Goal: Task Accomplishment & Management: Complete application form

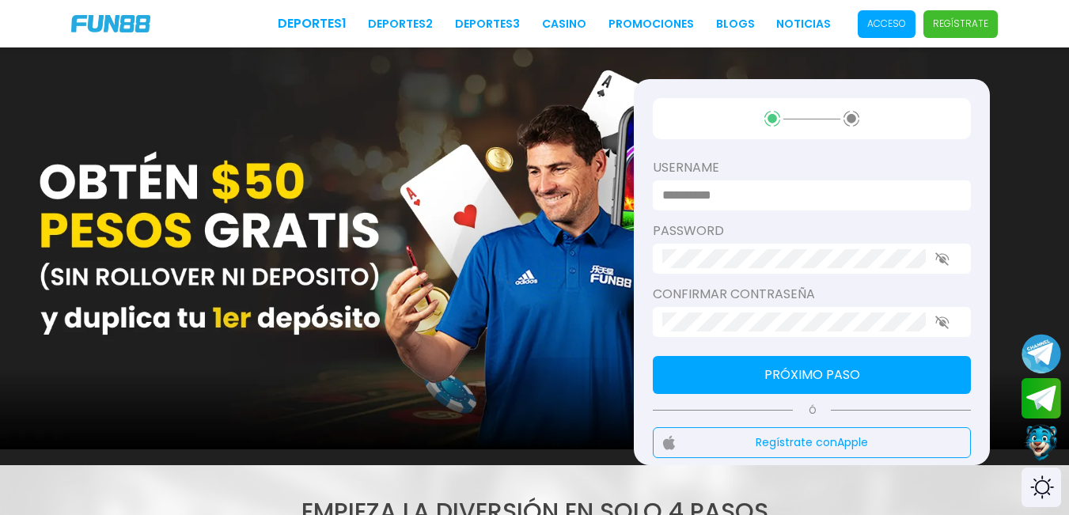
type input "*********"
click at [890, 29] on p "Acceso" at bounding box center [886, 24] width 39 height 14
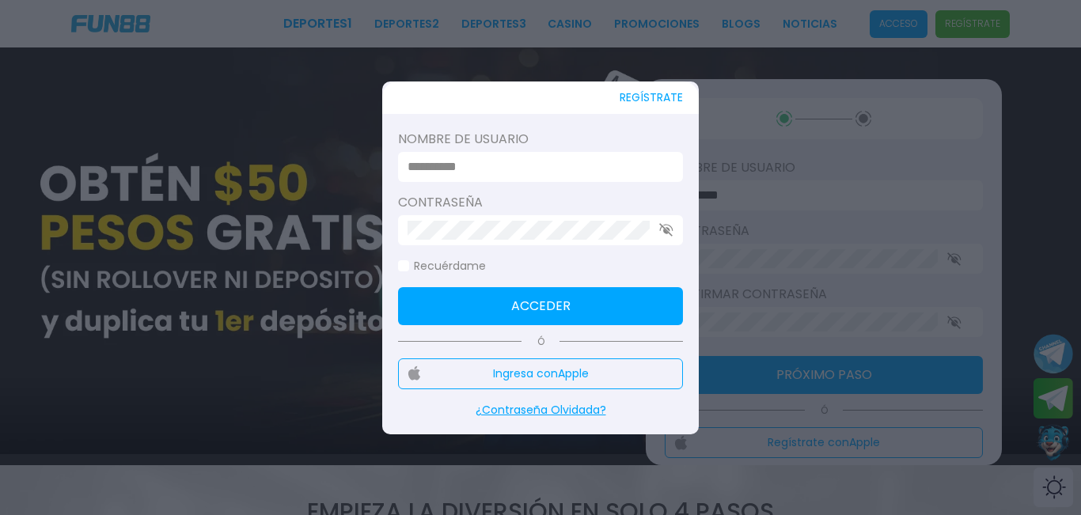
type input "*********"
click at [666, 226] on icon "button" at bounding box center [666, 229] width 14 height 13
click at [632, 308] on button "Acceder" at bounding box center [540, 306] width 285 height 38
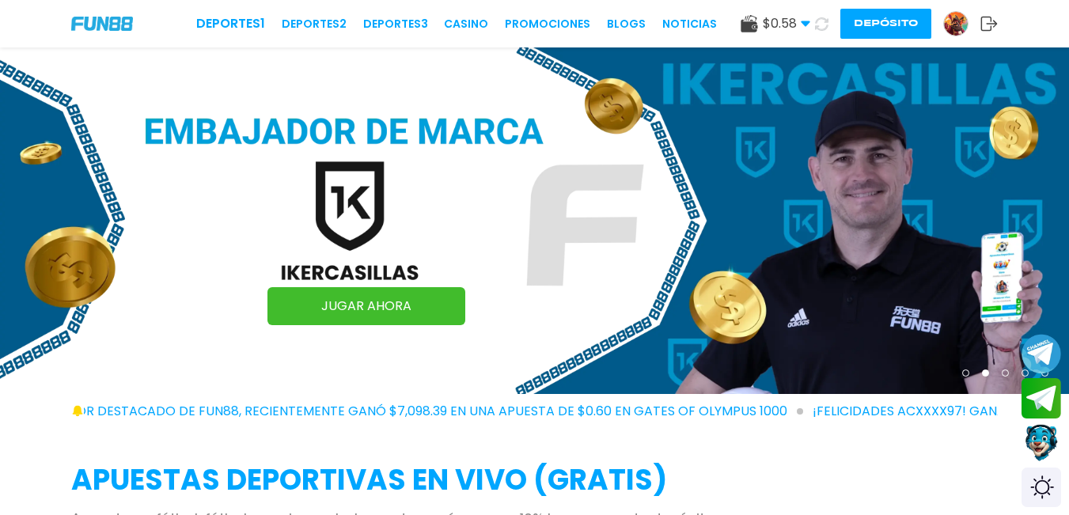
click at [873, 22] on button "Depósito" at bounding box center [885, 24] width 91 height 30
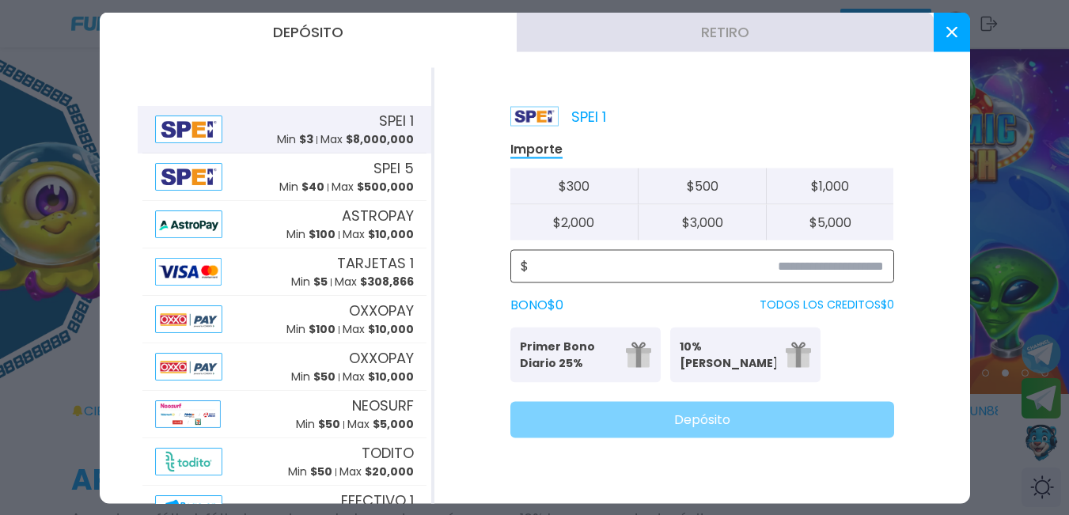
click at [853, 274] on input at bounding box center [706, 265] width 355 height 19
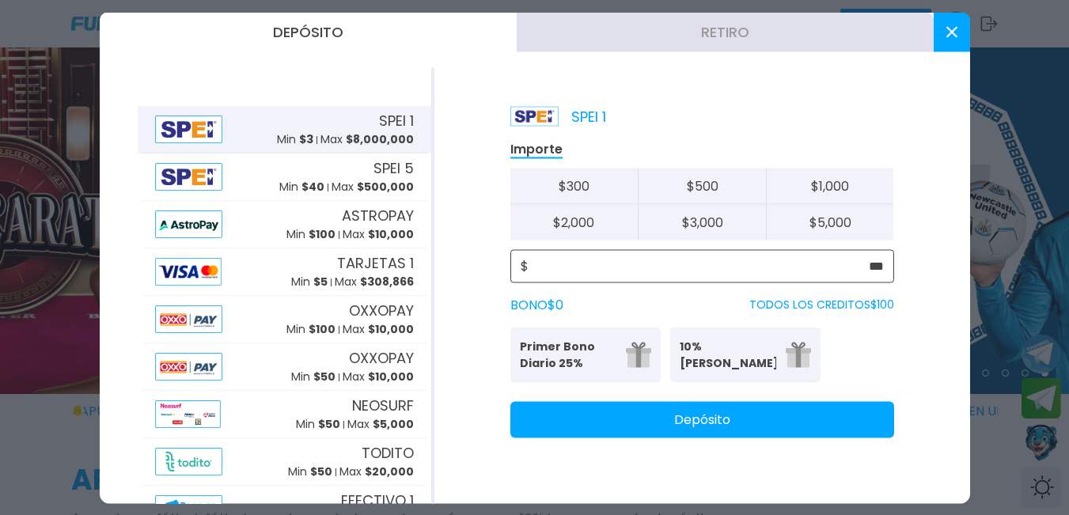
type input "***"
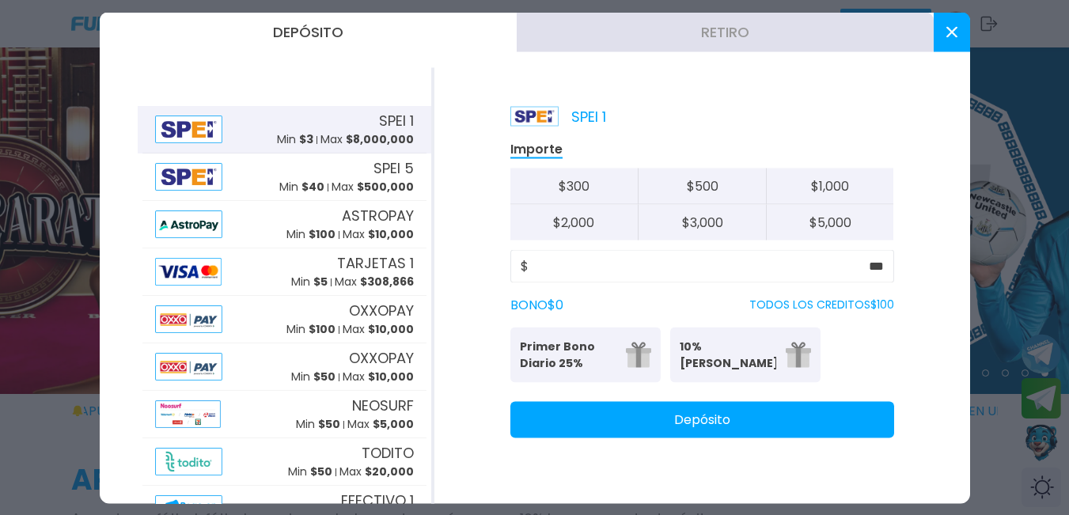
click at [794, 427] on button "Depósito" at bounding box center [702, 419] width 384 height 36
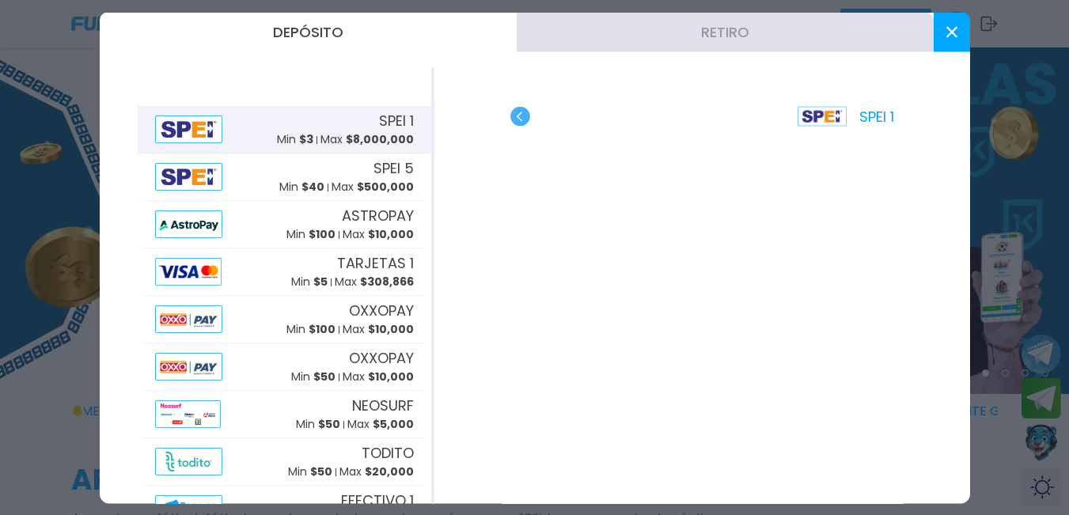
click at [948, 35] on use at bounding box center [951, 31] width 11 height 11
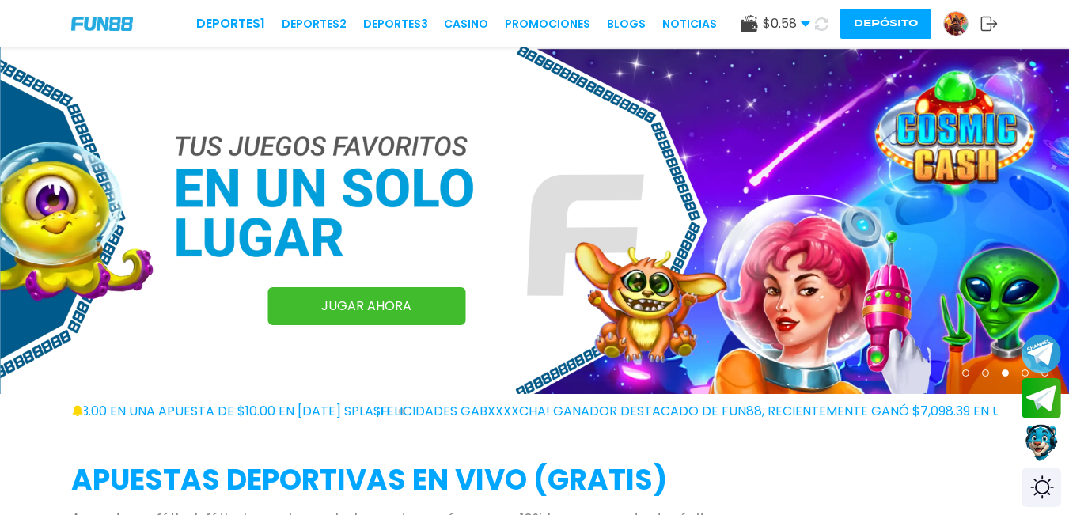
click at [818, 26] on use at bounding box center [821, 23] width 13 height 13
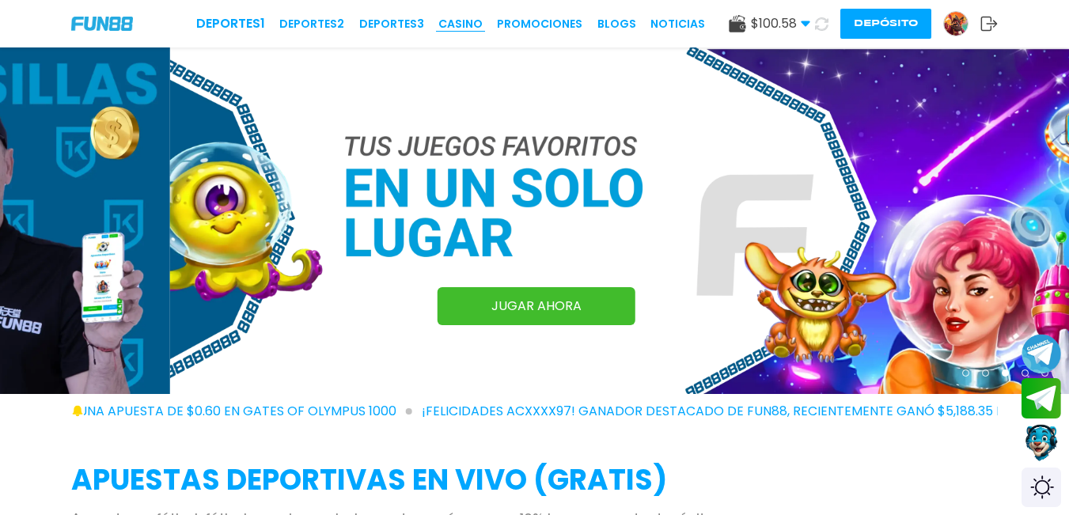
click at [473, 18] on link "CASINO" at bounding box center [460, 24] width 44 height 17
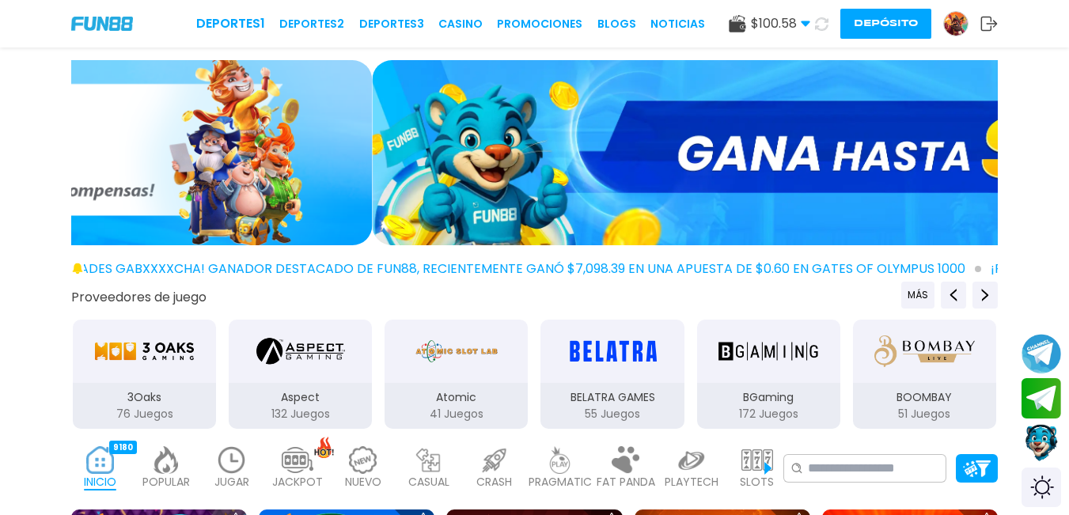
click at [162, 371] on img "3Oaks" at bounding box center [144, 351] width 100 height 44
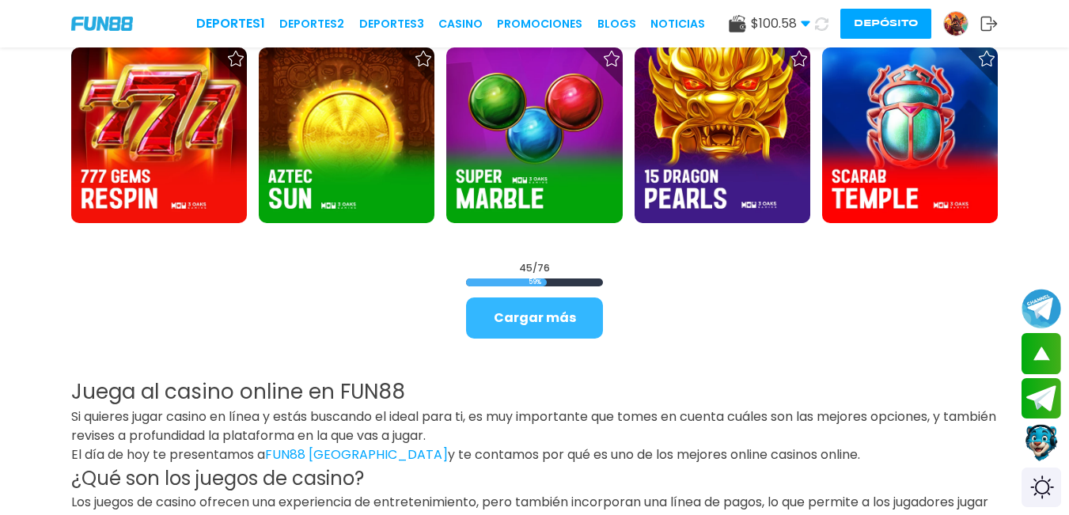
scroll to position [1978, 0]
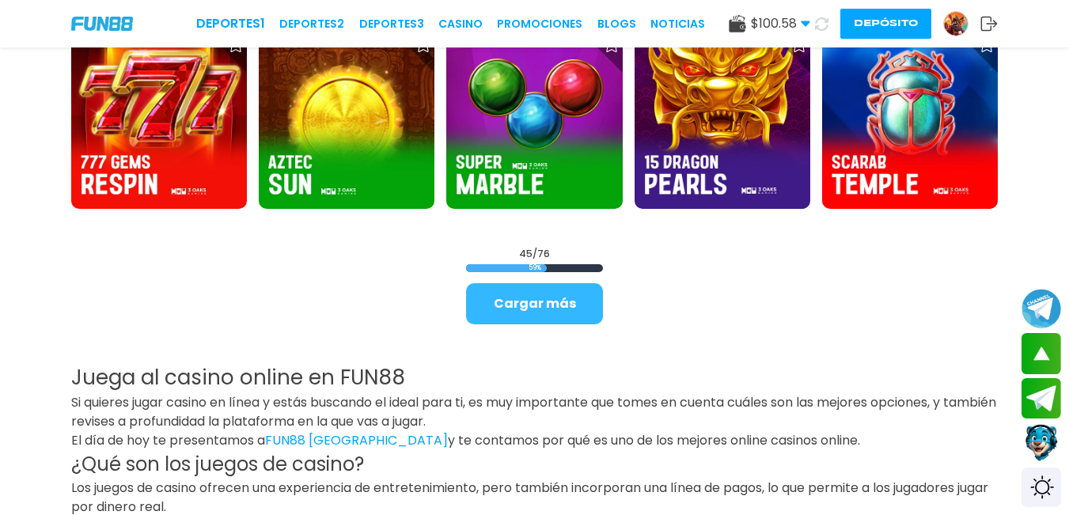
click at [507, 306] on button "Cargar más" at bounding box center [534, 303] width 137 height 41
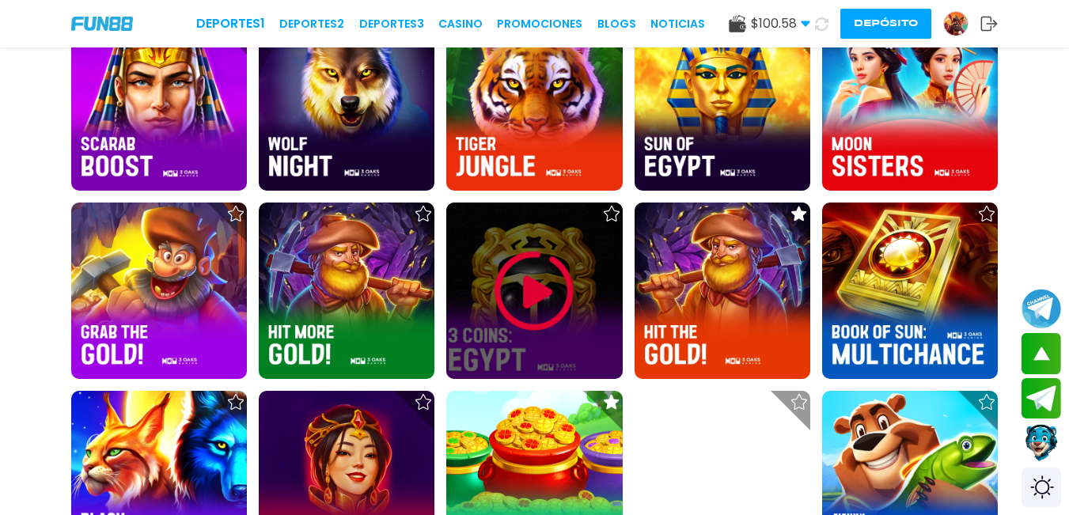
scroll to position [2374, 0]
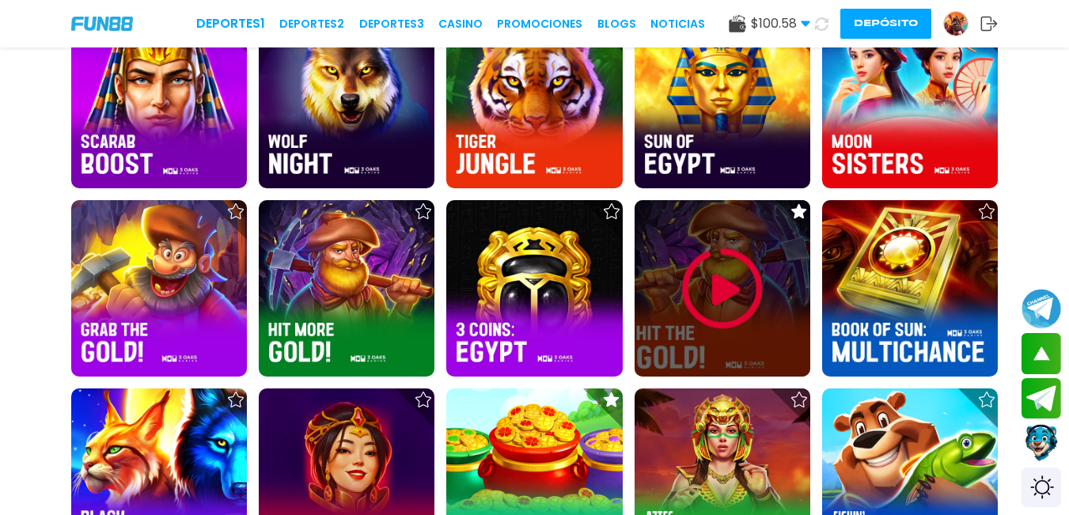
click at [711, 290] on img at bounding box center [722, 288] width 95 height 95
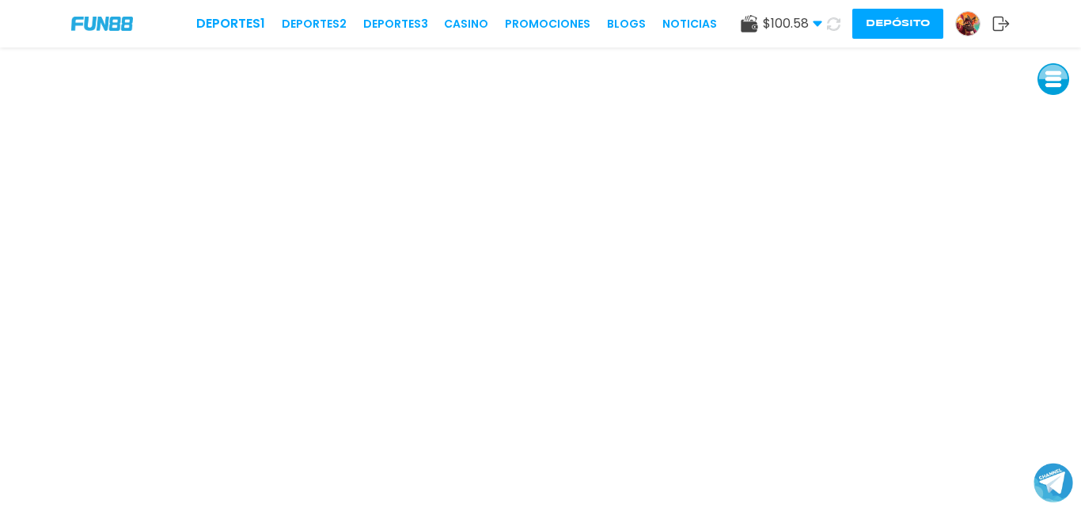
click at [1044, 82] on button at bounding box center [1053, 79] width 32 height 32
click at [1053, 190] on button at bounding box center [1053, 186] width 32 height 32
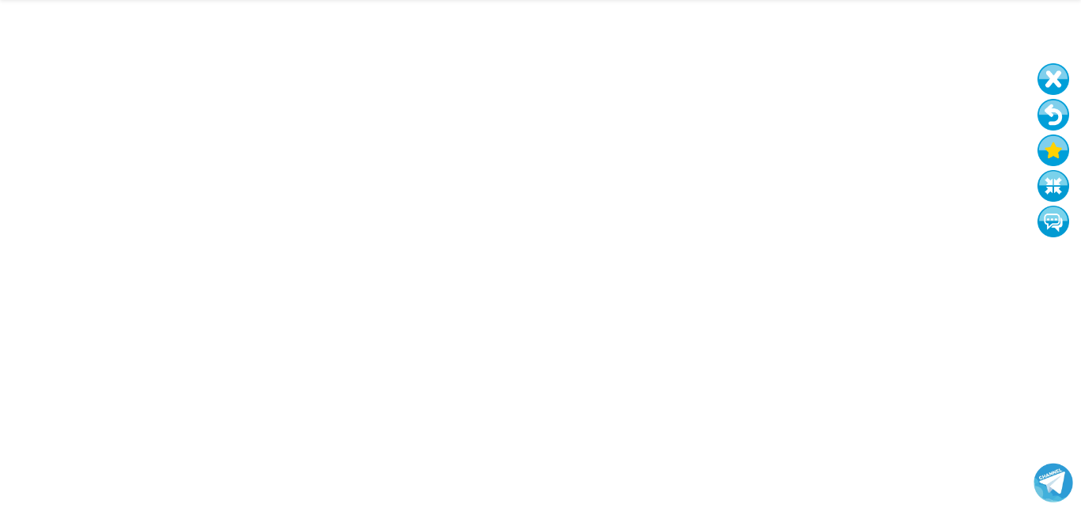
click at [1037, 170] on button at bounding box center [1053, 186] width 32 height 32
click at [1052, 116] on button at bounding box center [1053, 115] width 32 height 32
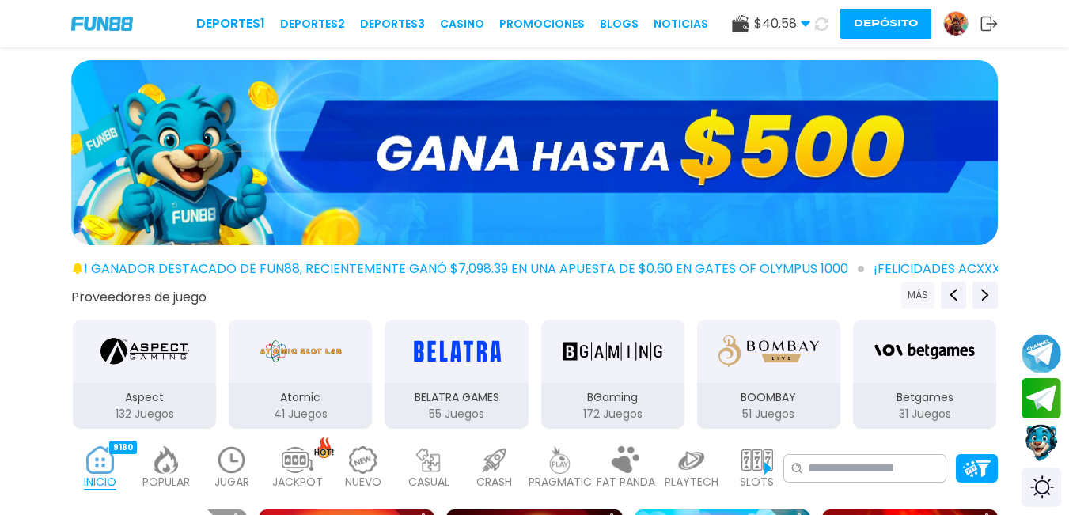
click at [921, 301] on button "MÁS" at bounding box center [917, 295] width 33 height 27
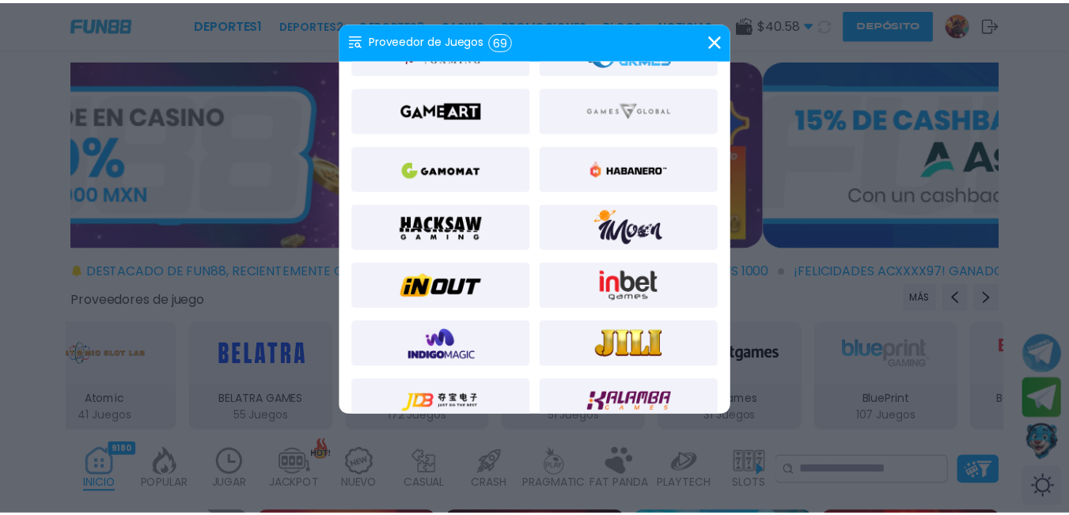
scroll to position [633, 0]
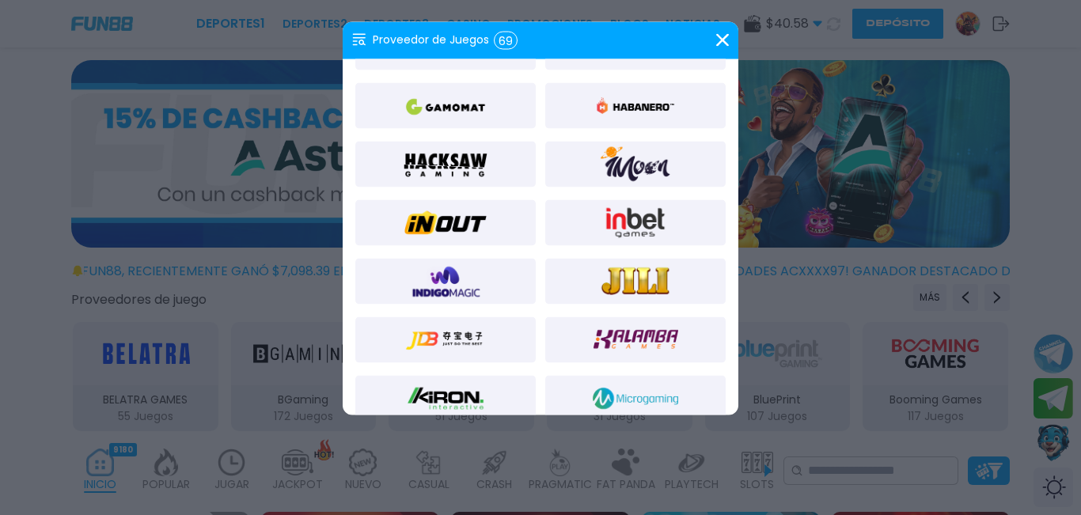
click at [637, 289] on img at bounding box center [635, 281] width 85 height 38
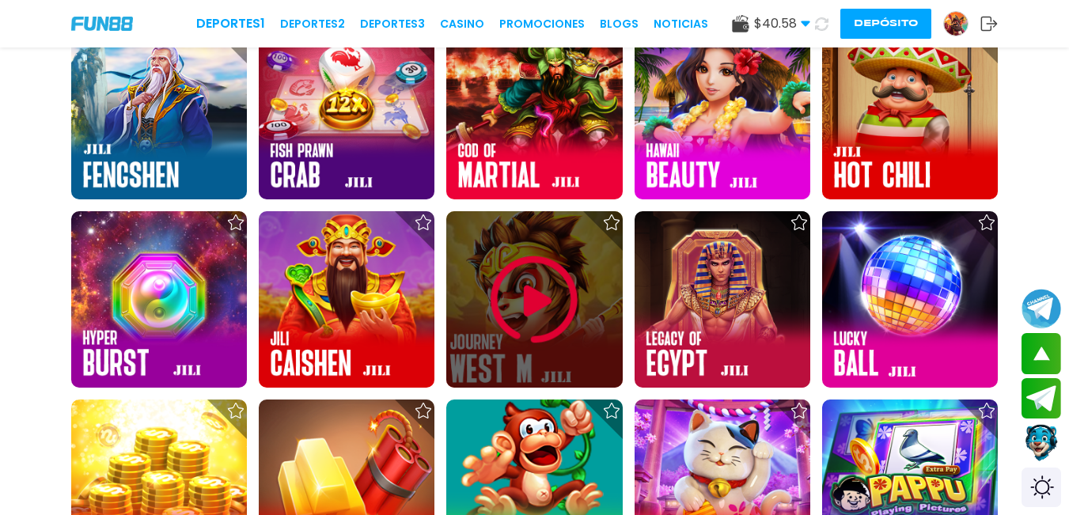
scroll to position [1978, 0]
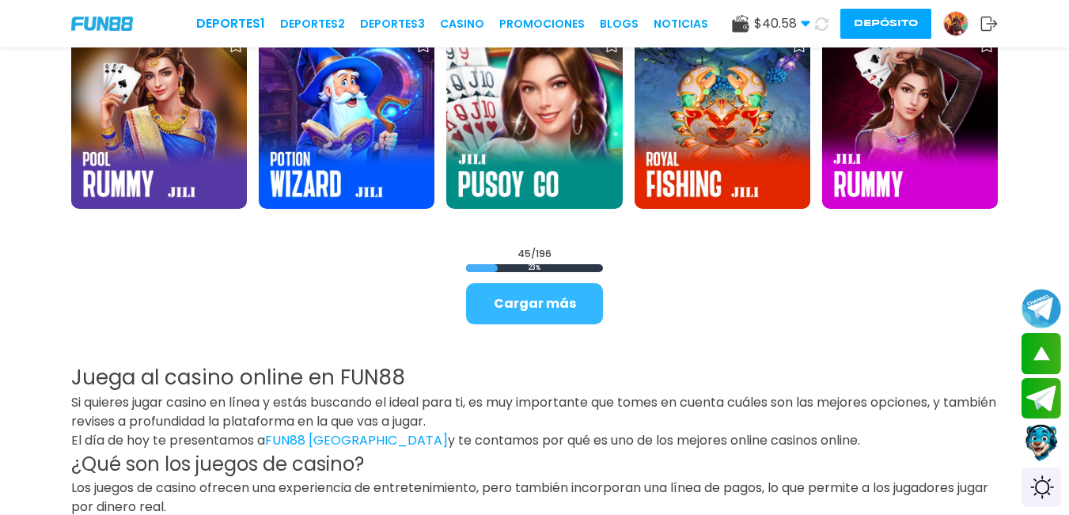
click at [566, 301] on button "Cargar más" at bounding box center [534, 303] width 137 height 41
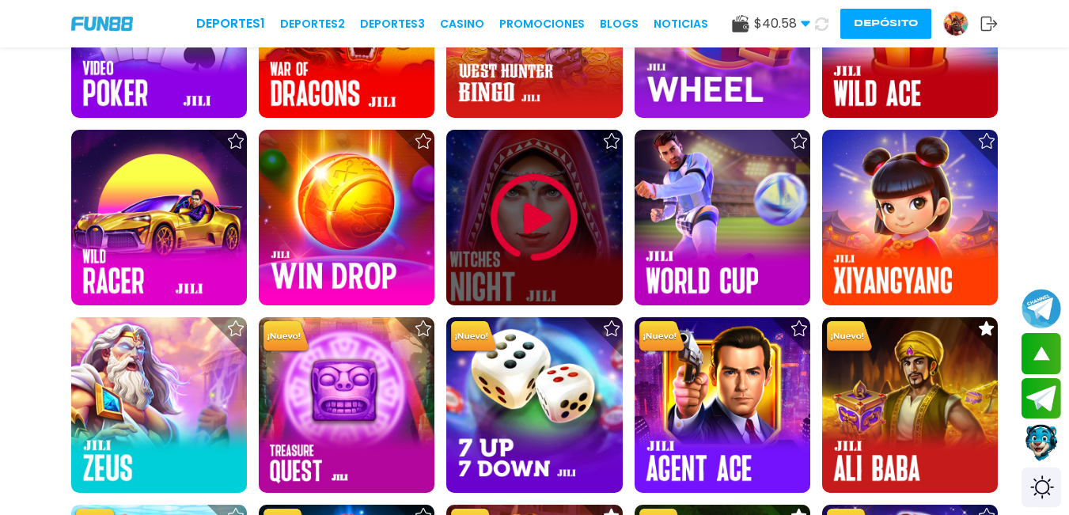
scroll to position [2849, 0]
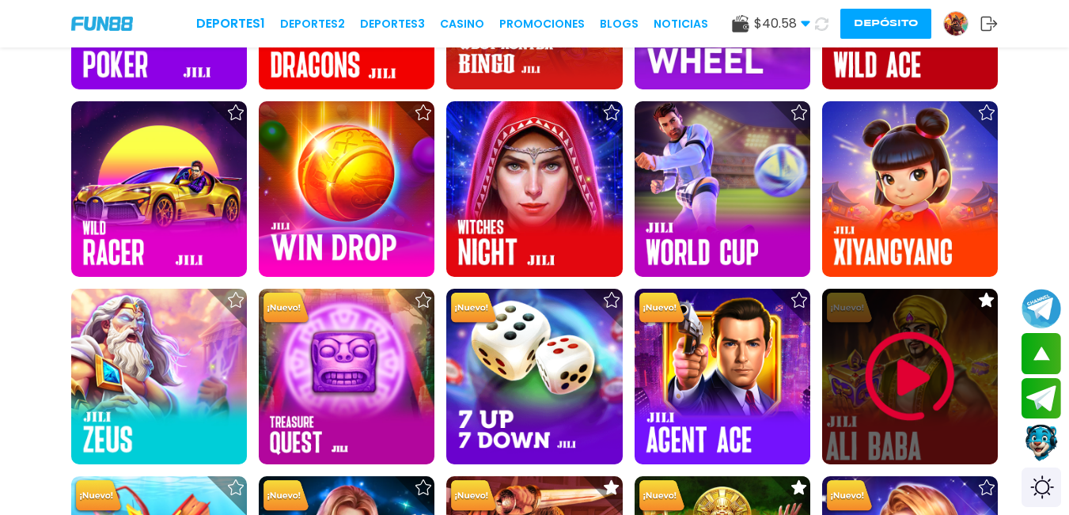
click at [909, 377] on img at bounding box center [910, 376] width 95 height 95
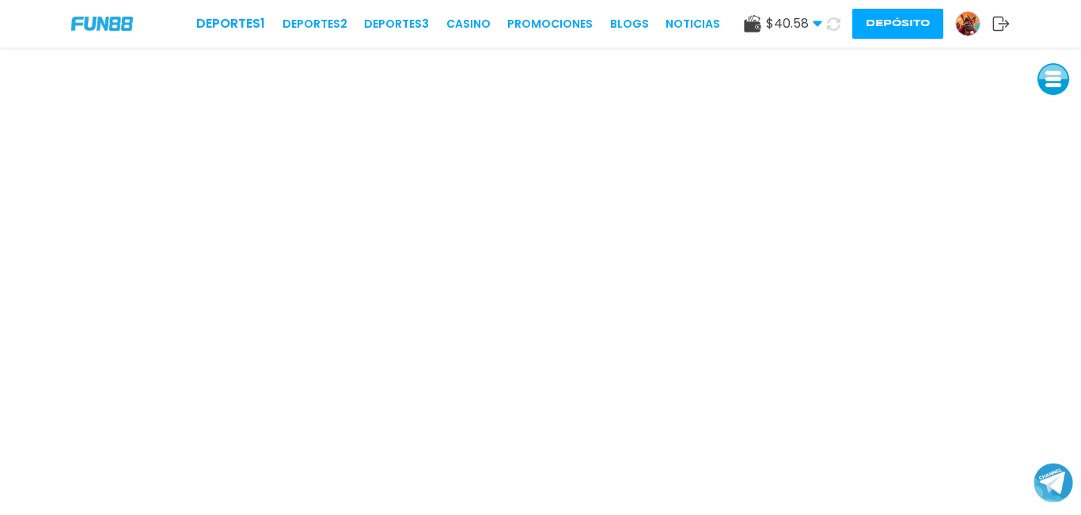
click at [1052, 84] on button at bounding box center [1053, 79] width 32 height 32
click at [1059, 189] on button at bounding box center [1053, 186] width 32 height 32
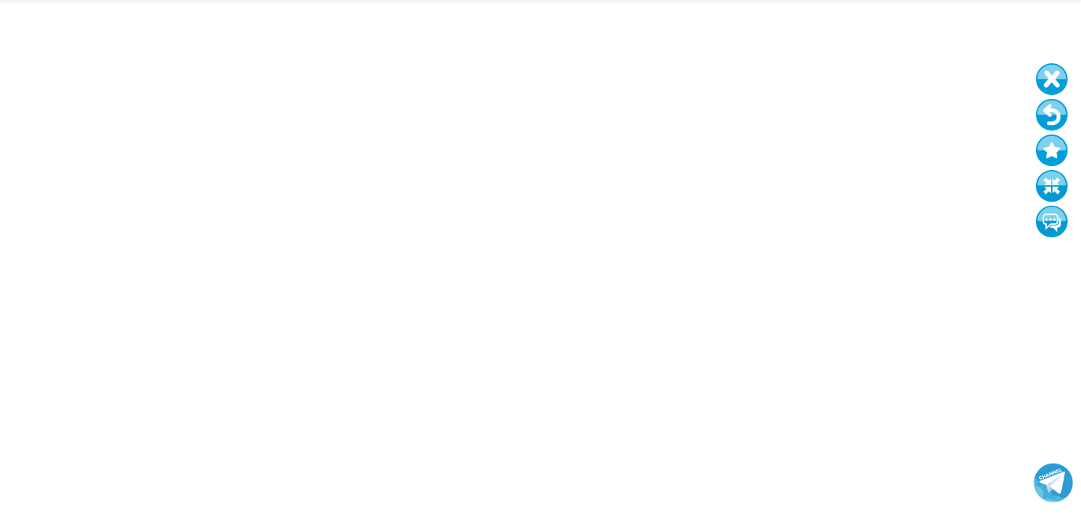
click at [1049, 117] on button at bounding box center [1052, 115] width 32 height 32
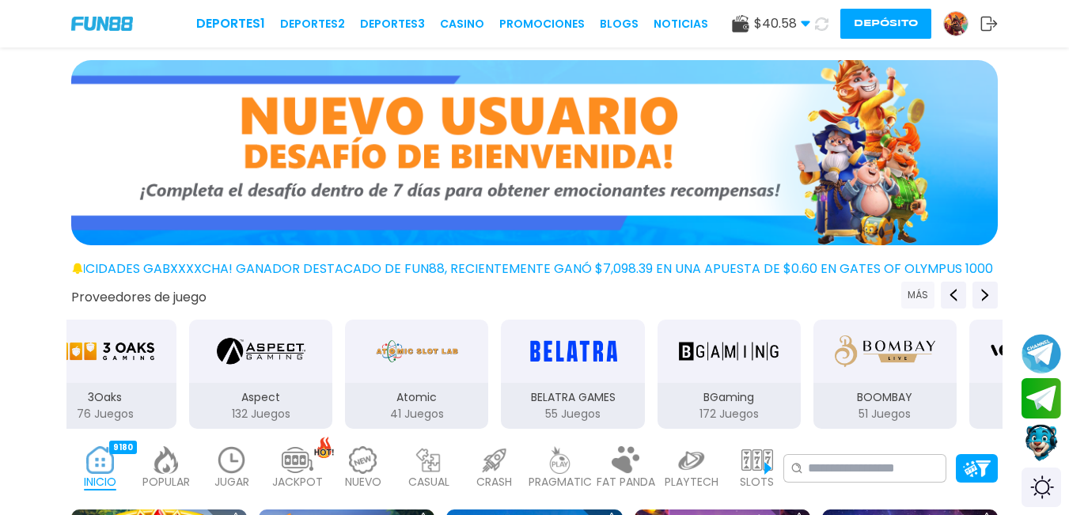
click at [919, 296] on button "MÁS" at bounding box center [917, 295] width 33 height 27
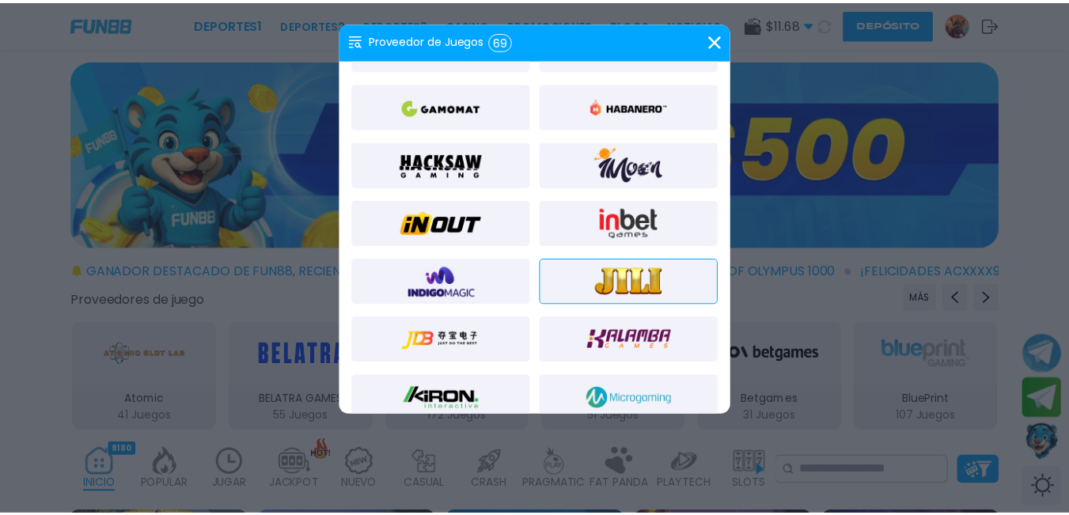
scroll to position [712, 0]
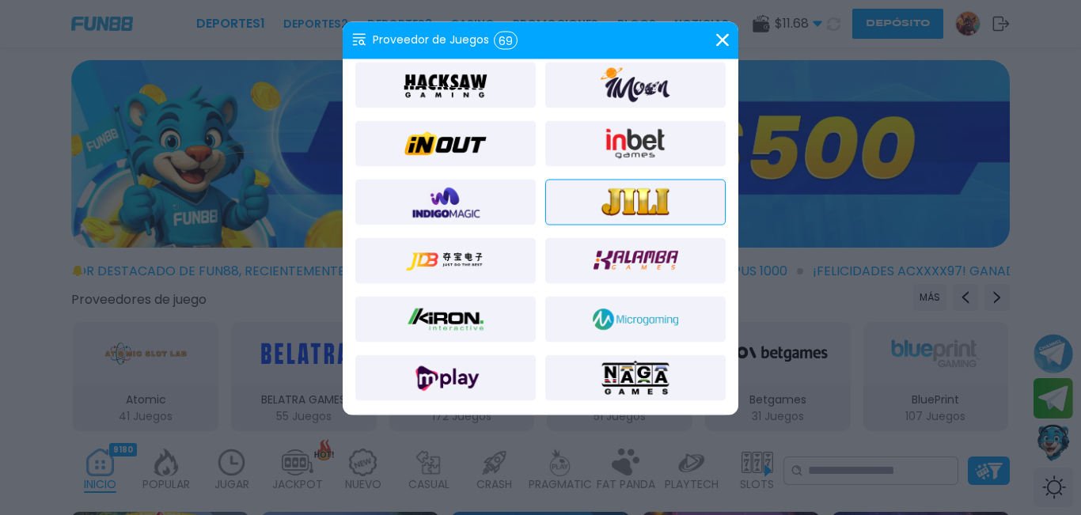
click at [620, 196] on img at bounding box center [635, 202] width 85 height 38
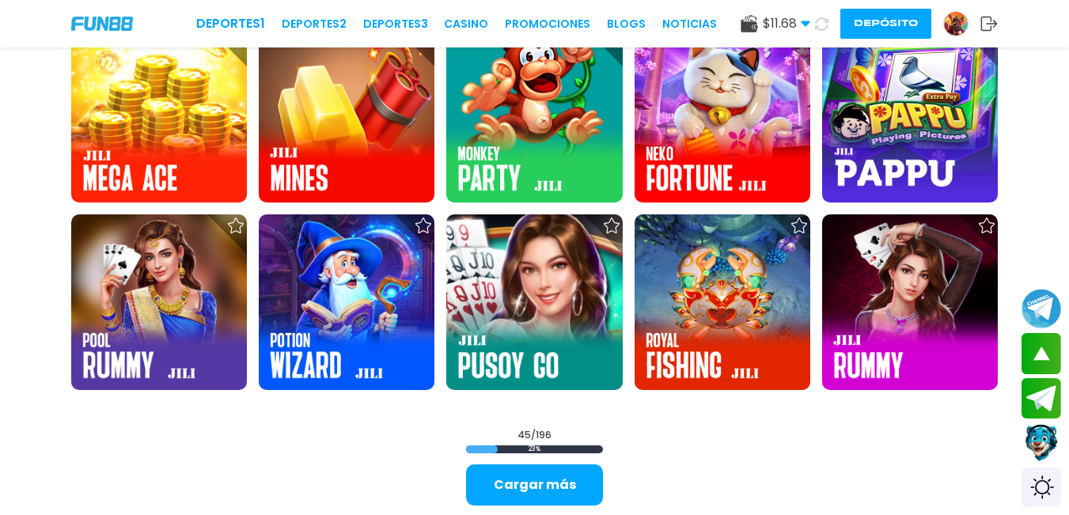
scroll to position [1820, 0]
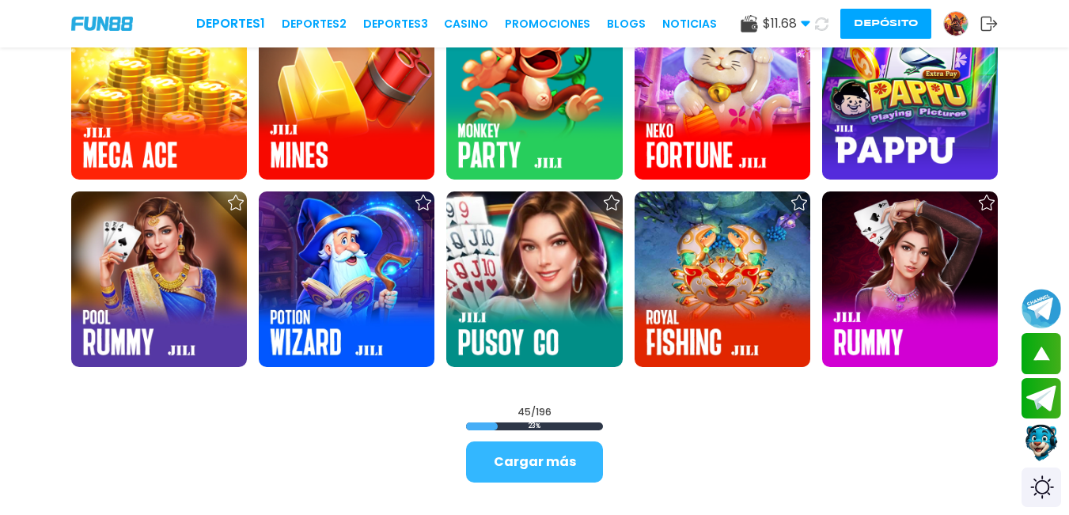
click at [587, 458] on button "Cargar más" at bounding box center [534, 462] width 137 height 41
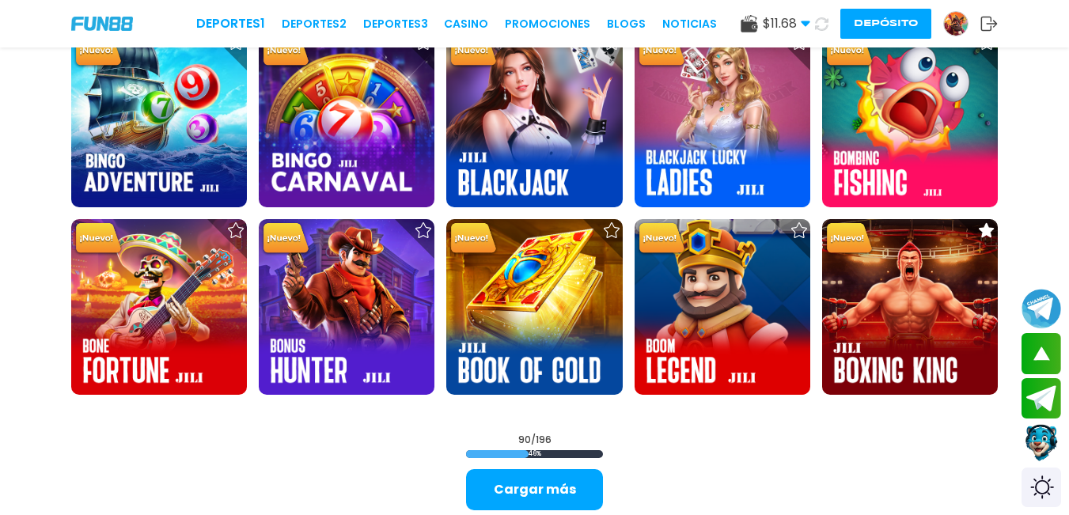
scroll to position [3561, 0]
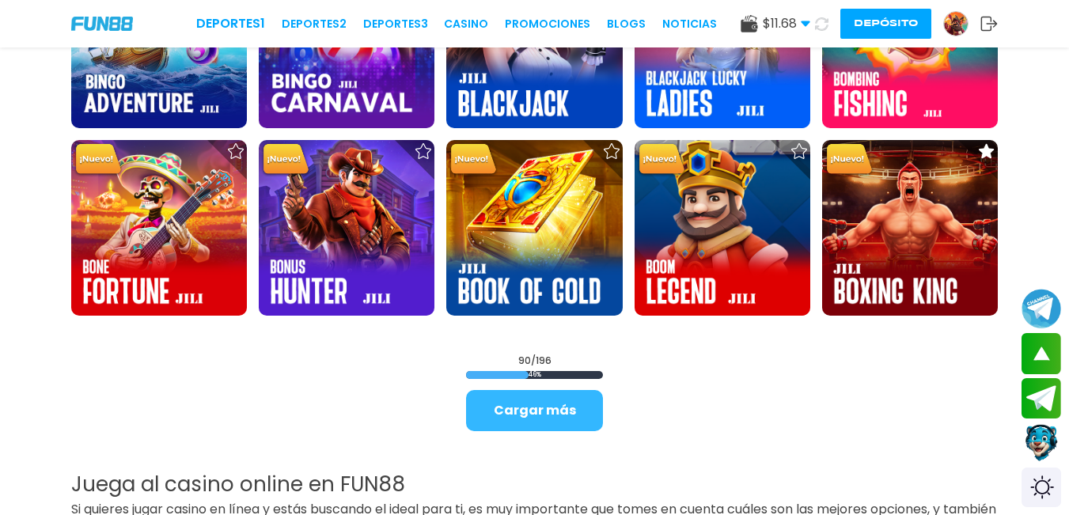
click at [522, 404] on button "Cargar más" at bounding box center [534, 410] width 137 height 41
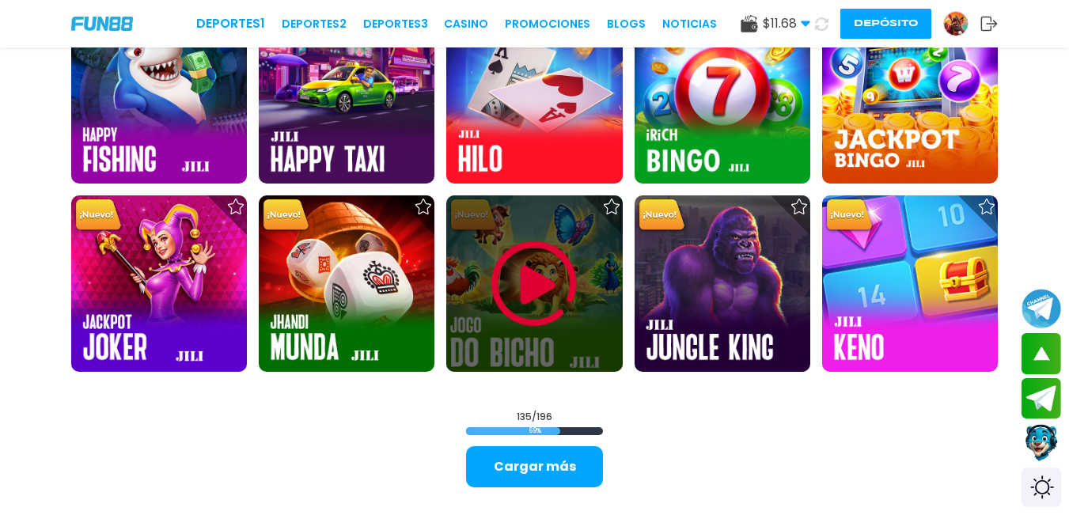
scroll to position [5223, 0]
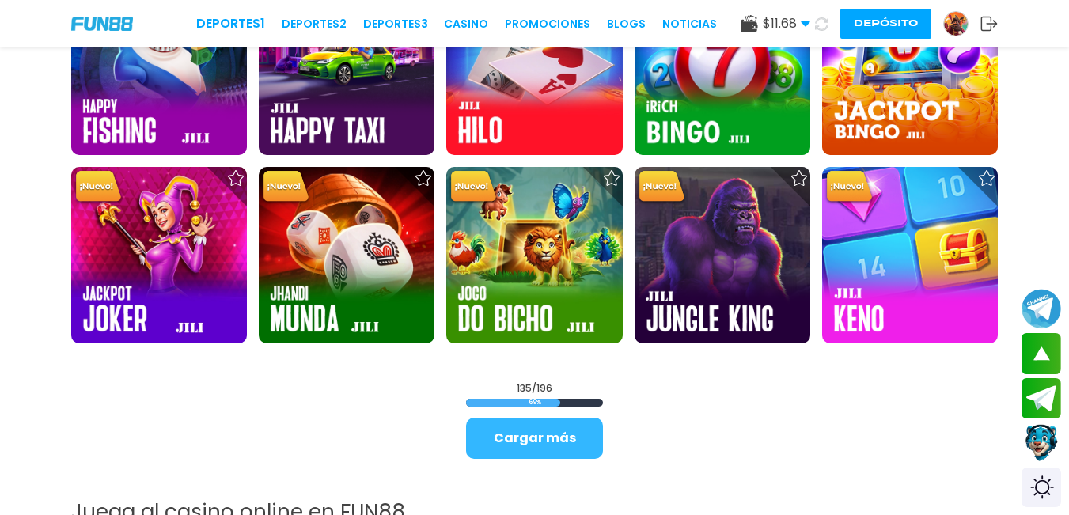
click at [580, 437] on button "Cargar más" at bounding box center [534, 438] width 137 height 41
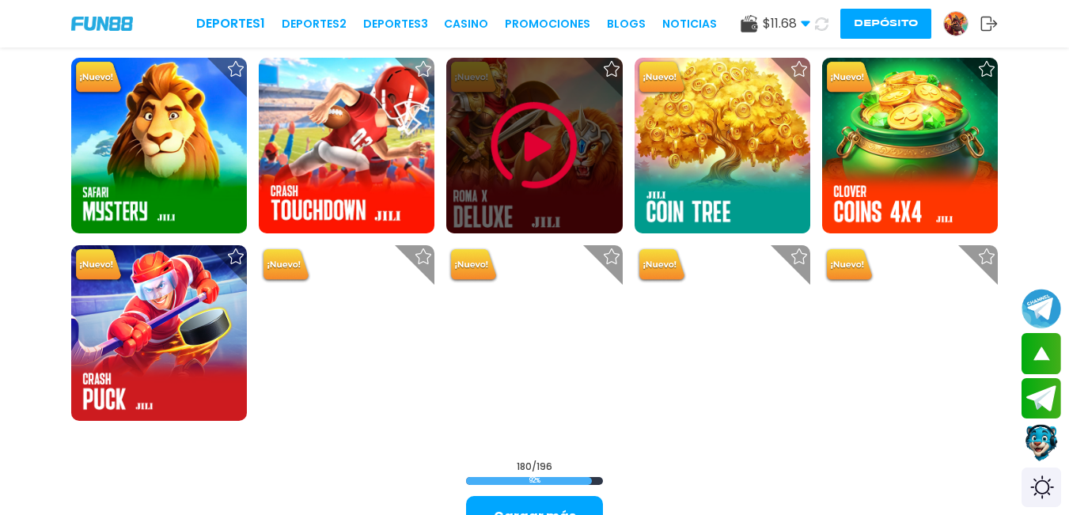
scroll to position [6885, 0]
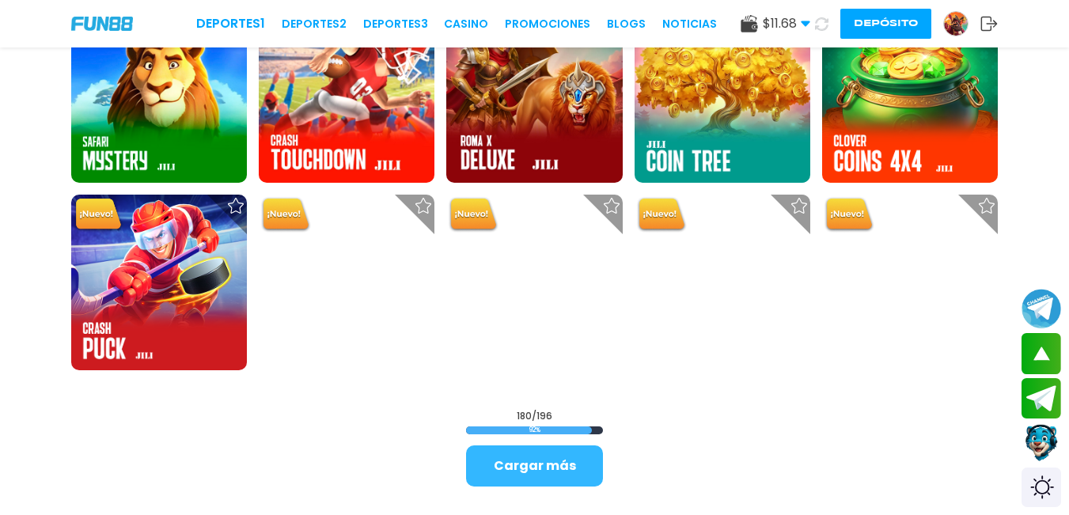
click at [580, 469] on button "Cargar más" at bounding box center [534, 466] width 137 height 41
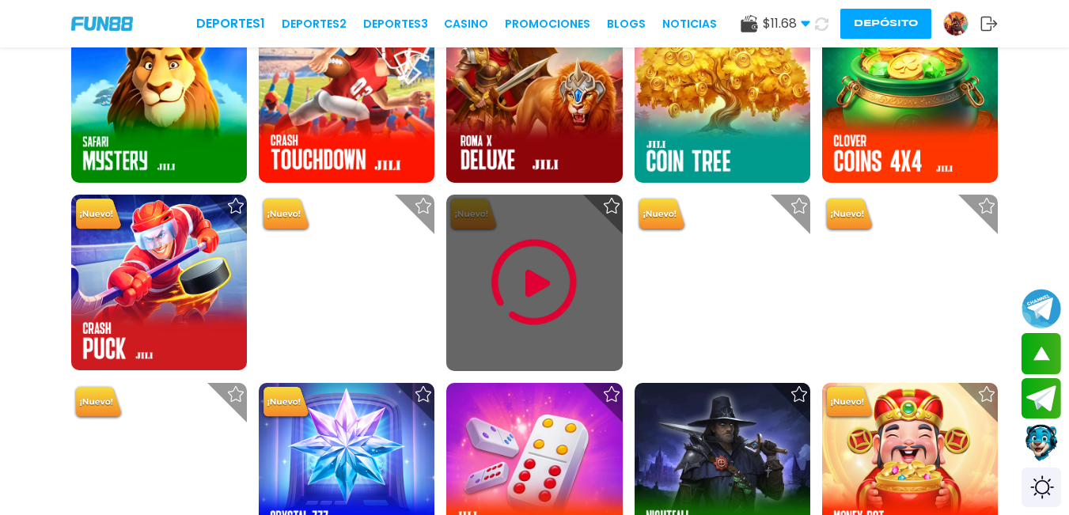
scroll to position [6805, 0]
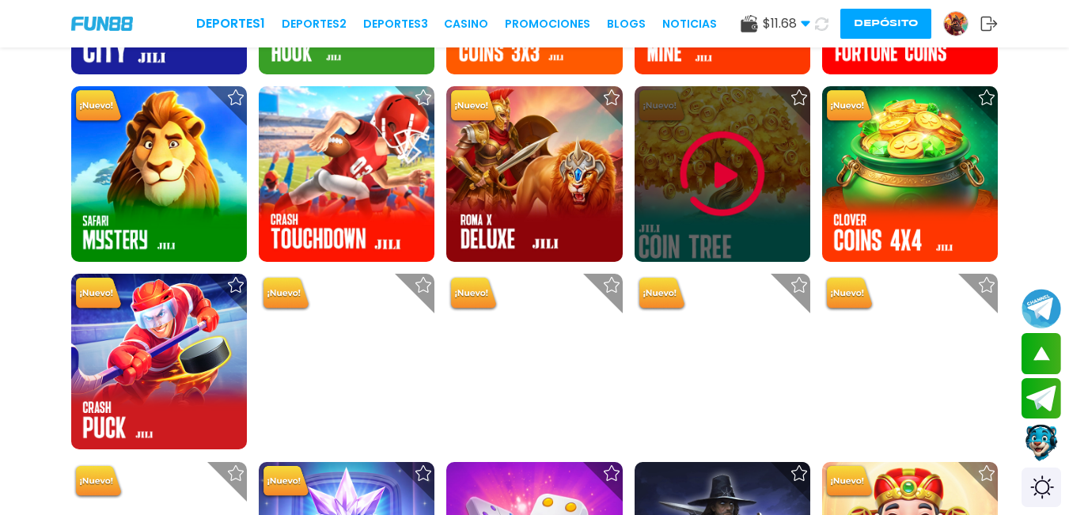
click at [712, 184] on img at bounding box center [722, 174] width 95 height 95
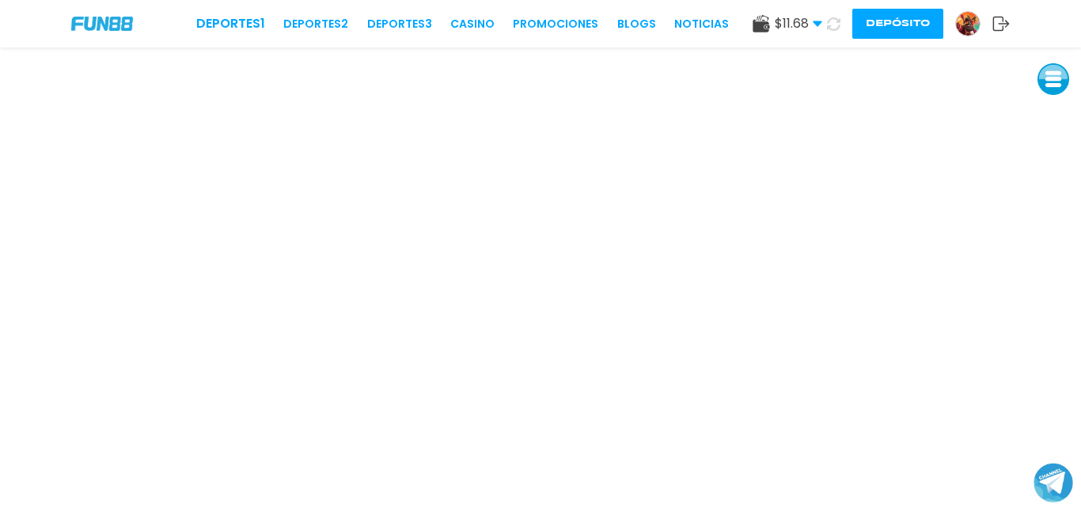
click at [1049, 73] on button at bounding box center [1053, 79] width 32 height 32
click at [1046, 120] on button at bounding box center [1053, 115] width 32 height 32
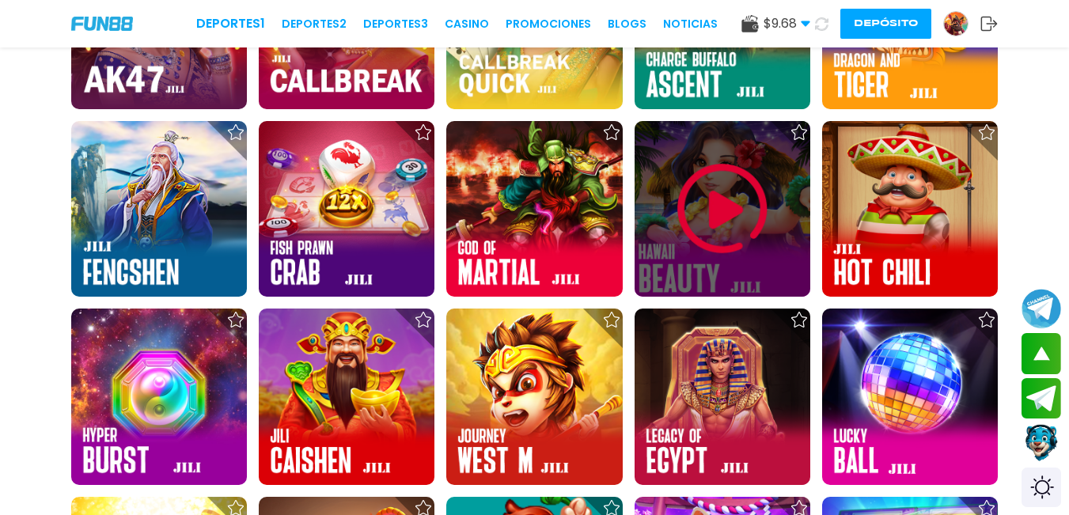
scroll to position [1345, 0]
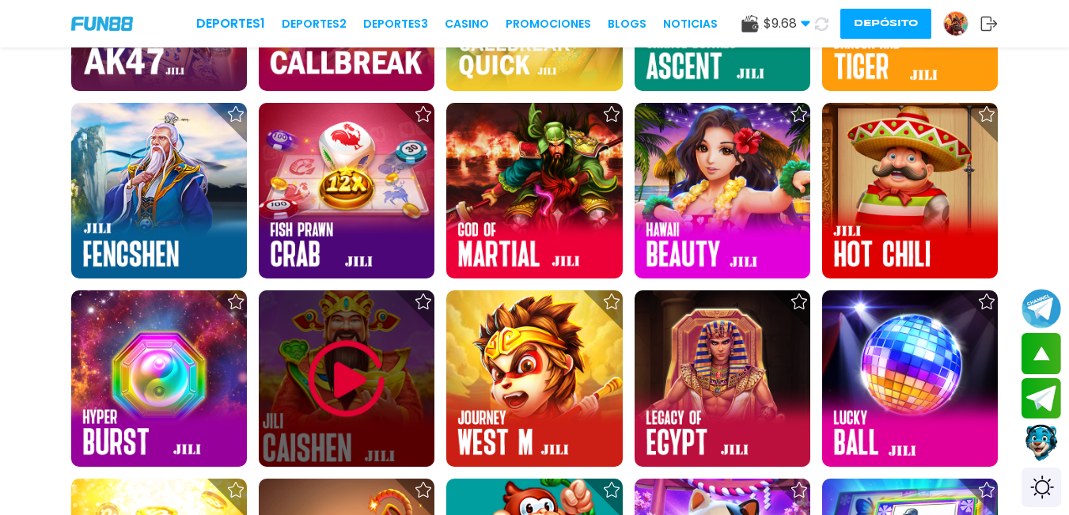
click at [346, 393] on img at bounding box center [346, 379] width 95 height 95
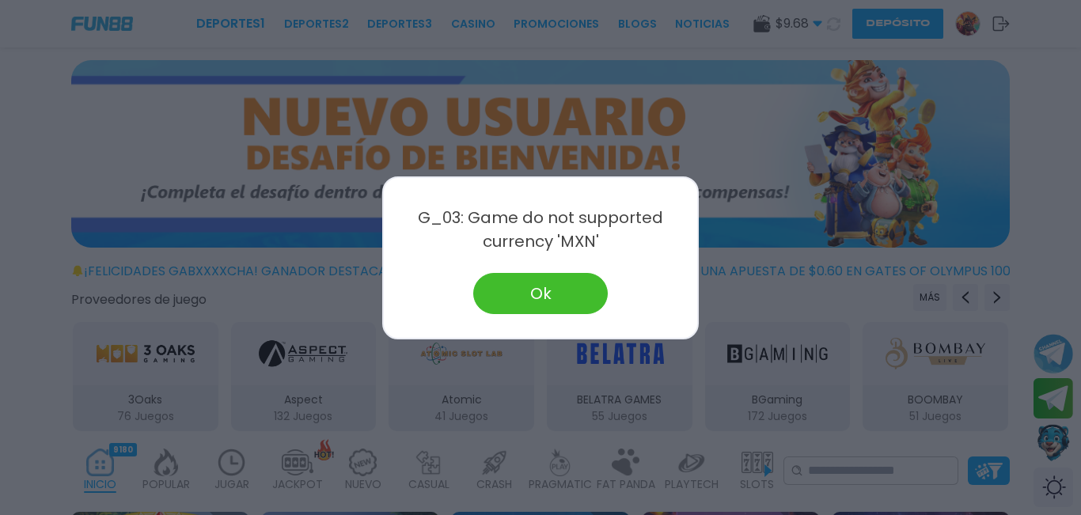
click at [559, 305] on button "Ok" at bounding box center [540, 293] width 135 height 41
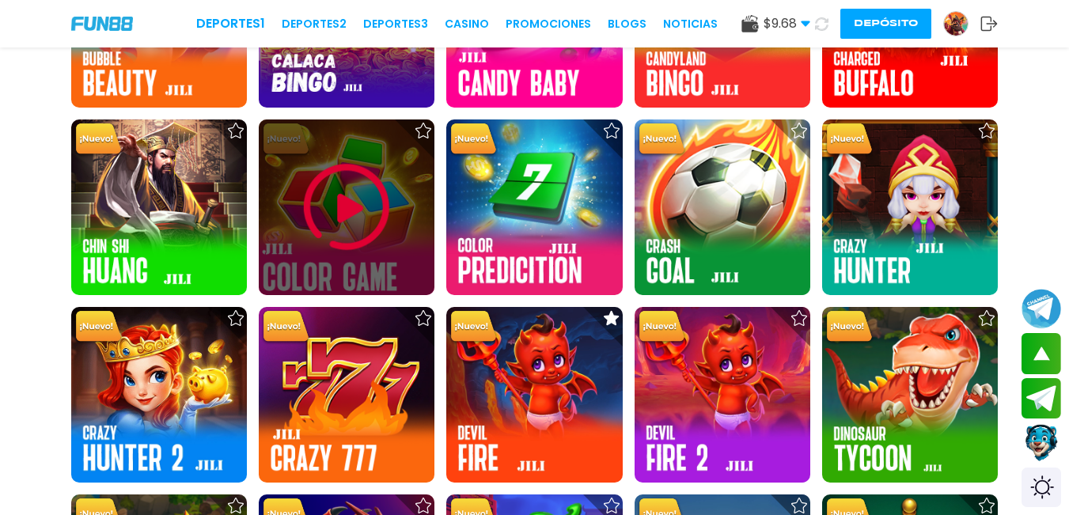
scroll to position [4036, 0]
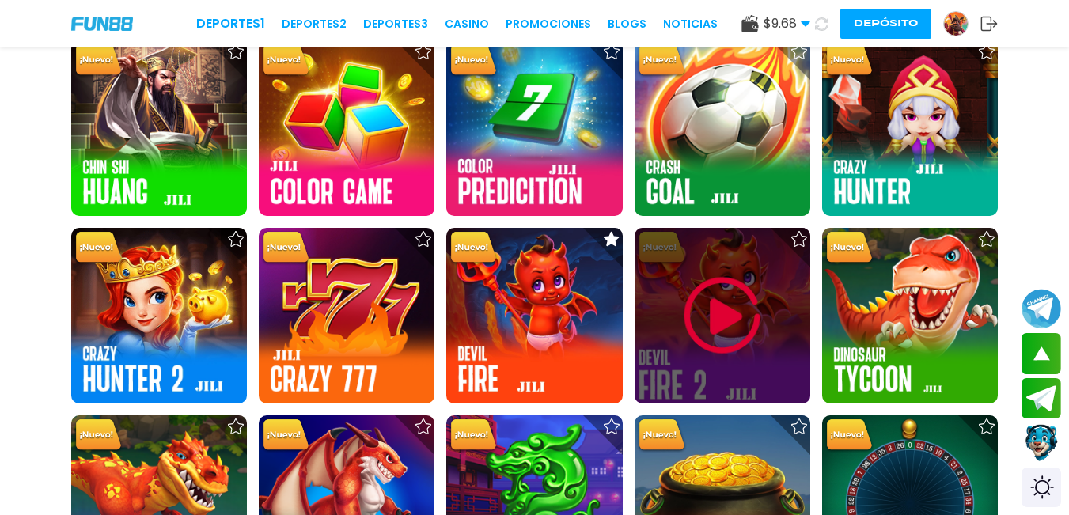
click at [751, 313] on img at bounding box center [722, 315] width 95 height 95
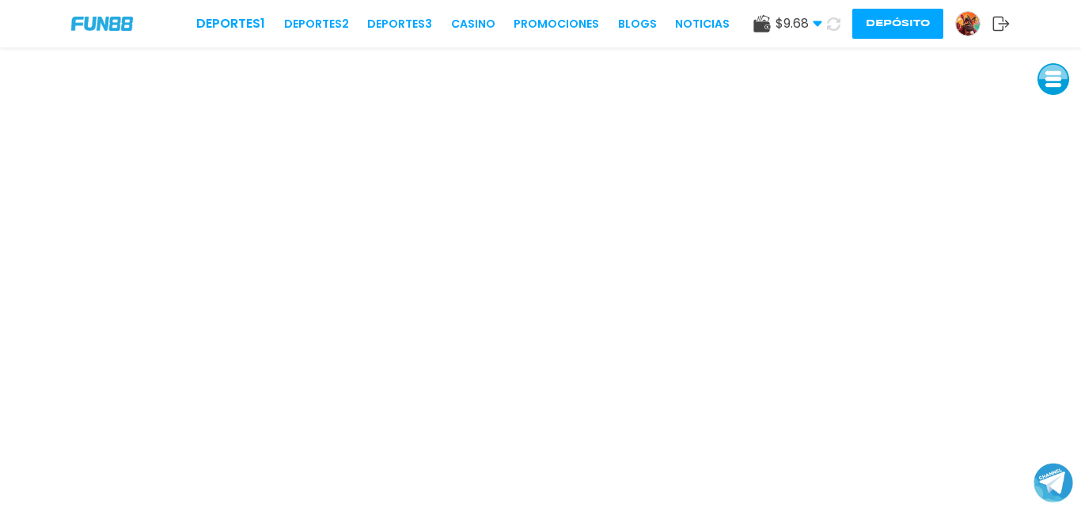
click at [1045, 83] on button at bounding box center [1053, 79] width 32 height 32
click at [1041, 194] on button at bounding box center [1053, 188] width 32 height 32
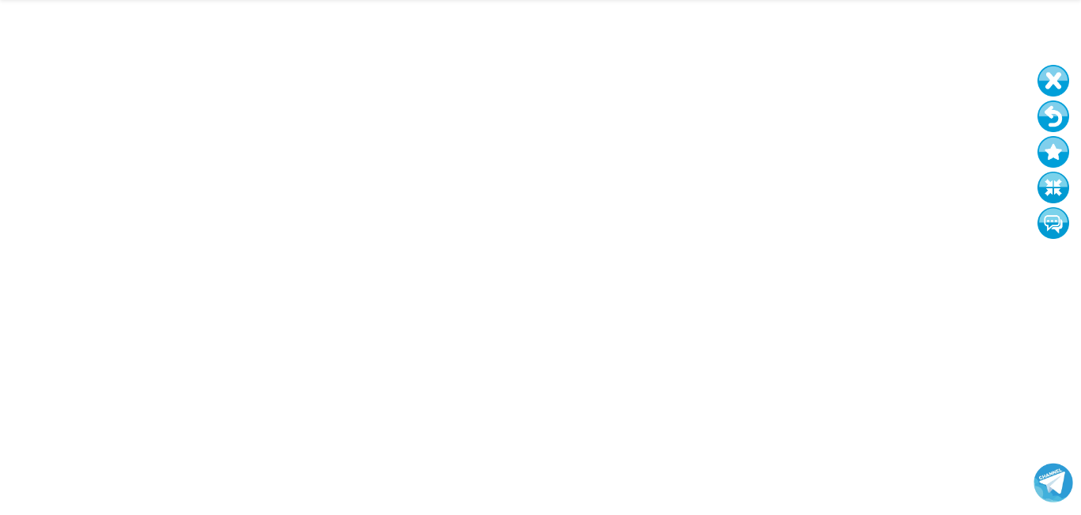
click at [1045, 188] on button at bounding box center [1053, 188] width 32 height 32
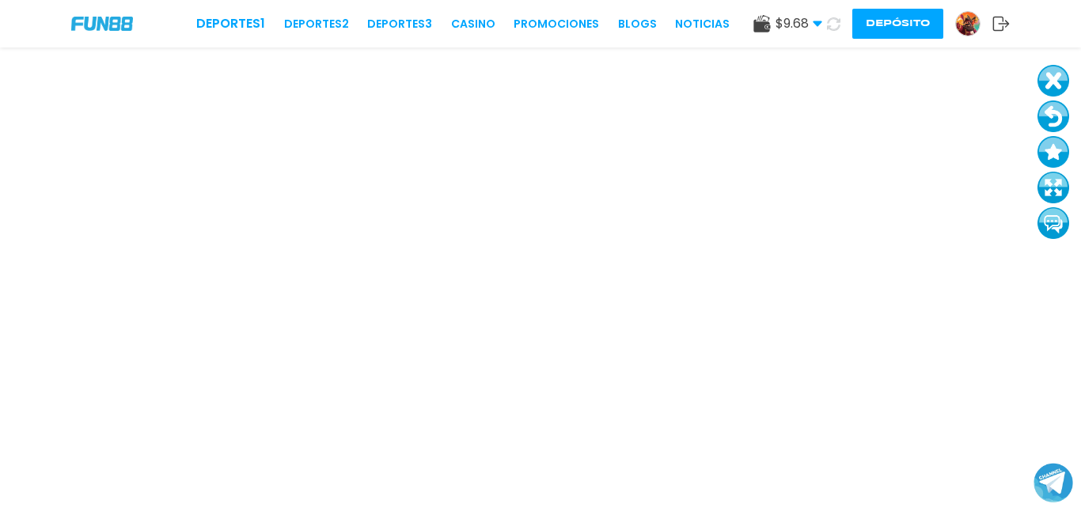
click at [1048, 188] on button at bounding box center [1053, 188] width 32 height 32
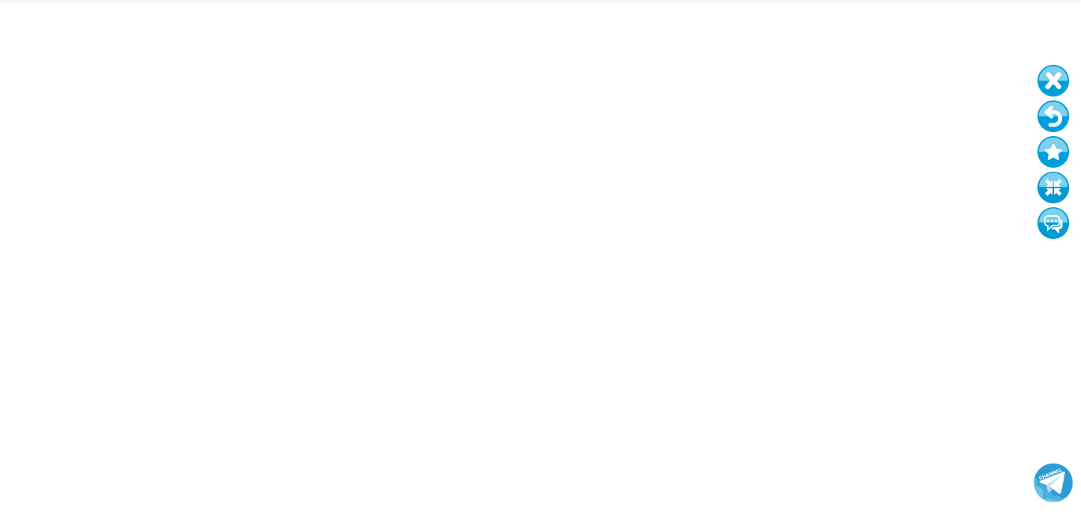
click at [1045, 117] on button at bounding box center [1053, 116] width 32 height 32
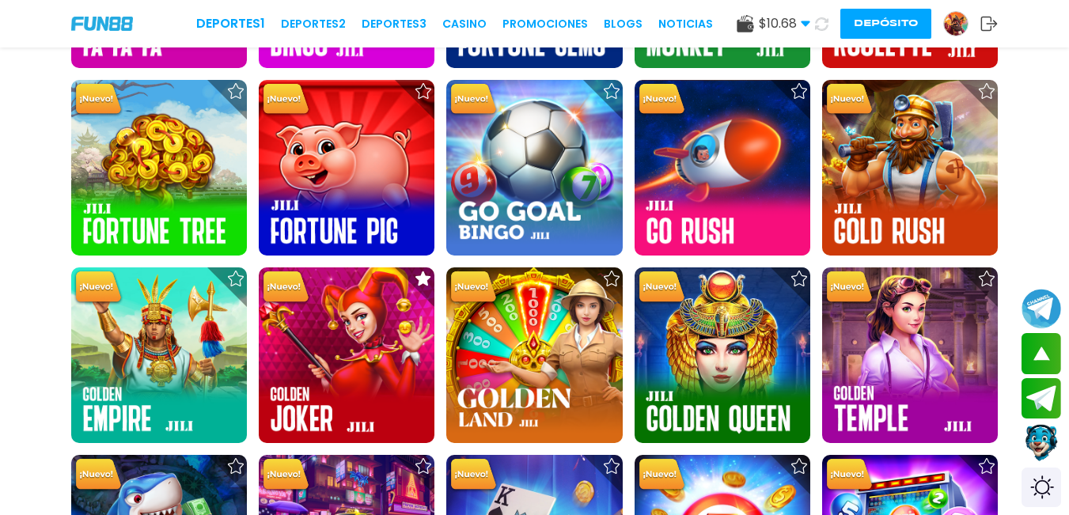
scroll to position [4748, 0]
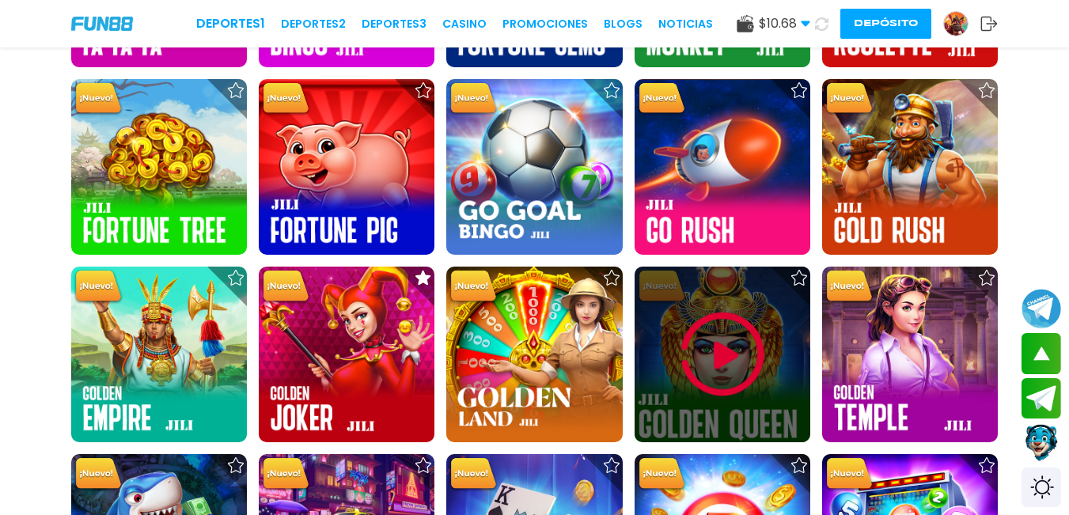
click at [722, 347] on img at bounding box center [722, 354] width 95 height 95
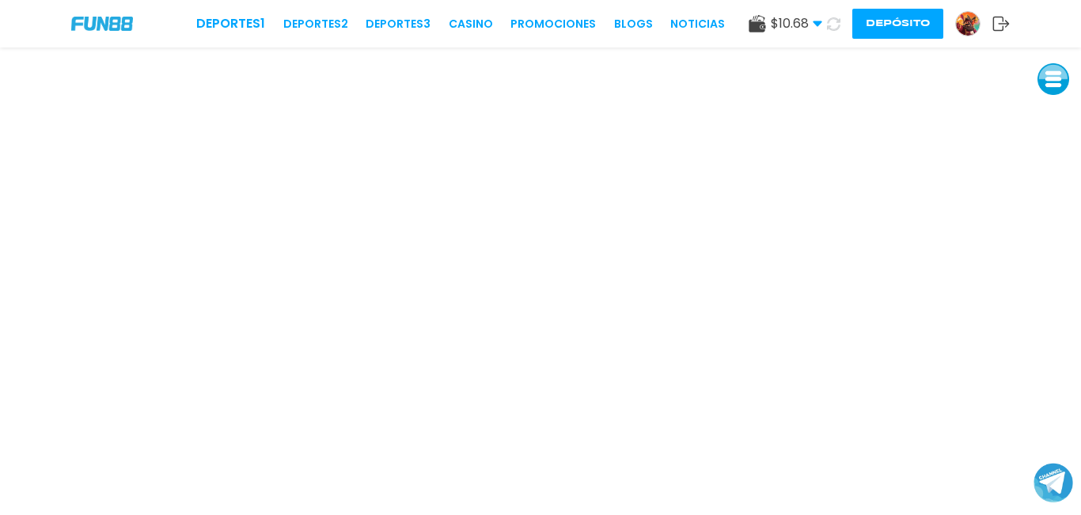
click at [1060, 84] on button at bounding box center [1053, 79] width 32 height 32
click at [1056, 191] on button at bounding box center [1053, 186] width 32 height 32
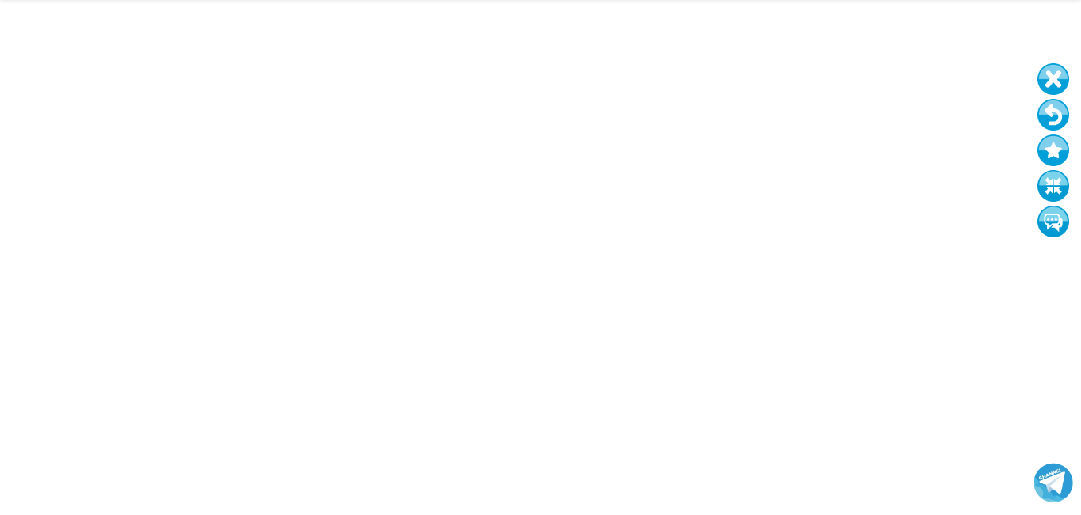
click at [1047, 112] on button at bounding box center [1053, 115] width 32 height 32
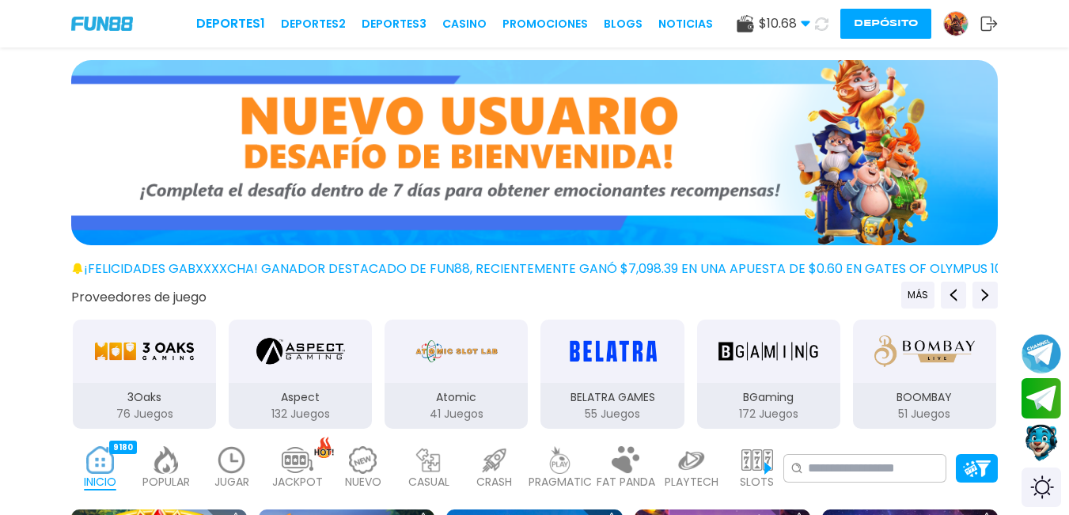
click at [960, 27] on img at bounding box center [956, 24] width 24 height 24
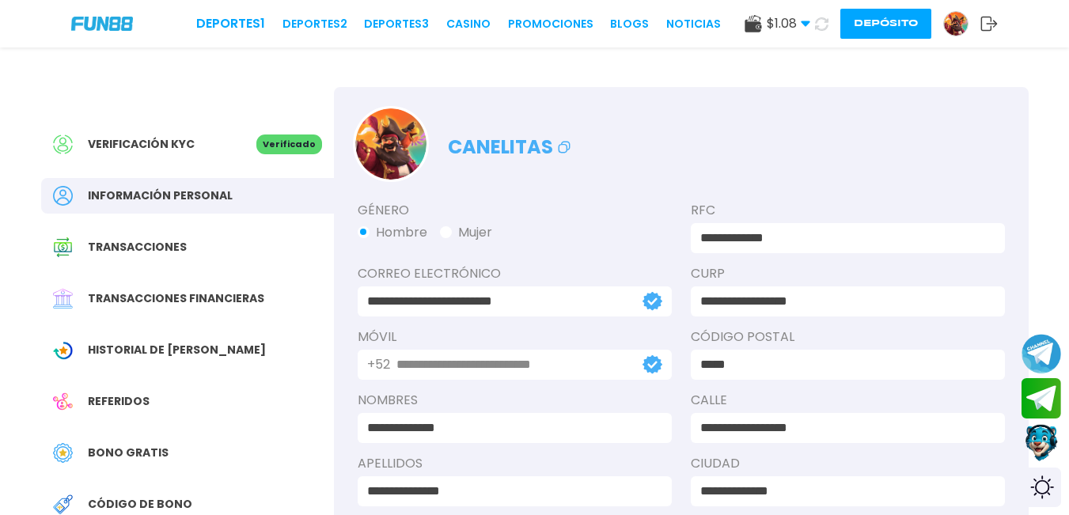
click at [121, 442] on div "Bono Gratis" at bounding box center [187, 453] width 293 height 36
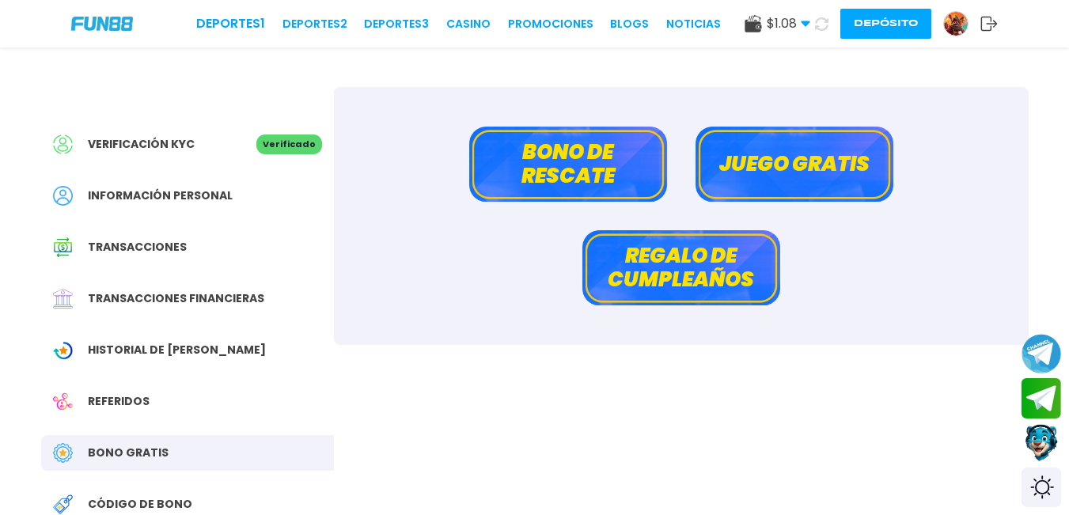
click at [599, 145] on button "Bono de rescate" at bounding box center [568, 164] width 198 height 75
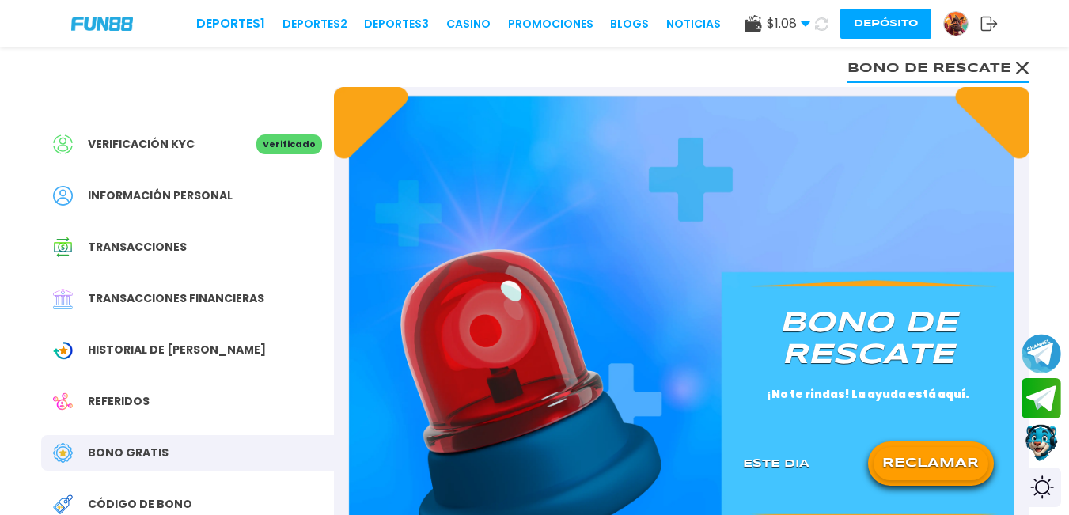
click at [941, 455] on button "RECLAMAR" at bounding box center [931, 463] width 115 height 33
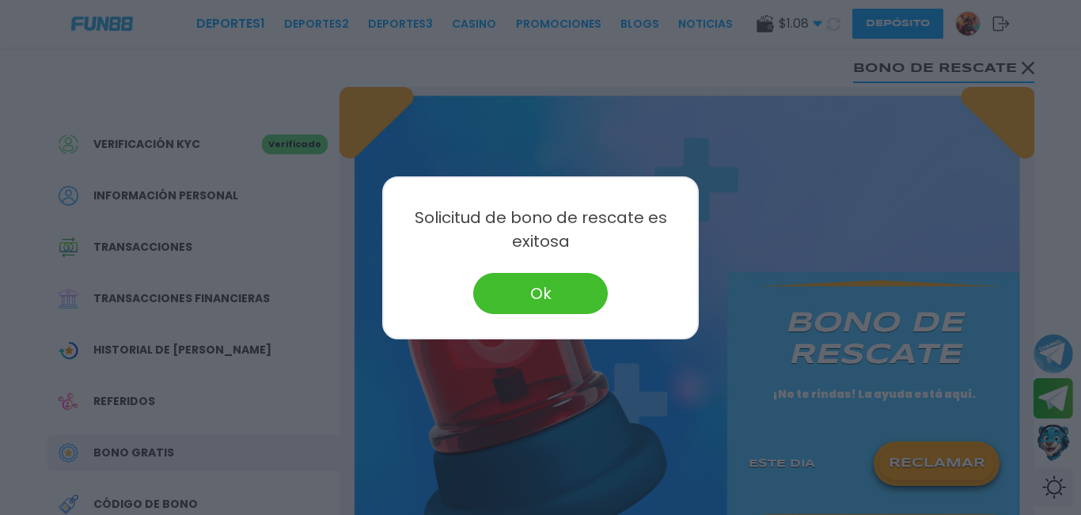
click at [537, 287] on button "Ok" at bounding box center [540, 293] width 135 height 41
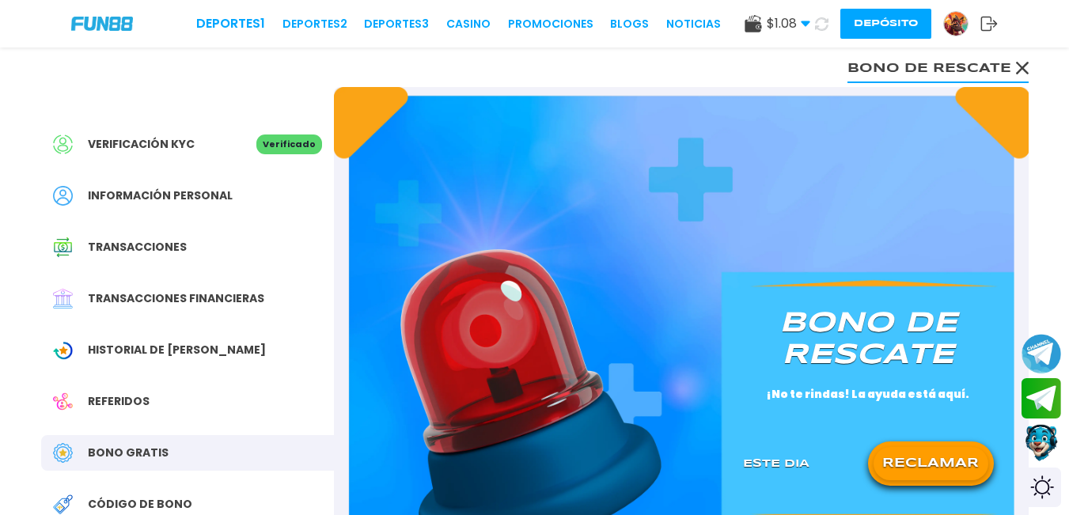
click at [817, 25] on icon at bounding box center [821, 23] width 17 height 17
click at [472, 30] on link "CASINO" at bounding box center [466, 24] width 44 height 17
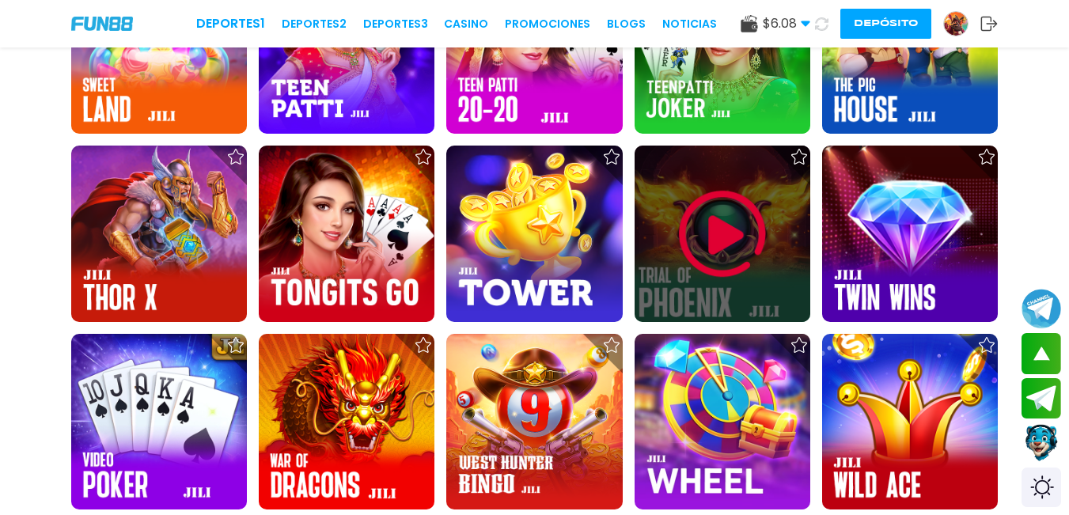
scroll to position [2453, 0]
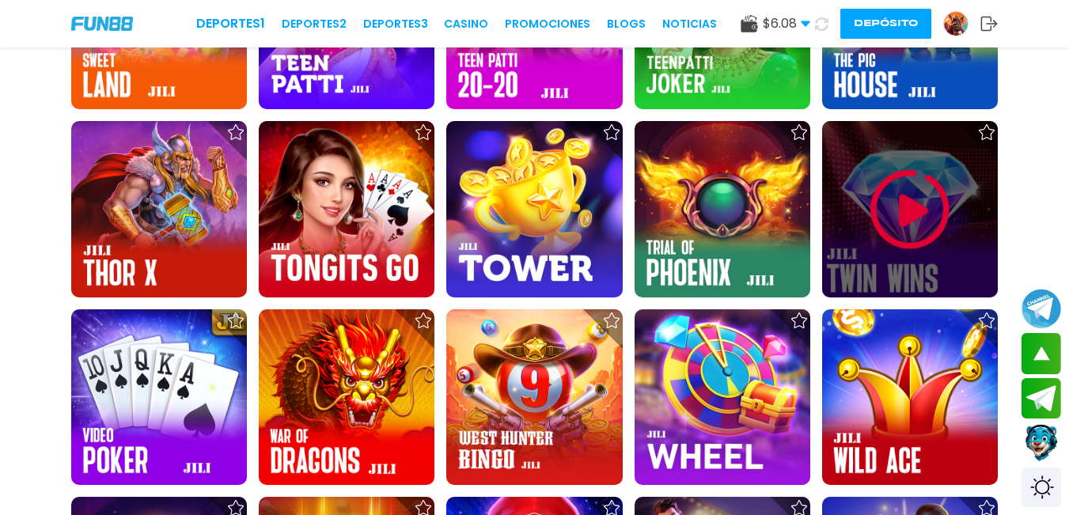
click at [880, 229] on img at bounding box center [910, 209] width 95 height 95
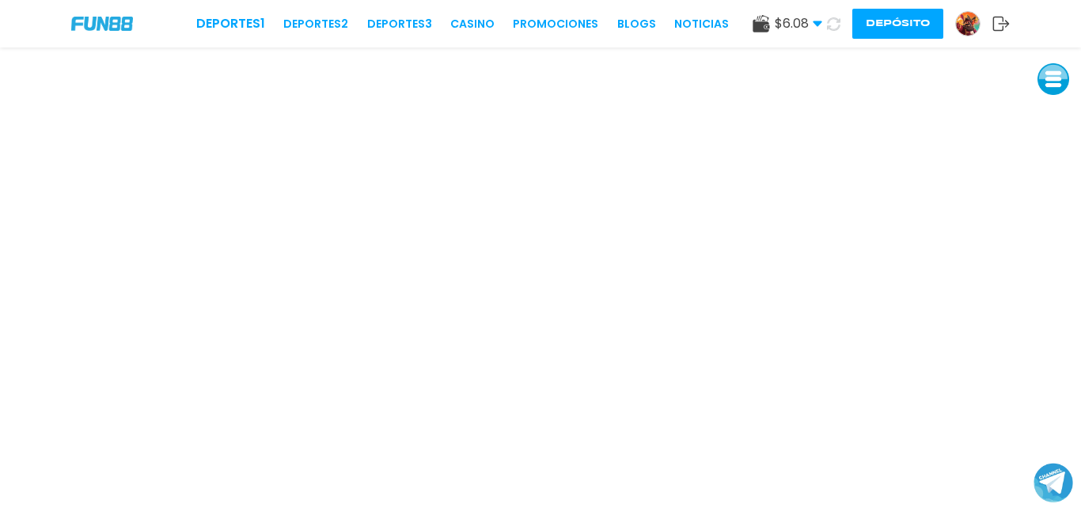
click at [1045, 83] on button at bounding box center [1053, 79] width 32 height 32
click at [1053, 188] on button at bounding box center [1053, 186] width 32 height 32
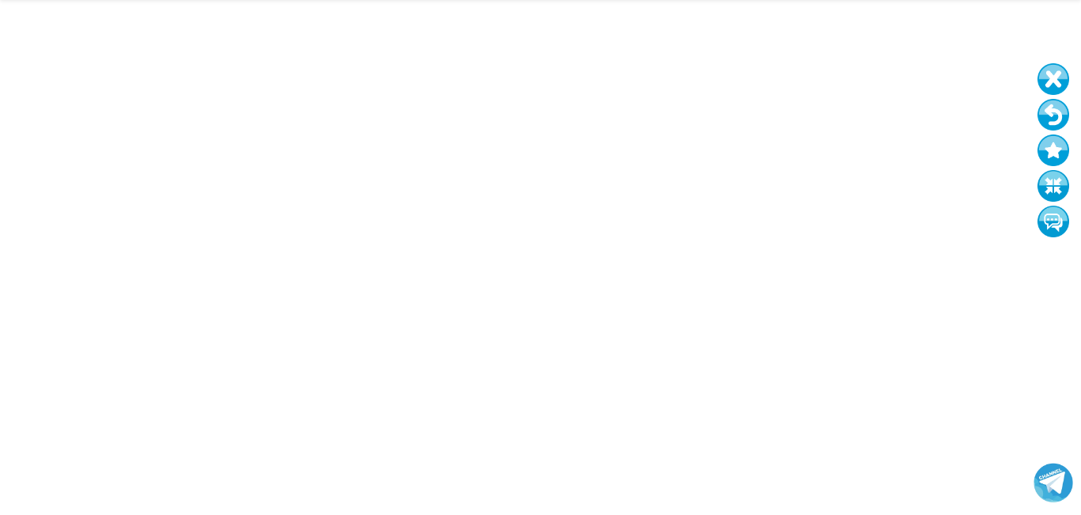
click at [1044, 119] on button at bounding box center [1053, 115] width 32 height 32
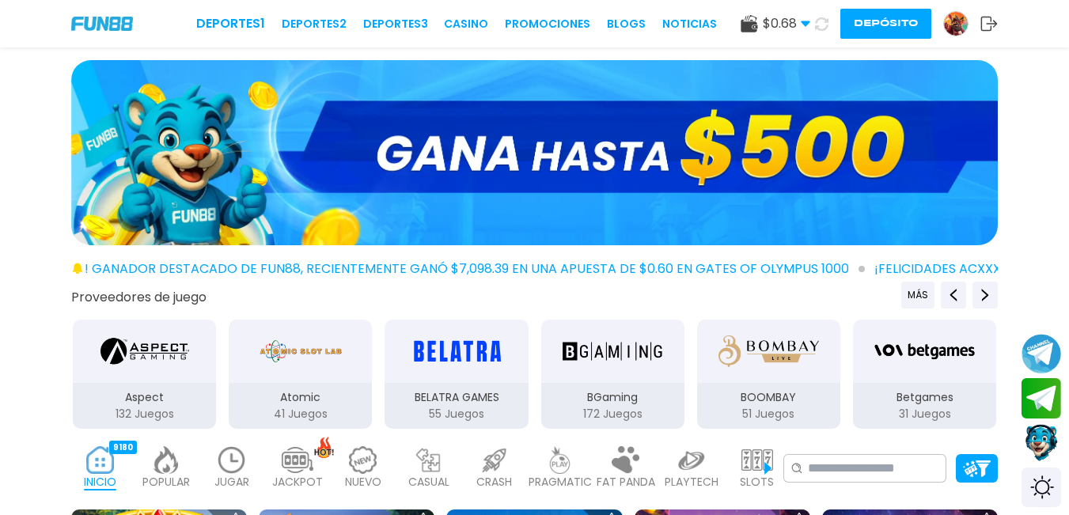
click at [981, 18] on use at bounding box center [989, 24] width 17 height 14
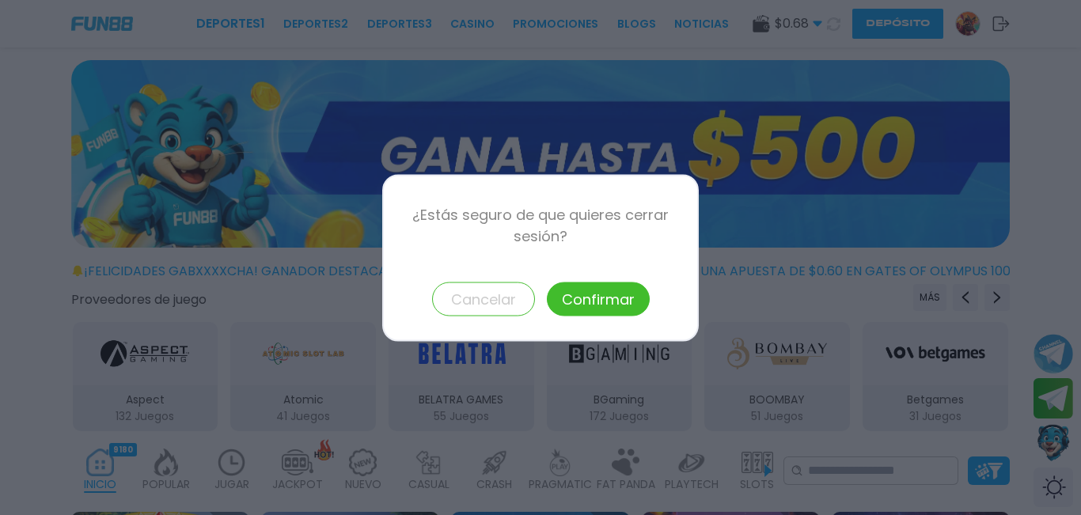
drag, startPoint x: 618, startPoint y: 292, endPoint x: 631, endPoint y: 284, distance: 14.9
click at [618, 291] on button "Confirmar" at bounding box center [598, 299] width 103 height 34
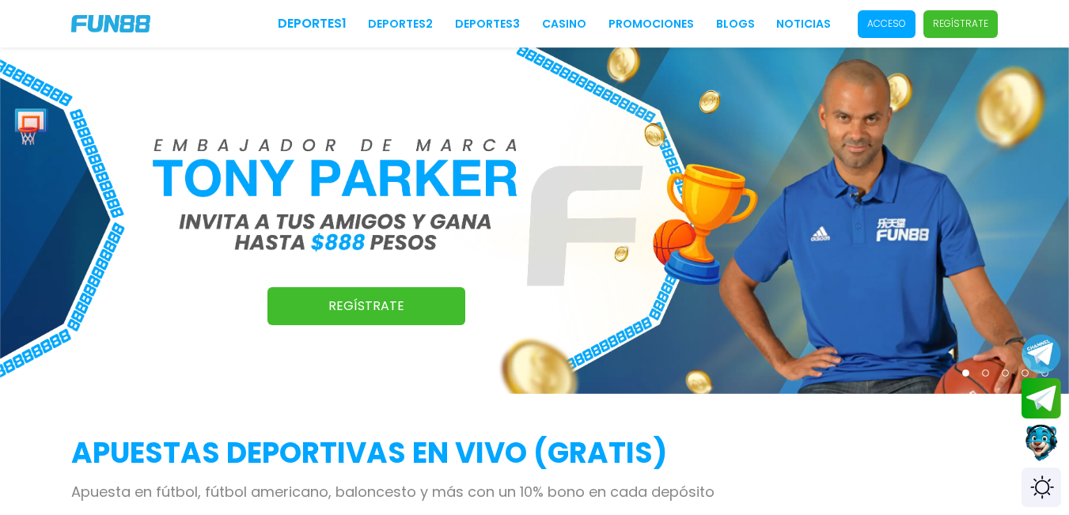
click at [363, 296] on link "Regístrate" at bounding box center [366, 306] width 198 height 38
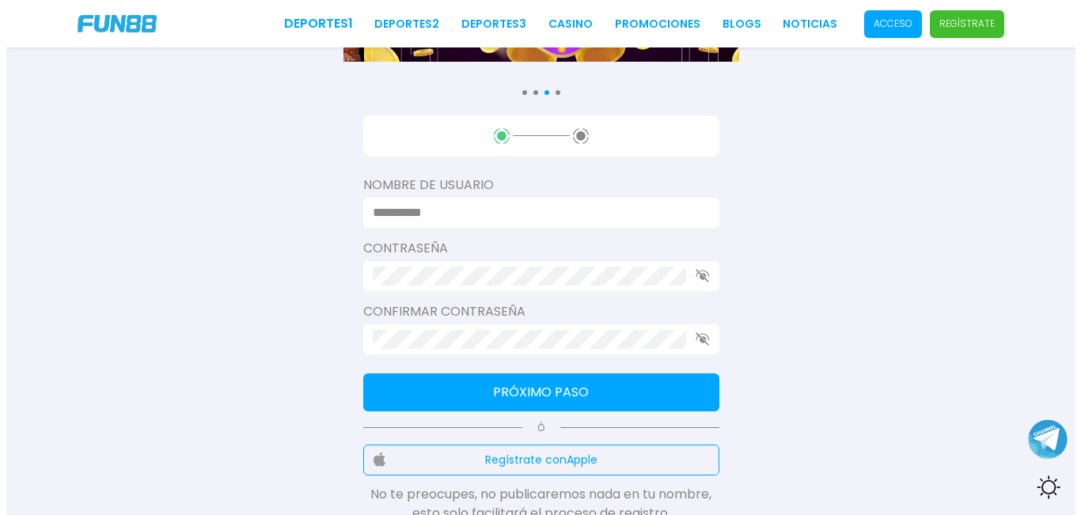
scroll to position [237, 0]
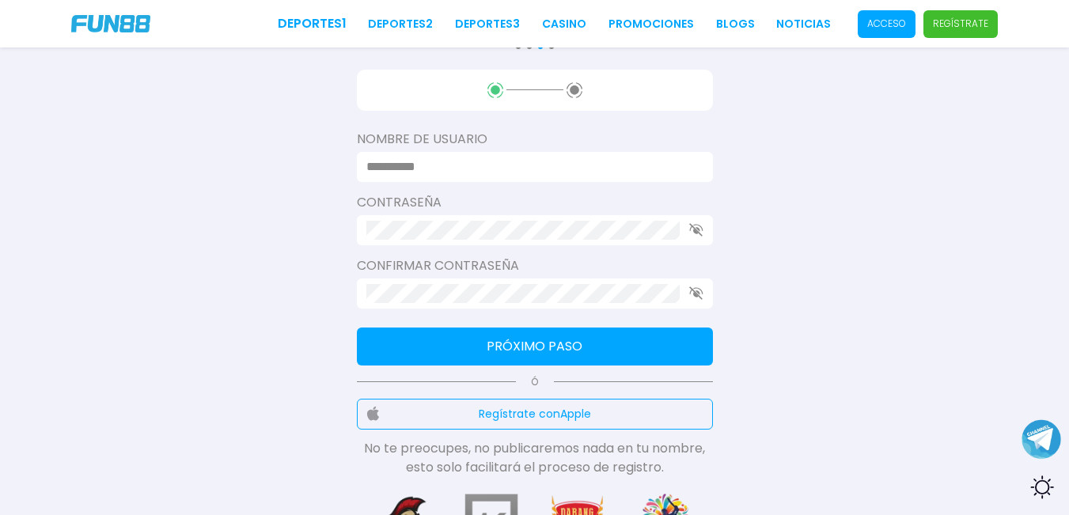
click at [447, 157] on input at bounding box center [530, 166] width 328 height 19
click at [874, 28] on p "Acceso" at bounding box center [886, 24] width 39 height 14
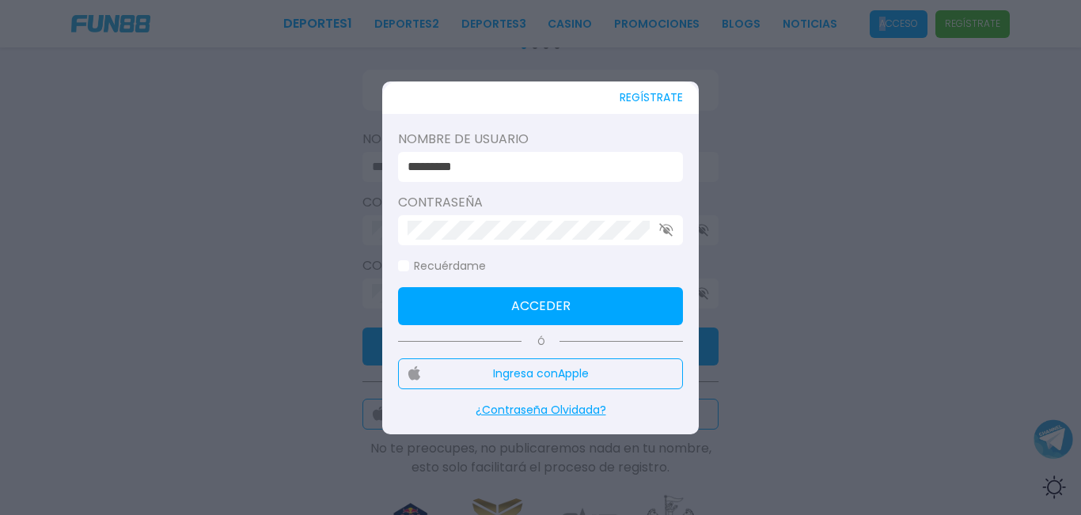
click at [546, 307] on button "Acceder" at bounding box center [540, 306] width 285 height 38
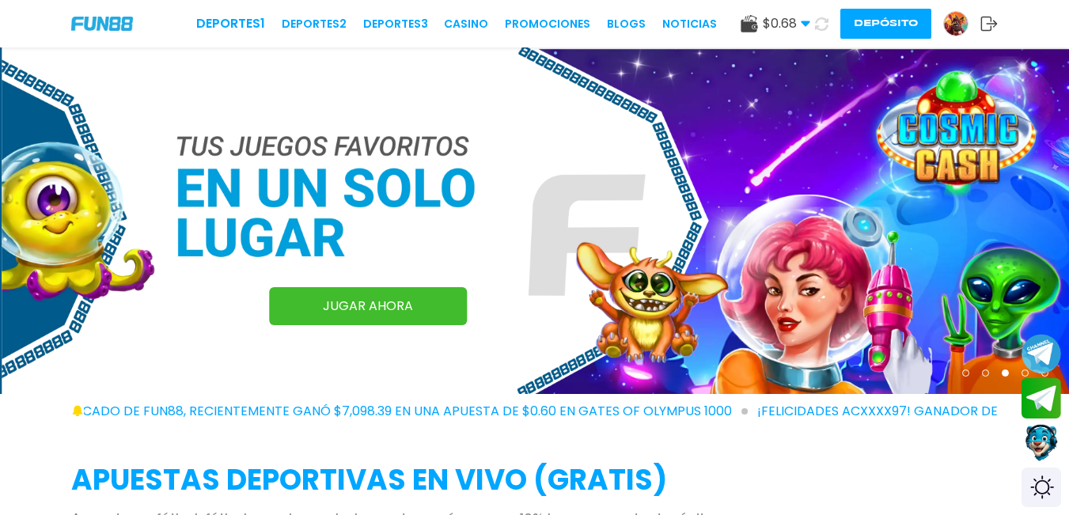
click at [120, 24] on img at bounding box center [102, 23] width 62 height 13
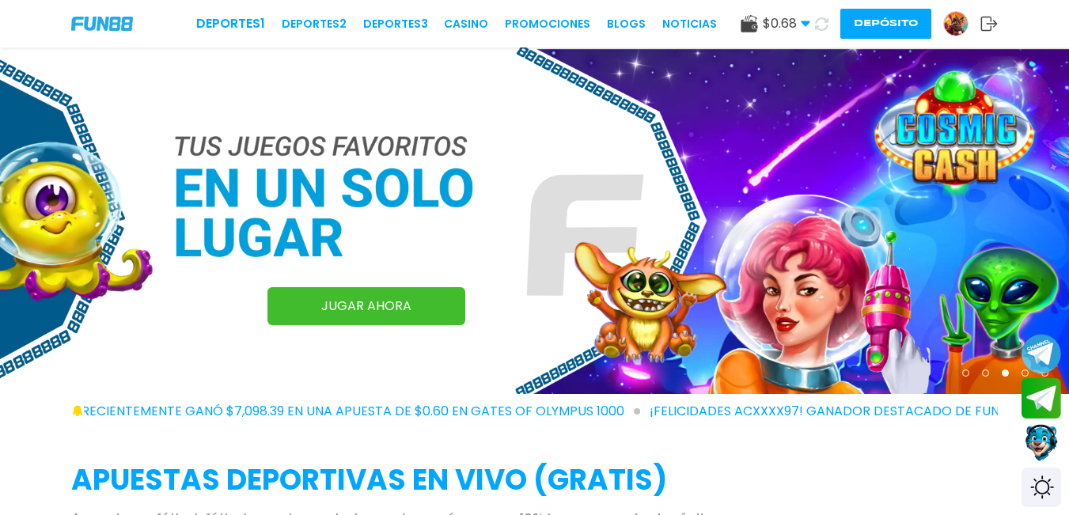
click at [89, 25] on img at bounding box center [102, 23] width 62 height 13
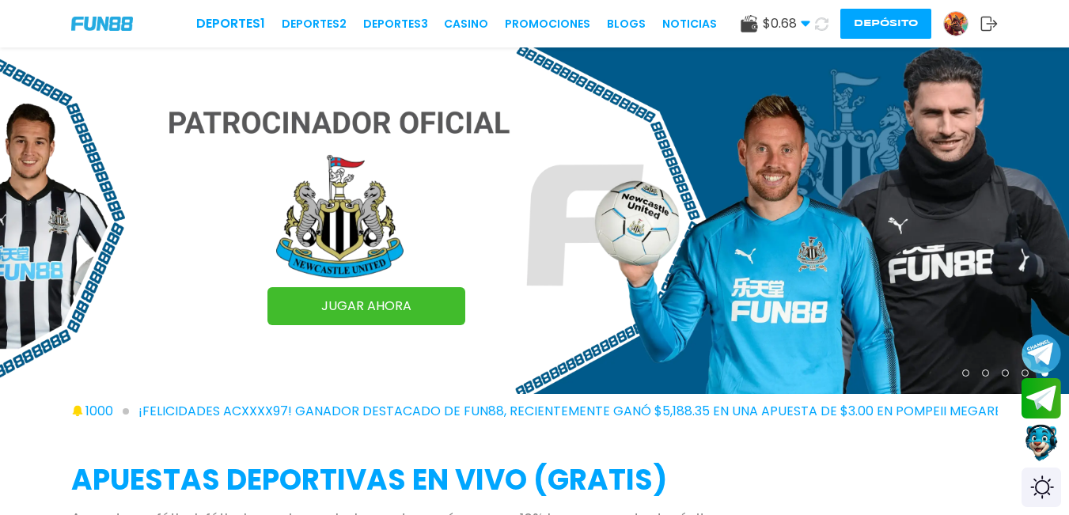
click at [956, 21] on img at bounding box center [956, 24] width 24 height 24
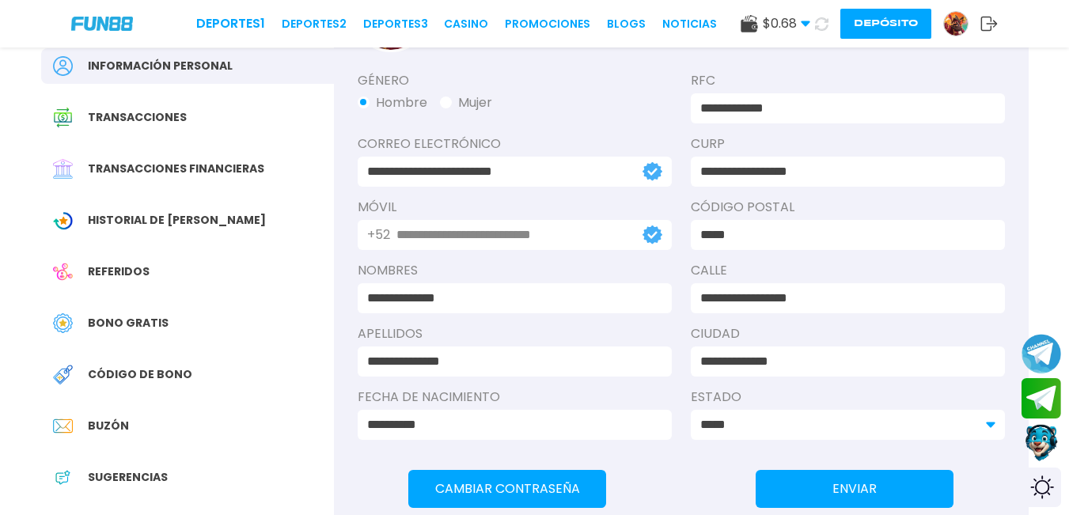
scroll to position [158, 0]
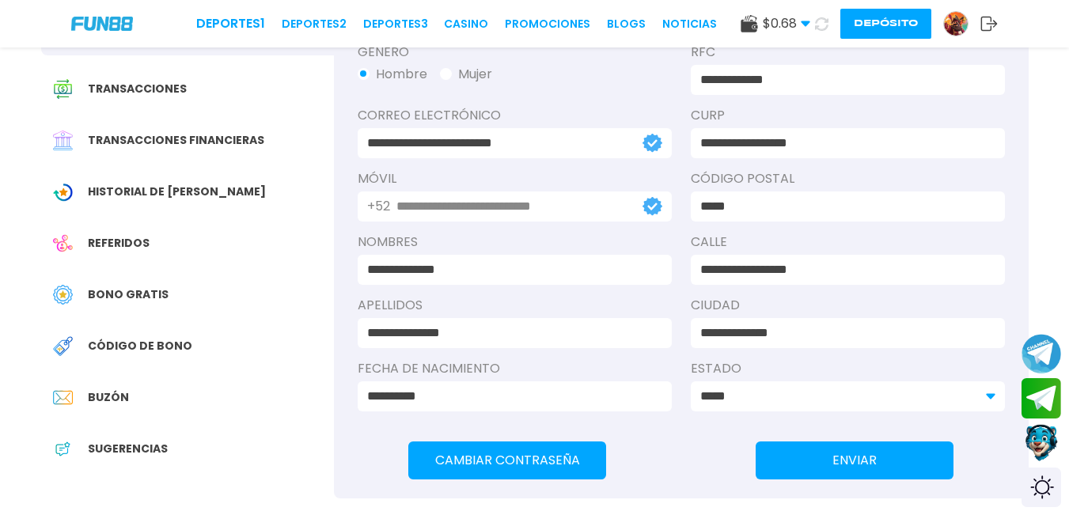
click at [157, 348] on span "Código de bono" at bounding box center [140, 346] width 104 height 17
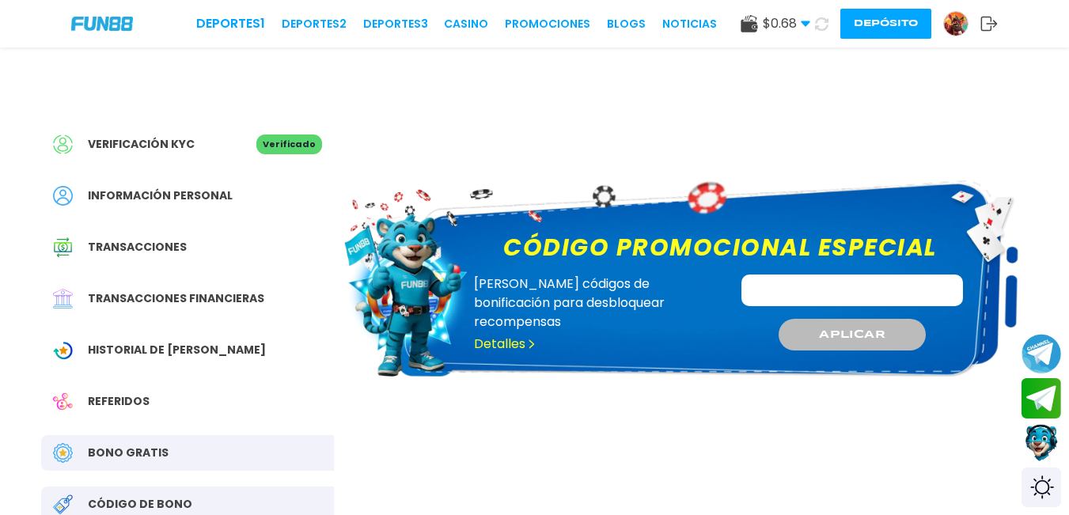
click at [498, 335] on link "Detalles" at bounding box center [505, 344] width 63 height 19
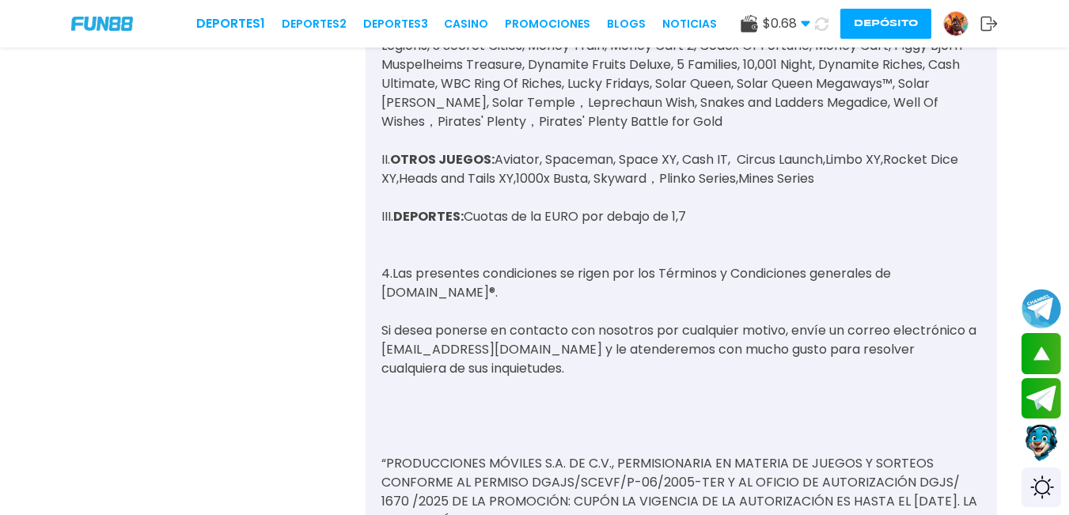
scroll to position [1108, 0]
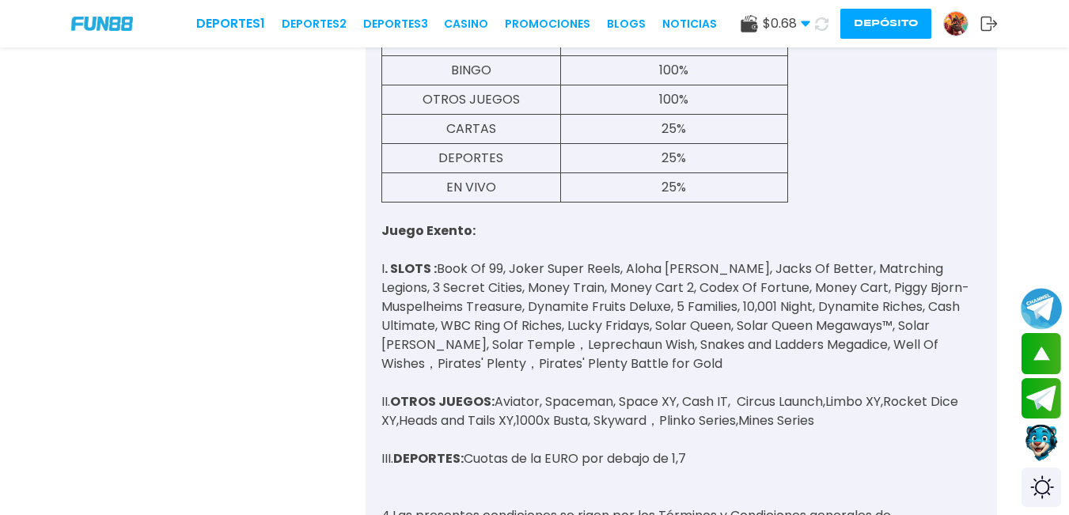
click at [1036, 317] on button "Join telegram channel" at bounding box center [1042, 309] width 42 height 44
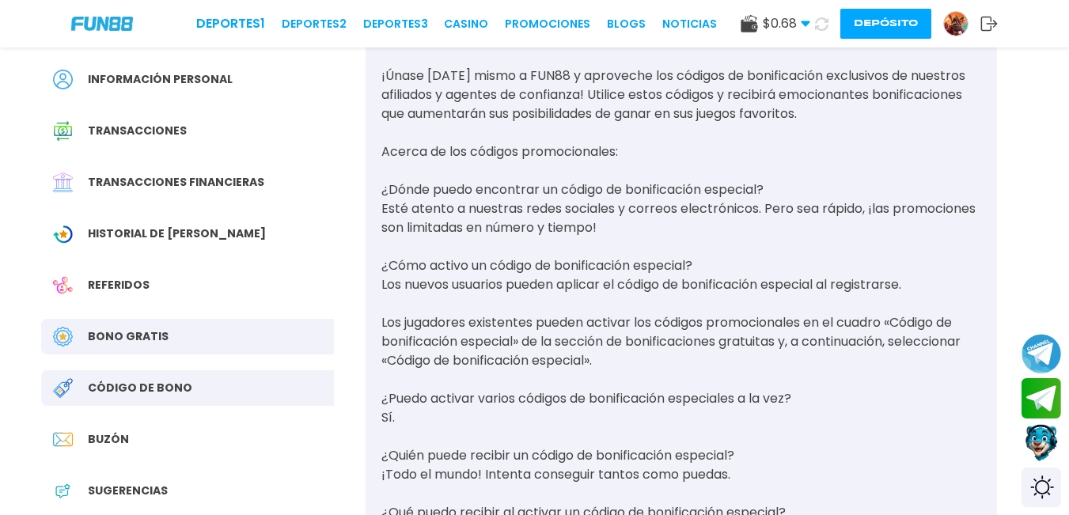
scroll to position [158, 0]
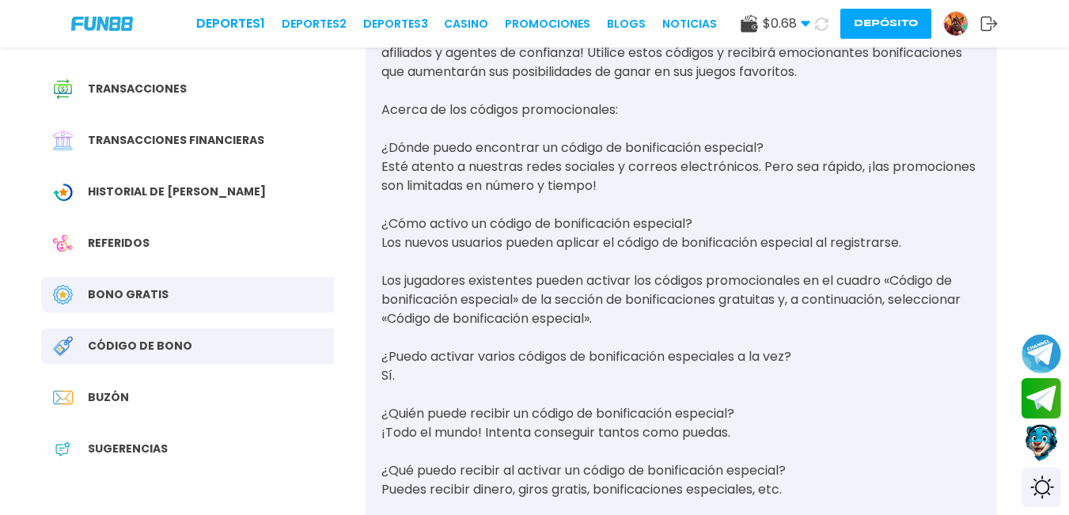
click at [133, 244] on span "Referidos" at bounding box center [119, 243] width 62 height 17
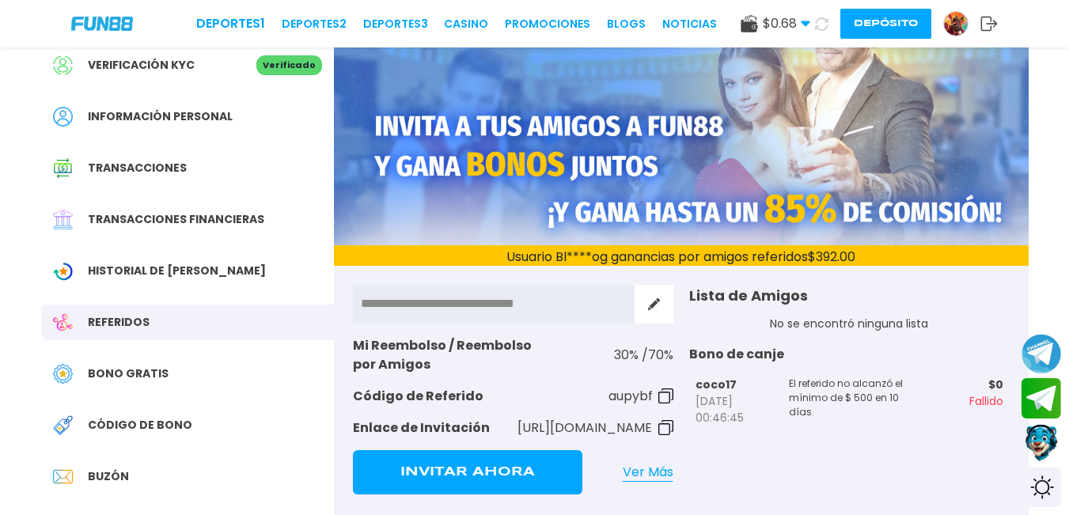
scroll to position [237, 0]
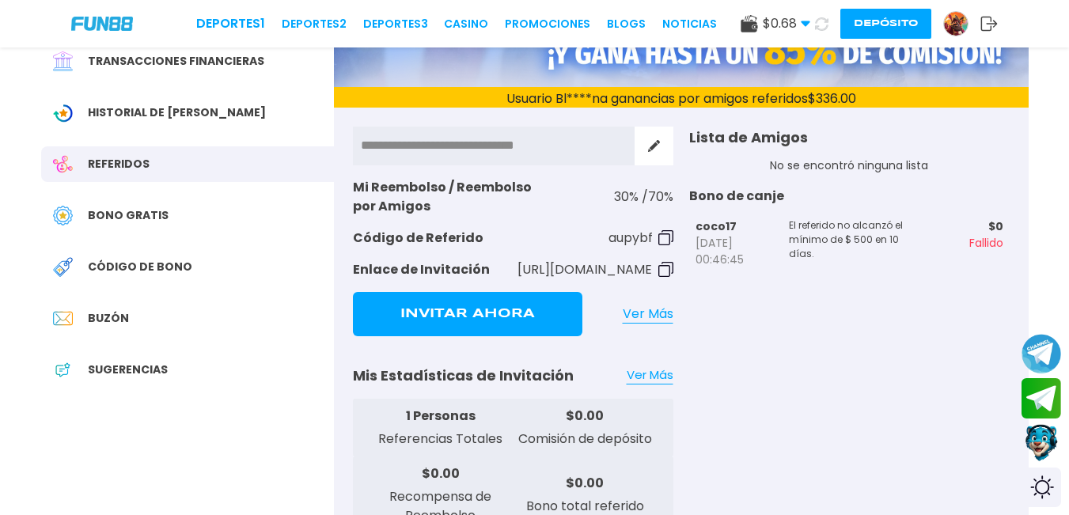
click at [502, 306] on button "Invitar Ahora" at bounding box center [467, 314] width 229 height 44
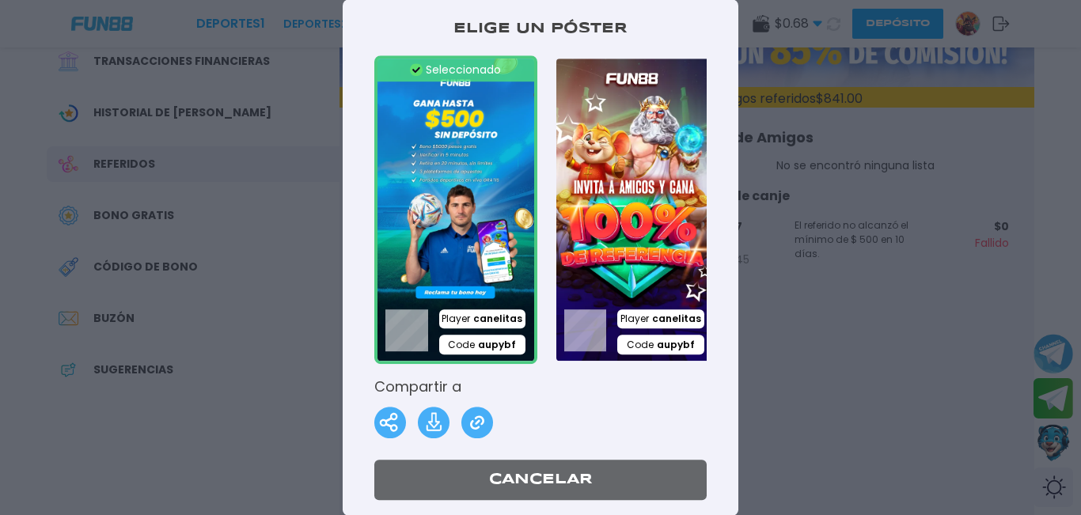
click at [599, 221] on img at bounding box center [634, 209] width 163 height 309
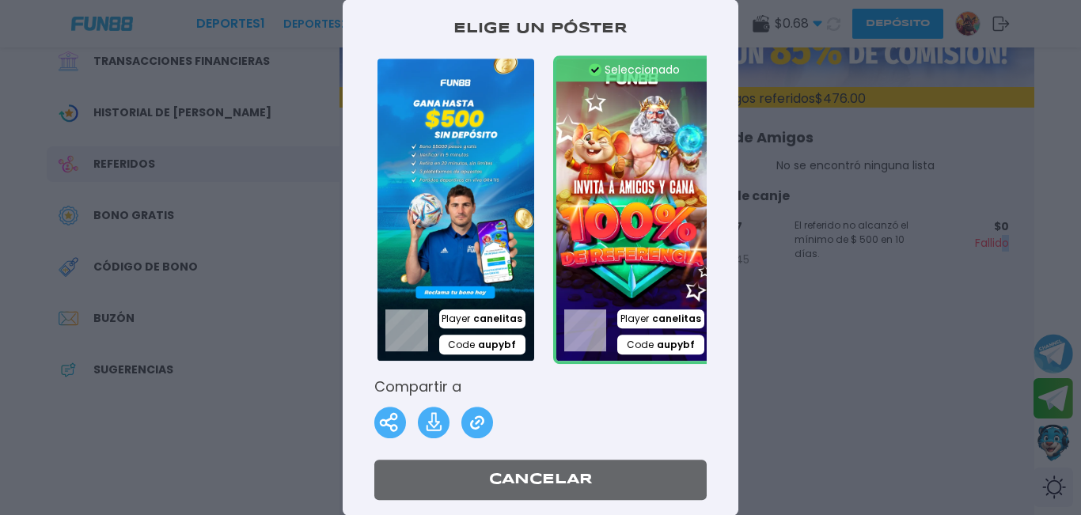
drag, startPoint x: 1000, startPoint y: 538, endPoint x: 1018, endPoint y: 538, distance: 18.2
click at [297, 143] on div at bounding box center [540, 257] width 1081 height 515
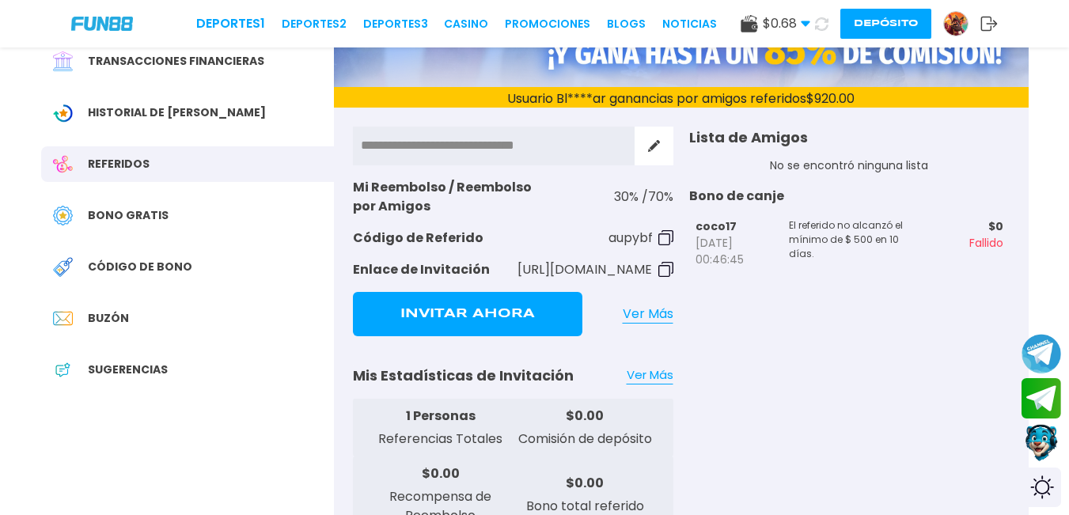
click at [453, 320] on button "Invitar Ahora" at bounding box center [467, 314] width 229 height 44
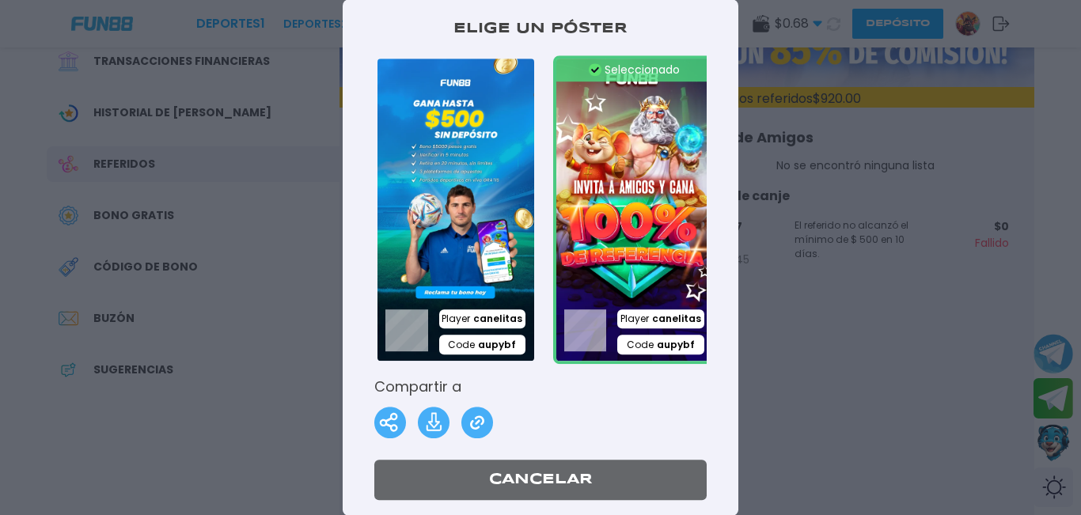
click at [586, 256] on img at bounding box center [634, 209] width 163 height 309
drag, startPoint x: 897, startPoint y: 187, endPoint x: 954, endPoint y: 121, distance: 86.9
click at [946, 125] on div at bounding box center [540, 257] width 1081 height 515
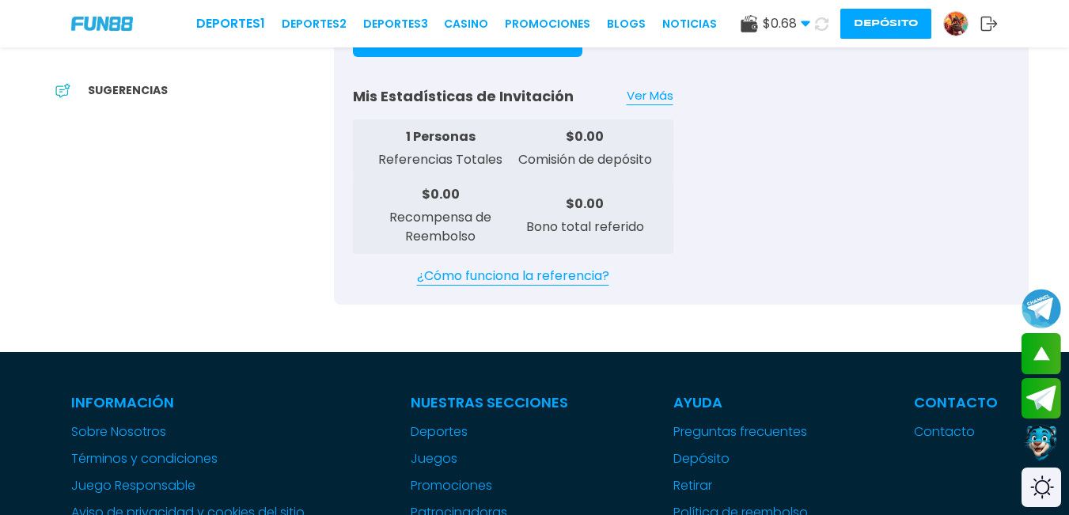
scroll to position [554, 0]
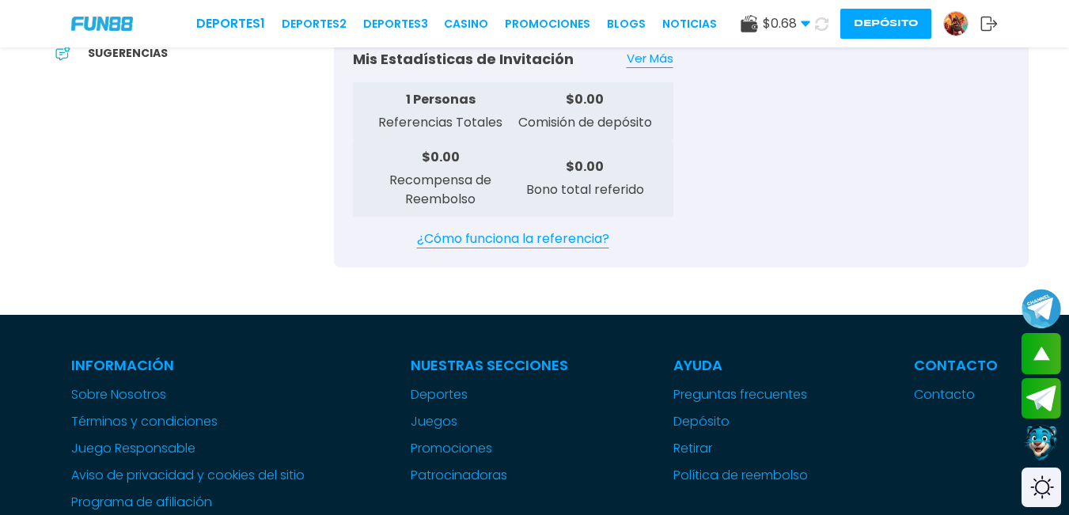
click at [582, 234] on link "¿Cómo funciona la referencia?" at bounding box center [513, 238] width 320 height 19
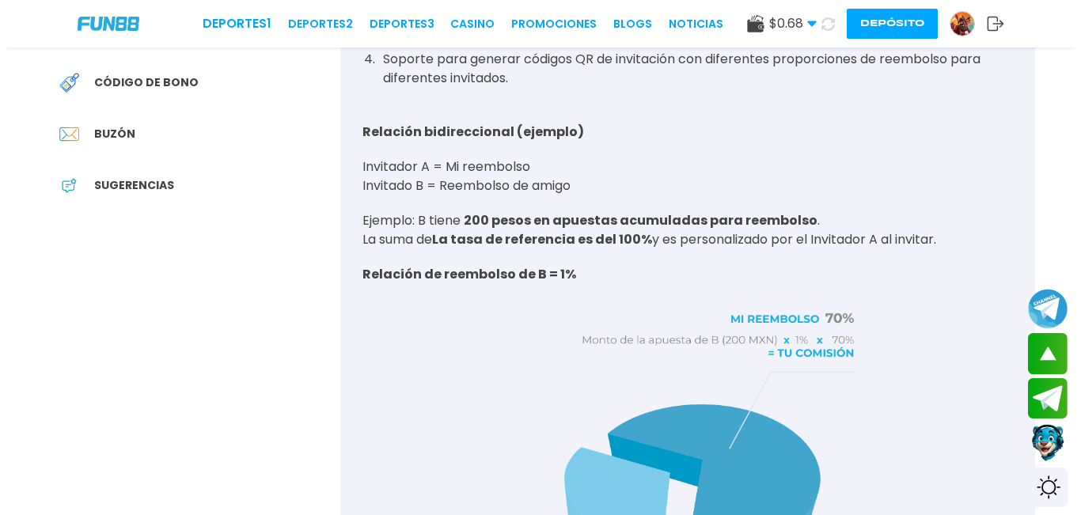
scroll to position [237, 0]
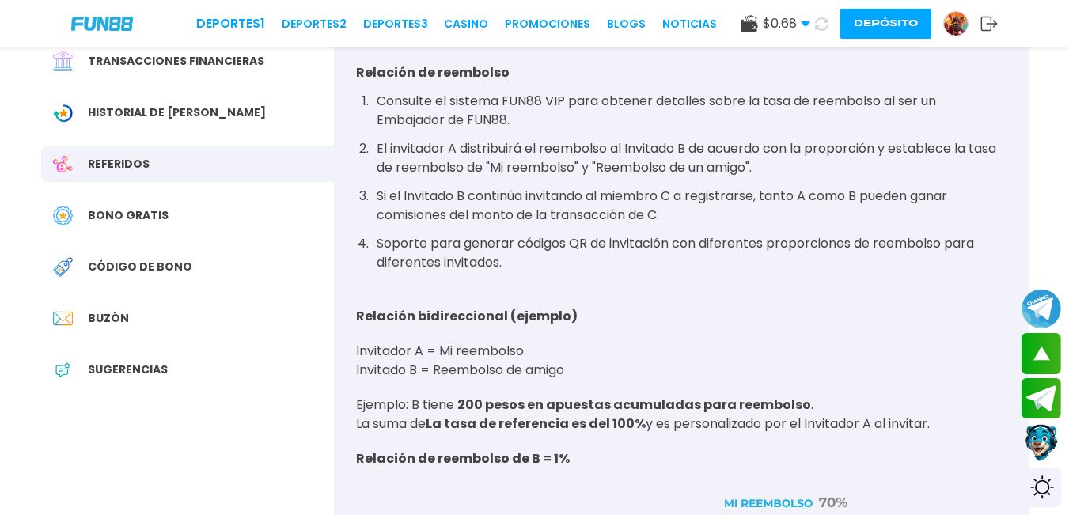
click at [982, 28] on use at bounding box center [989, 24] width 17 height 14
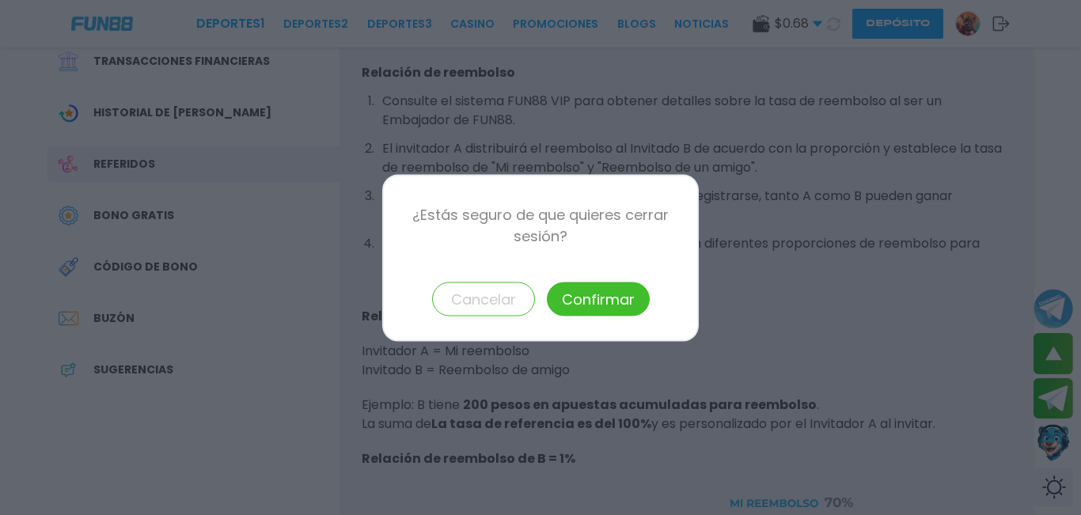
click at [606, 296] on button "Confirmar" at bounding box center [598, 299] width 103 height 34
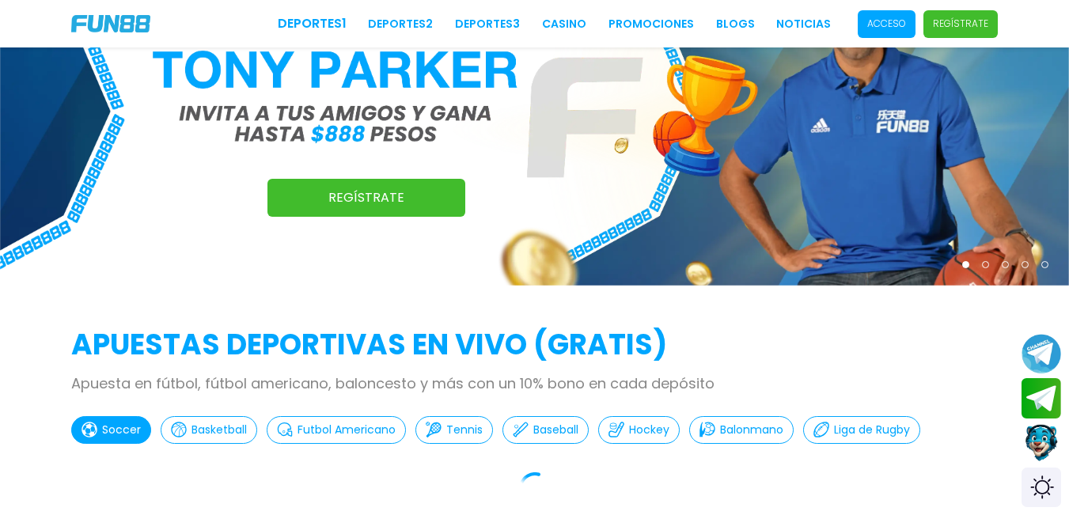
click at [946, 24] on p "Regístrate" at bounding box center [960, 24] width 55 height 14
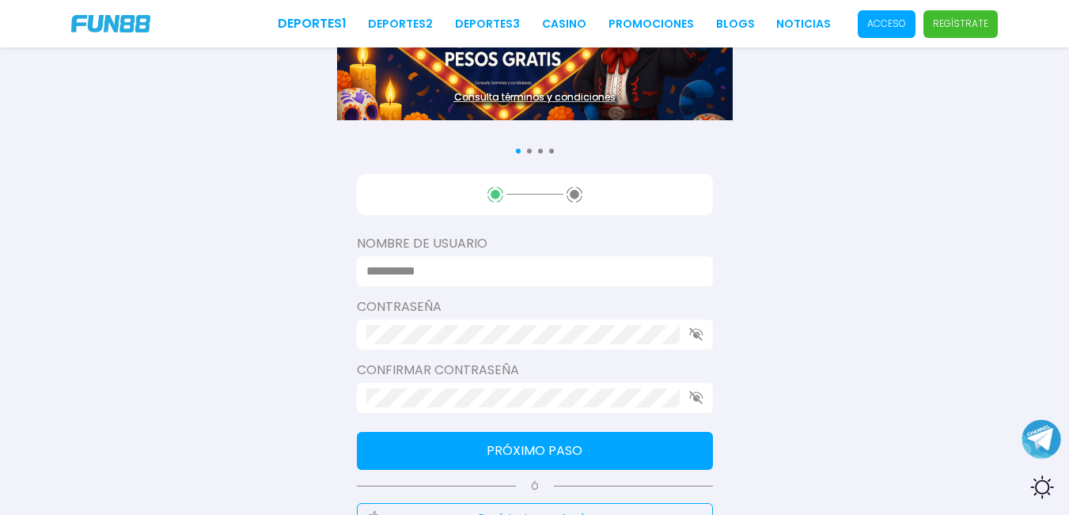
scroll to position [158, 0]
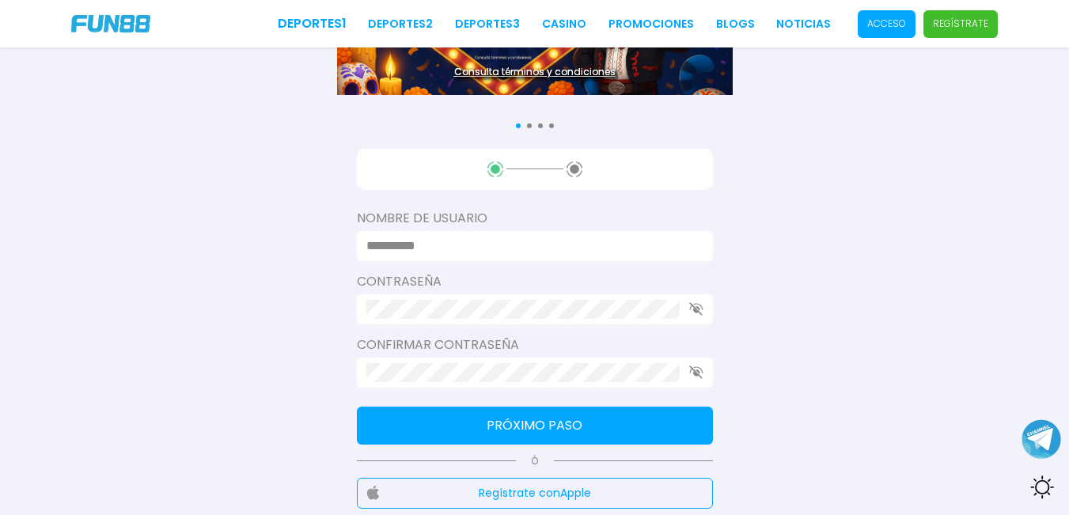
click at [464, 248] on input at bounding box center [530, 246] width 328 height 19
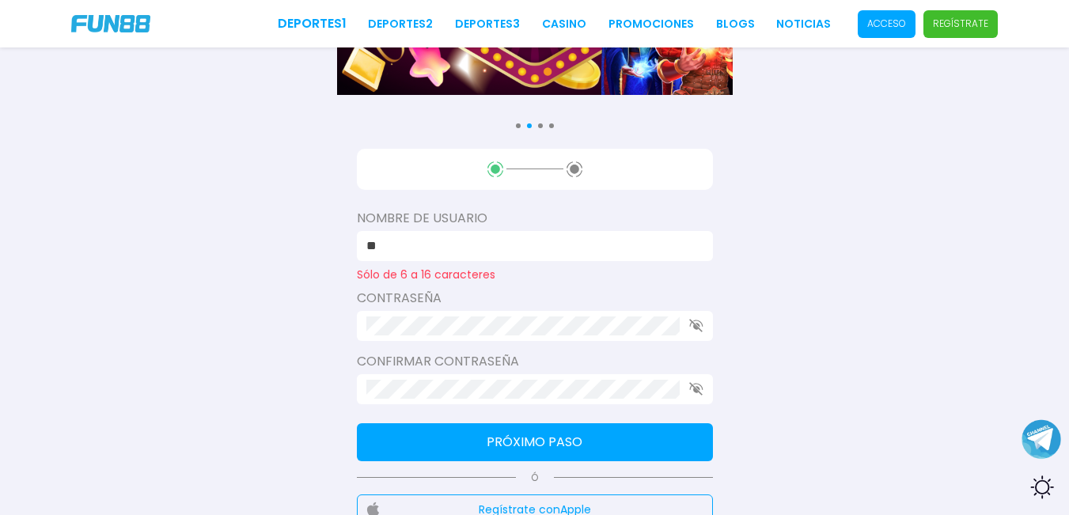
click at [445, 252] on input "**" at bounding box center [530, 246] width 328 height 19
type input "*"
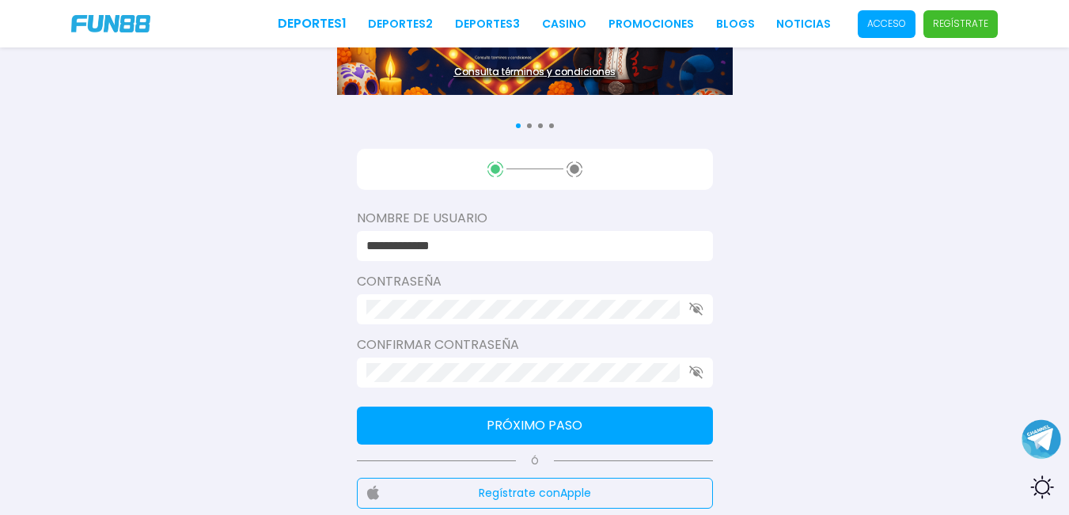
type input "**********"
click at [430, 301] on div "Contraseña" at bounding box center [535, 298] width 356 height 52
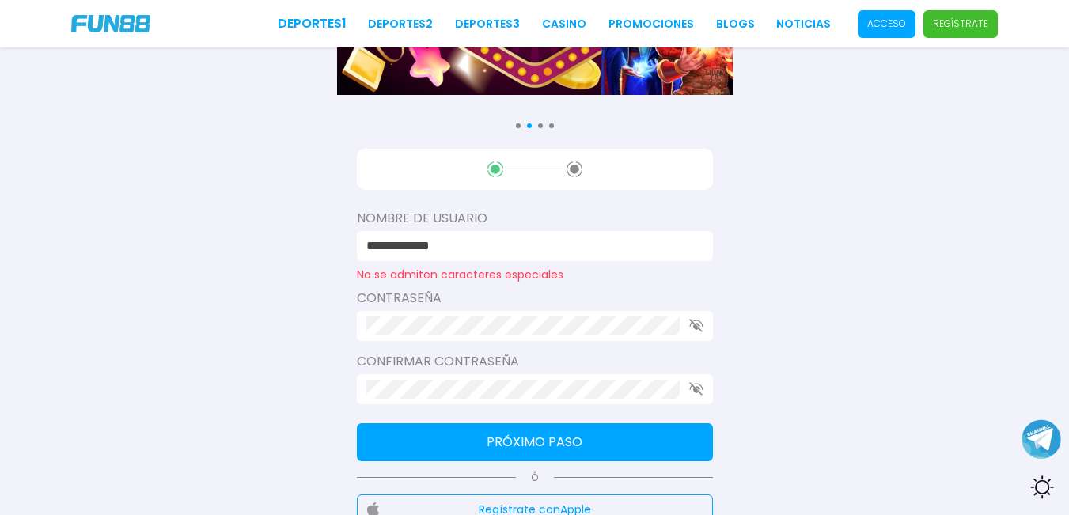
scroll to position [0, 0]
click at [863, 301] on div "**********" at bounding box center [534, 260] width 1069 height 836
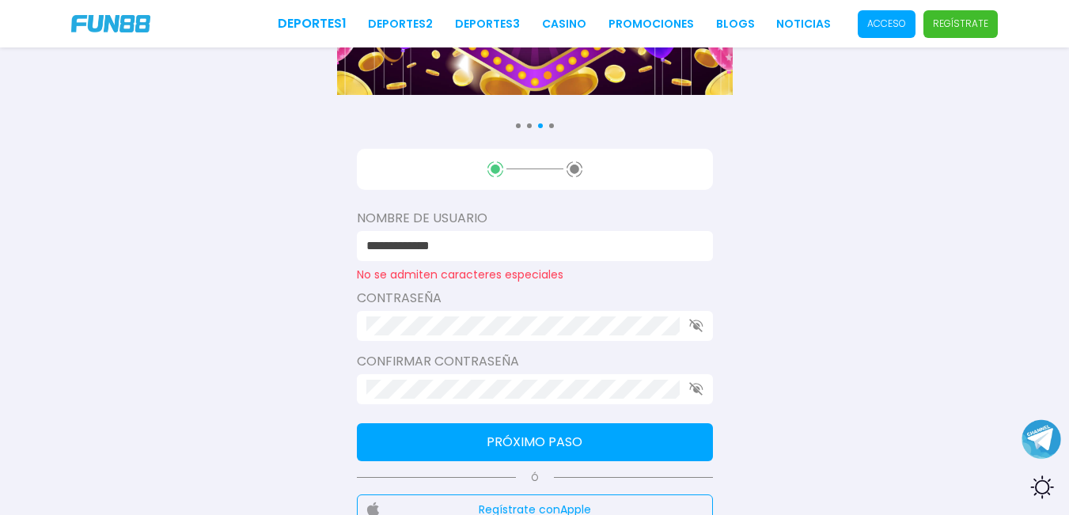
click at [681, 321] on div at bounding box center [535, 326] width 356 height 30
click at [685, 324] on div at bounding box center [535, 326] width 356 height 30
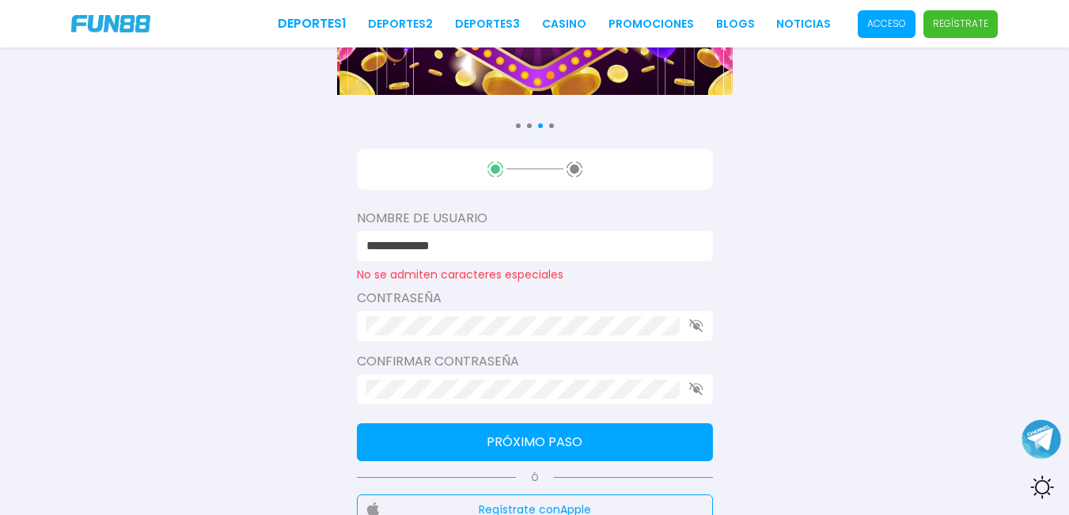
click at [700, 334] on div at bounding box center [535, 326] width 356 height 30
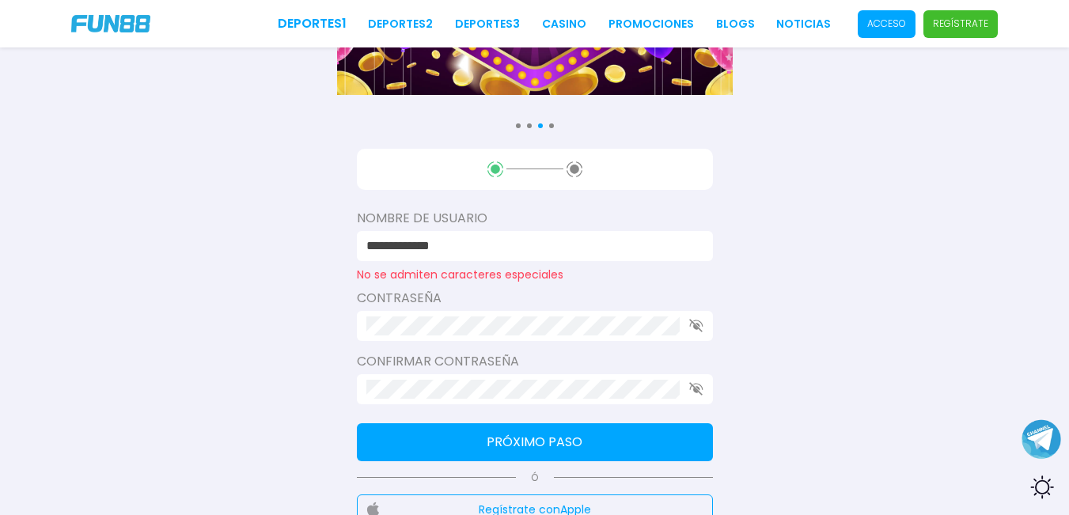
click at [697, 334] on div at bounding box center [535, 326] width 356 height 30
click at [692, 328] on icon "button" at bounding box center [696, 325] width 14 height 13
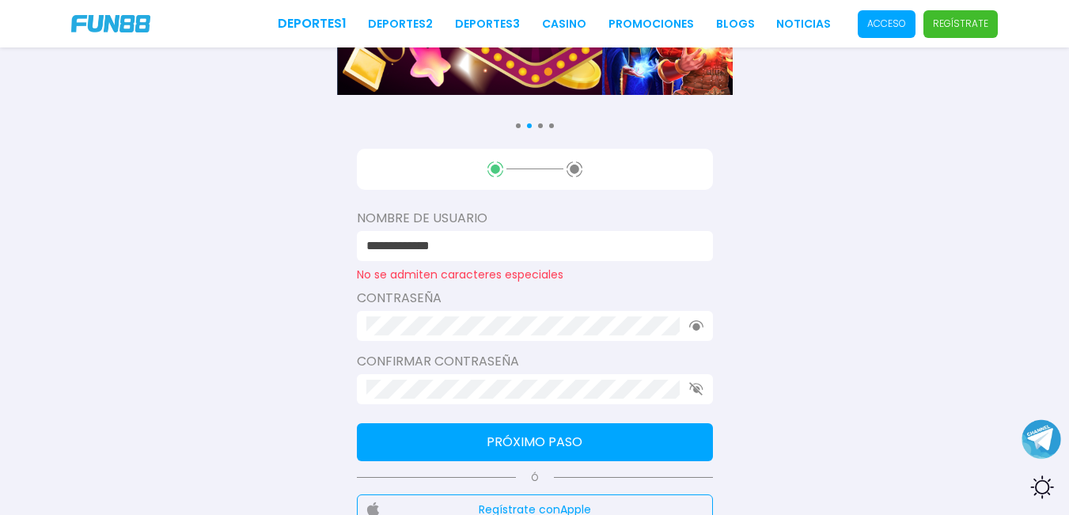
click at [689, 320] on button "button" at bounding box center [696, 325] width 14 height 10
click at [689, 319] on button "button" at bounding box center [696, 325] width 14 height 13
click at [689, 320] on button "button" at bounding box center [696, 325] width 14 height 10
click at [689, 319] on button "button" at bounding box center [696, 325] width 14 height 13
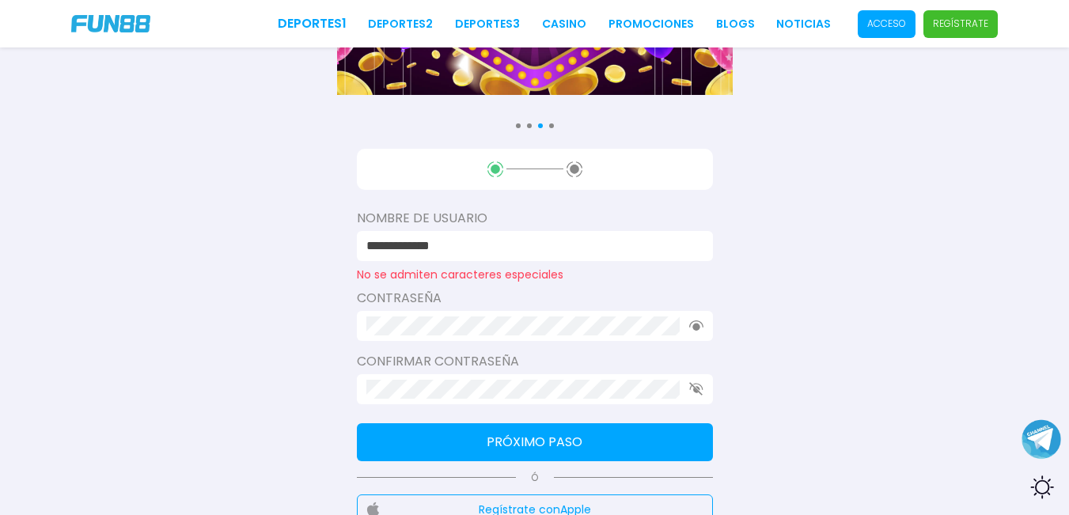
click at [364, 331] on div at bounding box center [535, 326] width 356 height 30
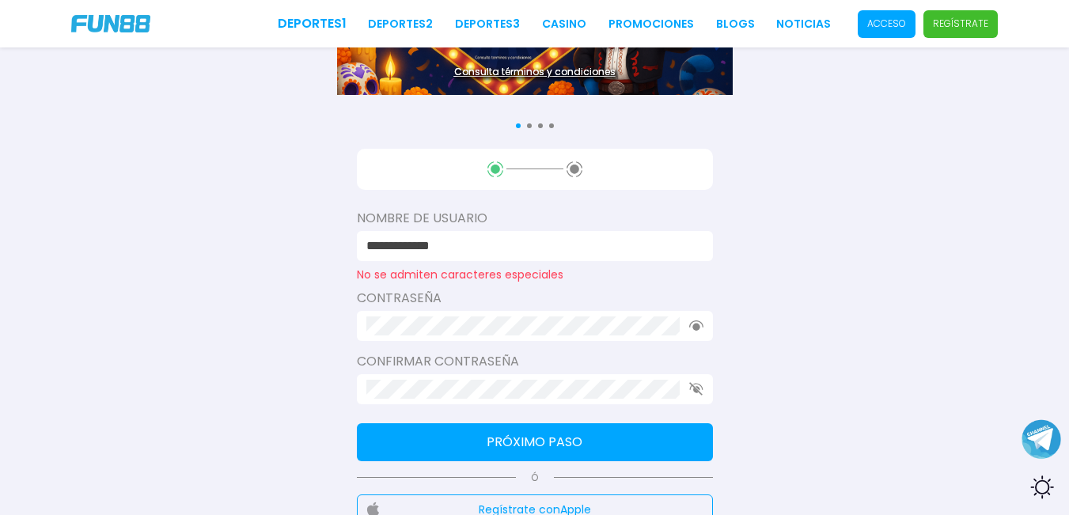
click at [831, 267] on div "**********" at bounding box center [534, 260] width 1069 height 836
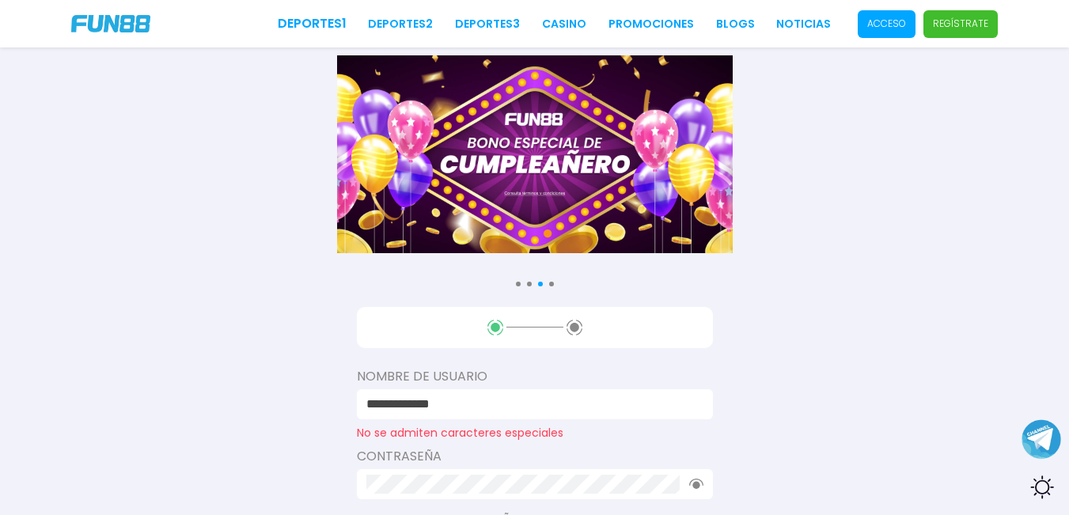
click at [948, 26] on p "Regístrate" at bounding box center [960, 24] width 55 height 14
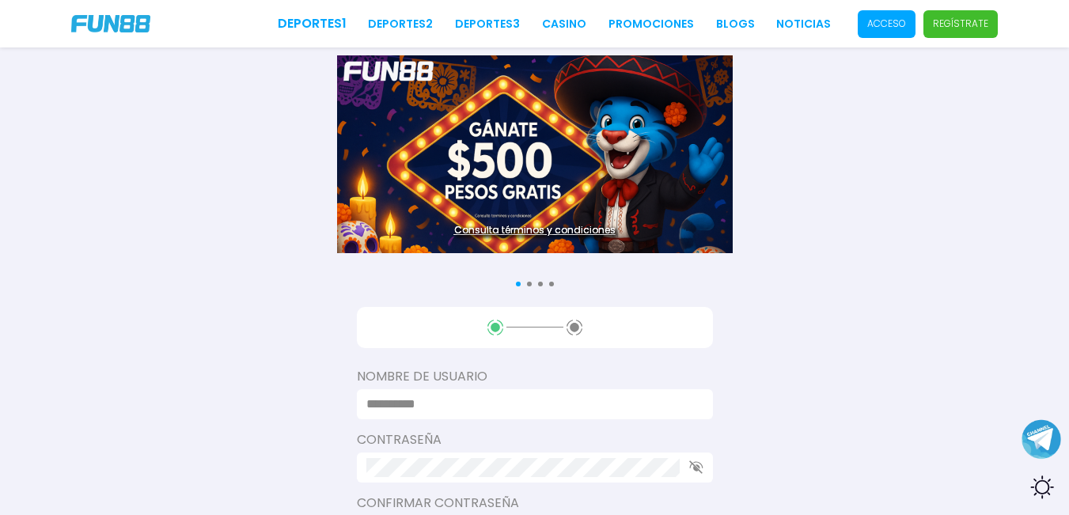
click at [424, 401] on input at bounding box center [530, 404] width 328 height 19
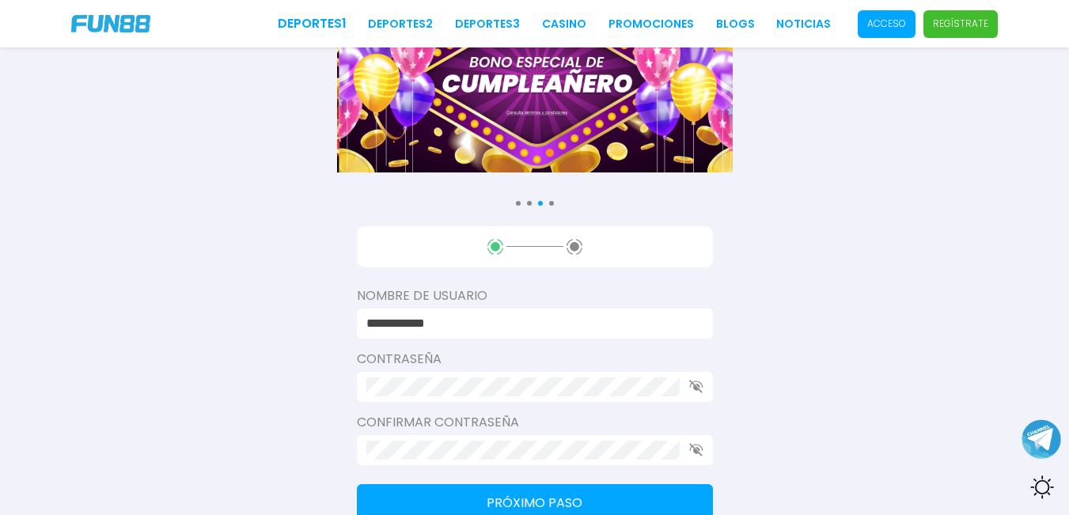
scroll to position [237, 0]
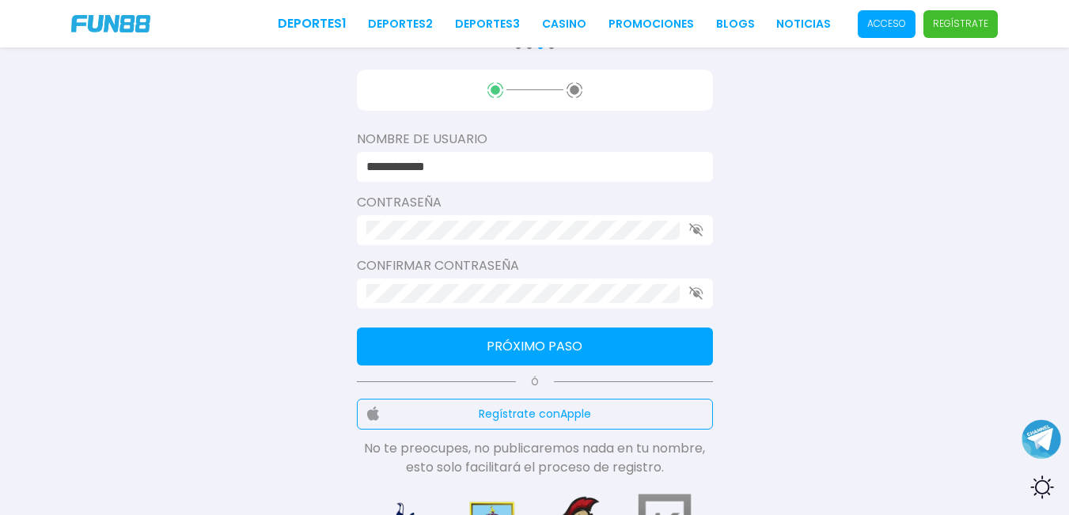
click at [429, 230] on div "Contraseña" at bounding box center [535, 219] width 356 height 52
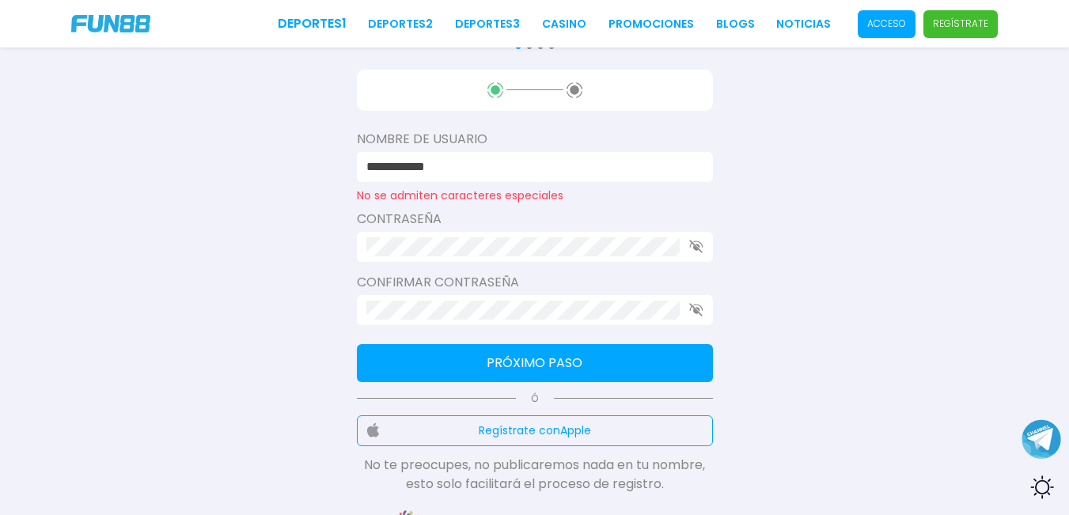
click at [407, 166] on input "**********" at bounding box center [530, 166] width 328 height 19
click at [472, 161] on input "**********" at bounding box center [530, 166] width 328 height 19
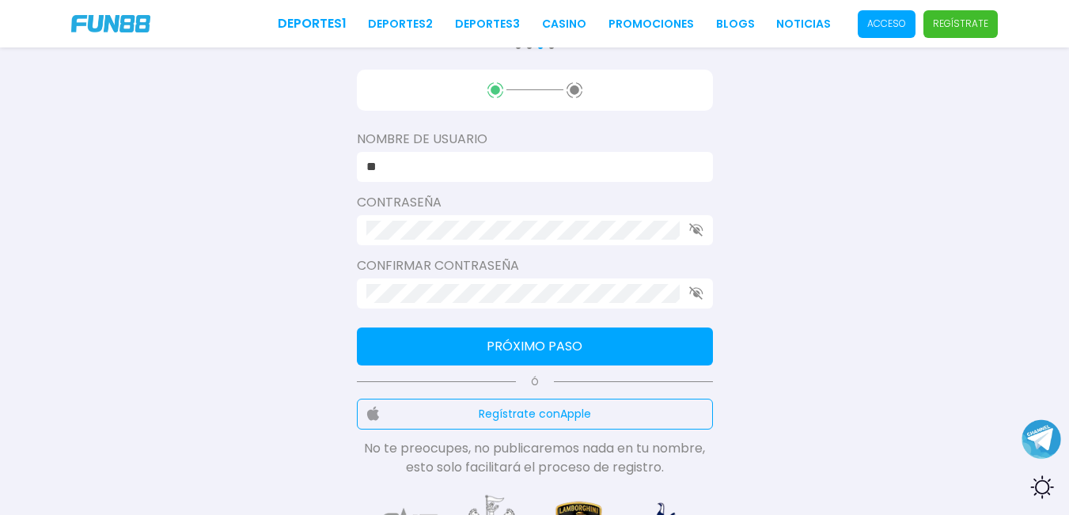
type input "*"
click at [519, 226] on div "Contraseña" at bounding box center [535, 219] width 356 height 52
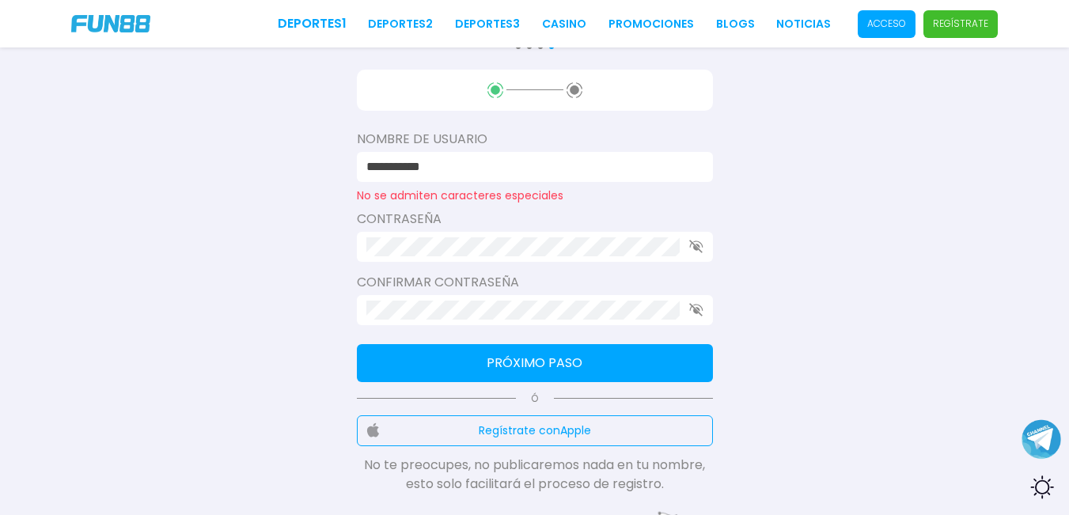
click at [461, 168] on input "**********" at bounding box center [530, 166] width 328 height 19
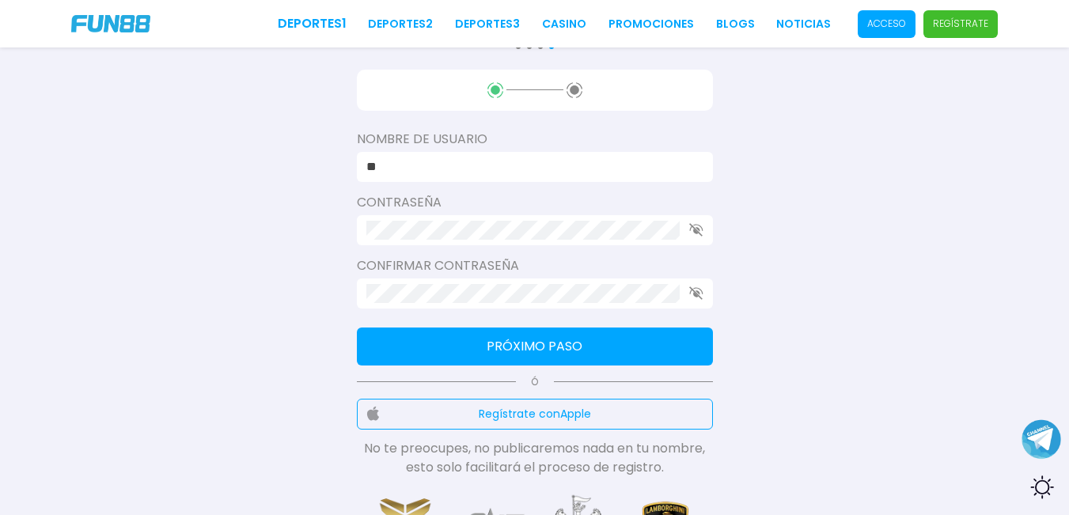
type input "*"
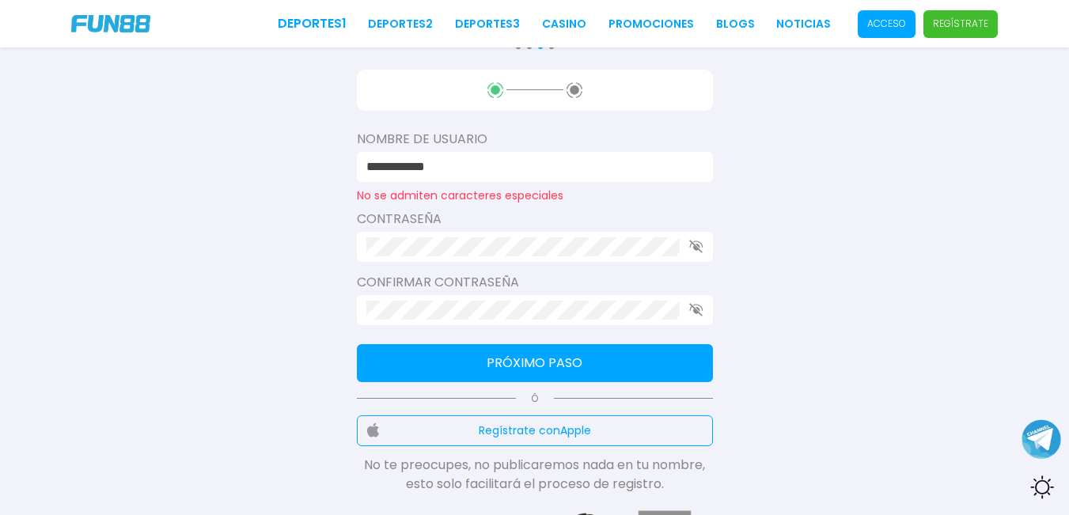
click at [693, 249] on icon "button" at bounding box center [696, 246] width 14 height 13
click at [698, 317] on icon "button" at bounding box center [696, 309] width 14 height 13
click at [466, 165] on input "**********" at bounding box center [530, 166] width 328 height 19
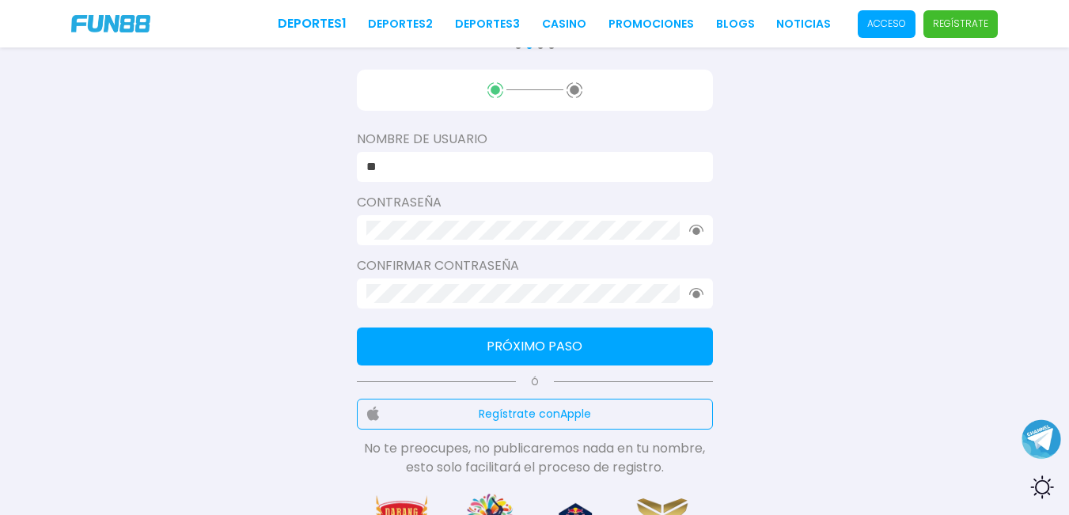
type input "*"
click at [535, 344] on button "Próximo paso" at bounding box center [535, 347] width 356 height 38
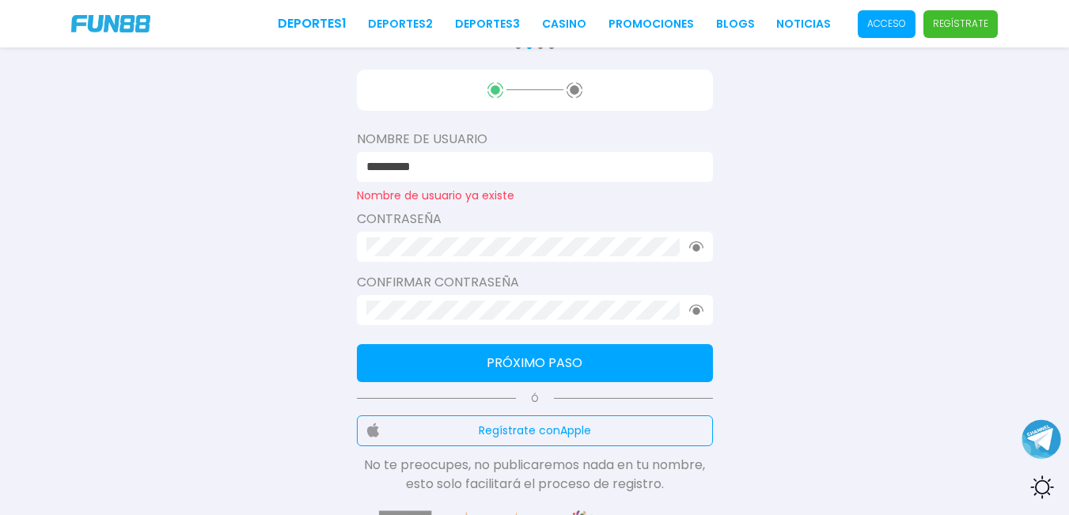
click at [437, 166] on input "*********" at bounding box center [530, 166] width 328 height 19
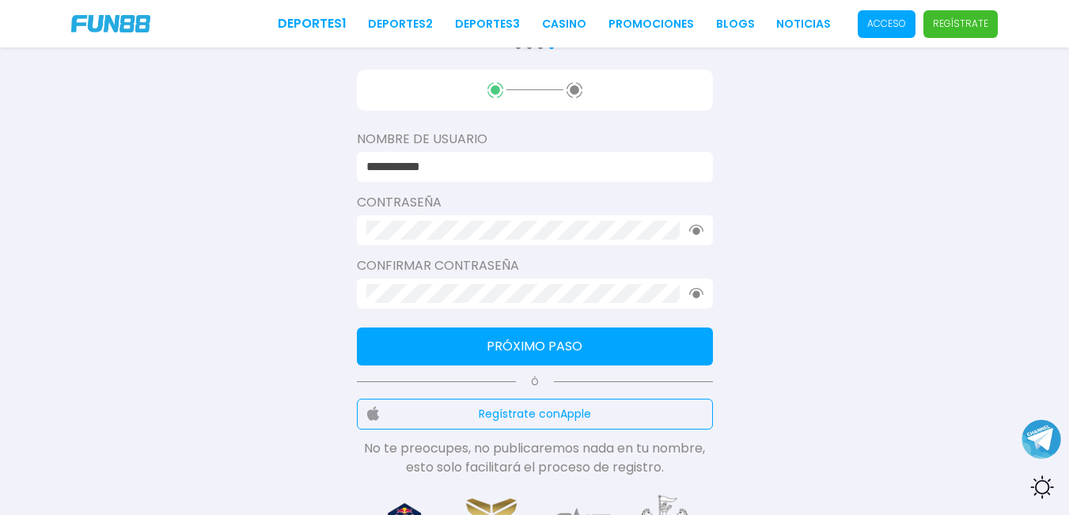
type input "**********"
click at [563, 352] on button "Próximo paso" at bounding box center [535, 347] width 356 height 38
click at [565, 343] on button "Próximo paso" at bounding box center [535, 347] width 356 height 38
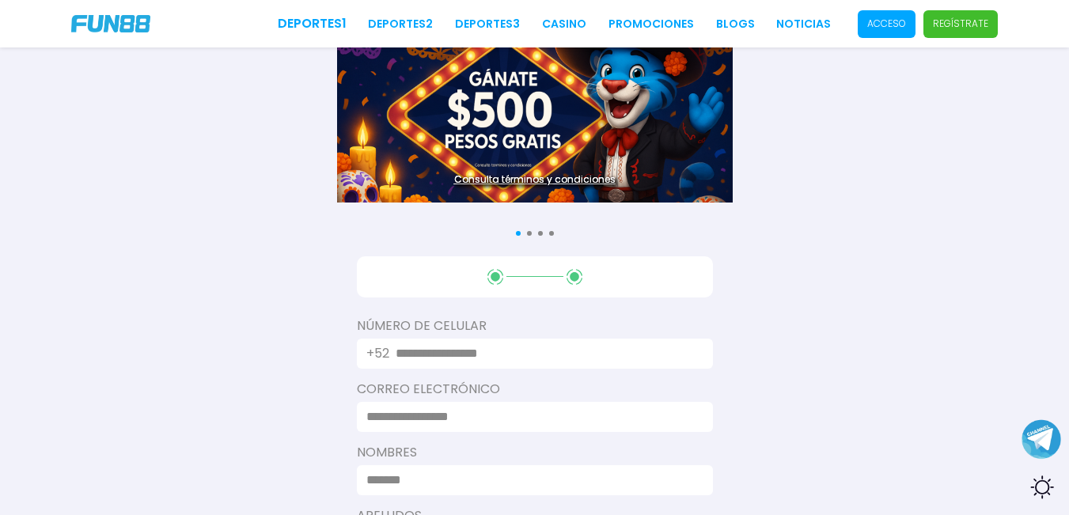
scroll to position [79, 0]
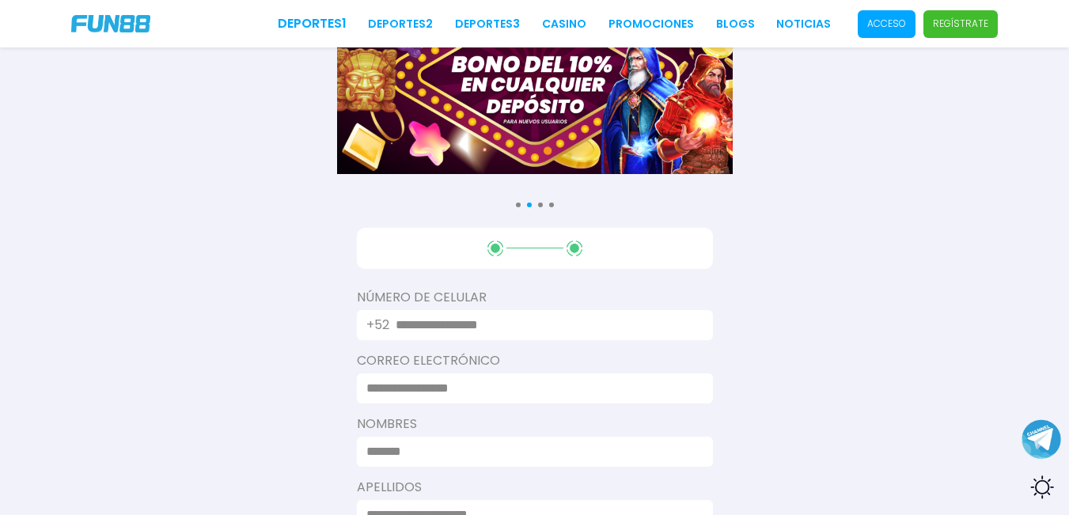
click at [449, 326] on input "text" at bounding box center [545, 325] width 298 height 19
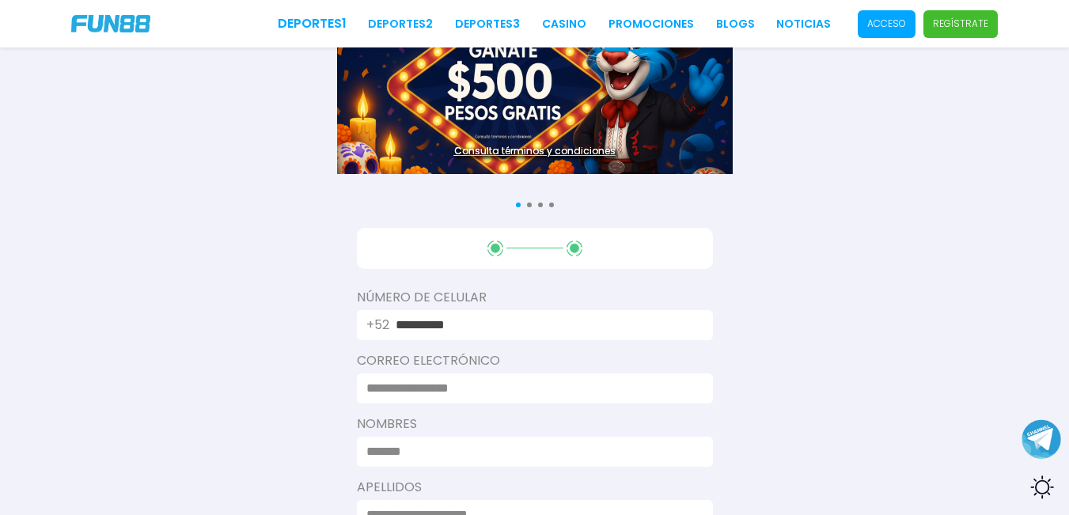
type input "**********"
click at [434, 385] on input at bounding box center [530, 388] width 328 height 19
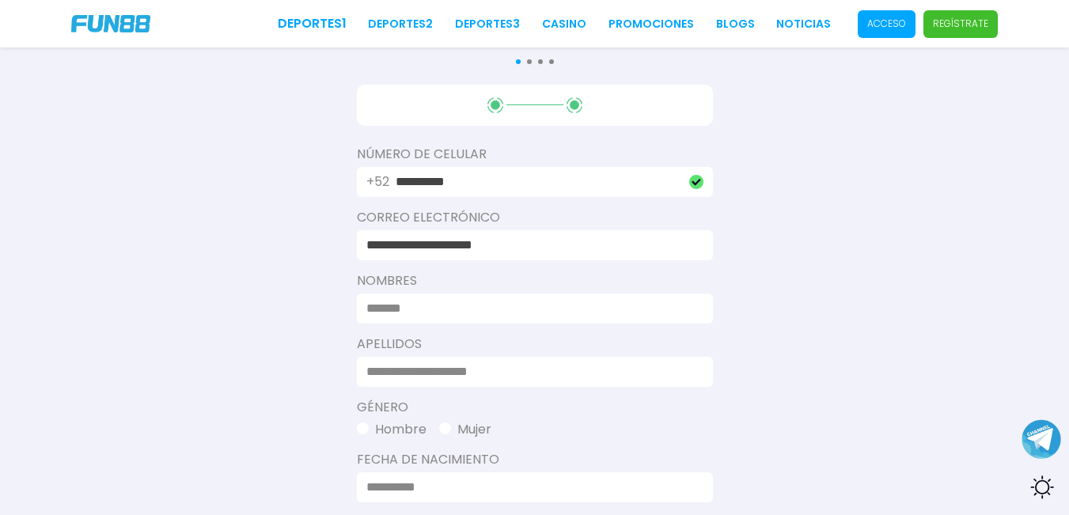
scroll to position [237, 0]
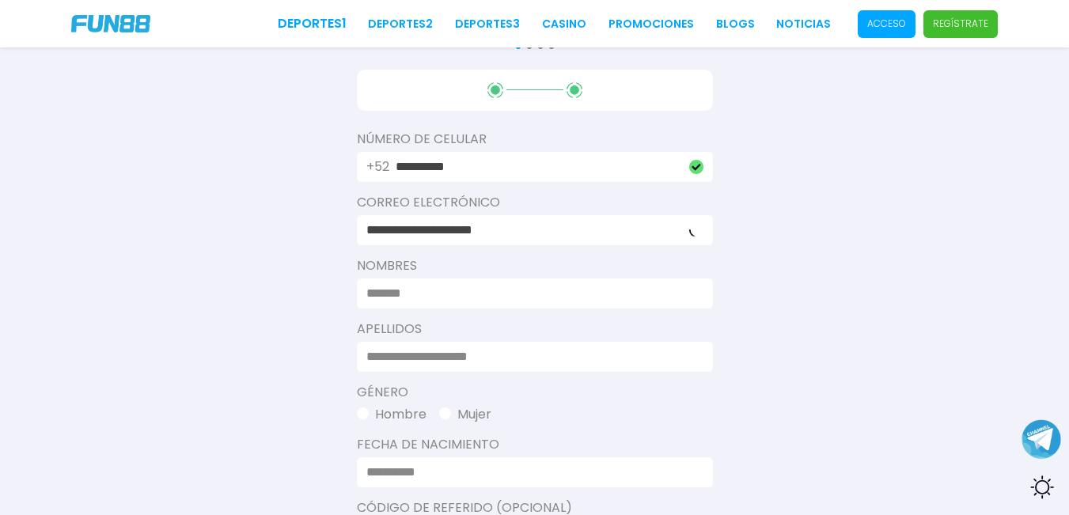
click at [434, 297] on input at bounding box center [530, 293] width 328 height 19
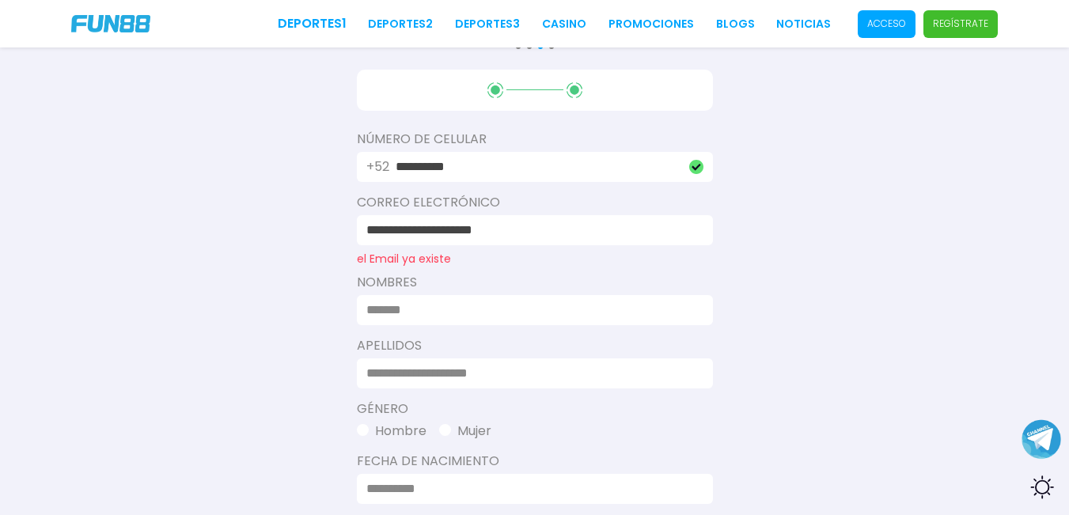
click at [556, 230] on input "**********" at bounding box center [530, 230] width 328 height 19
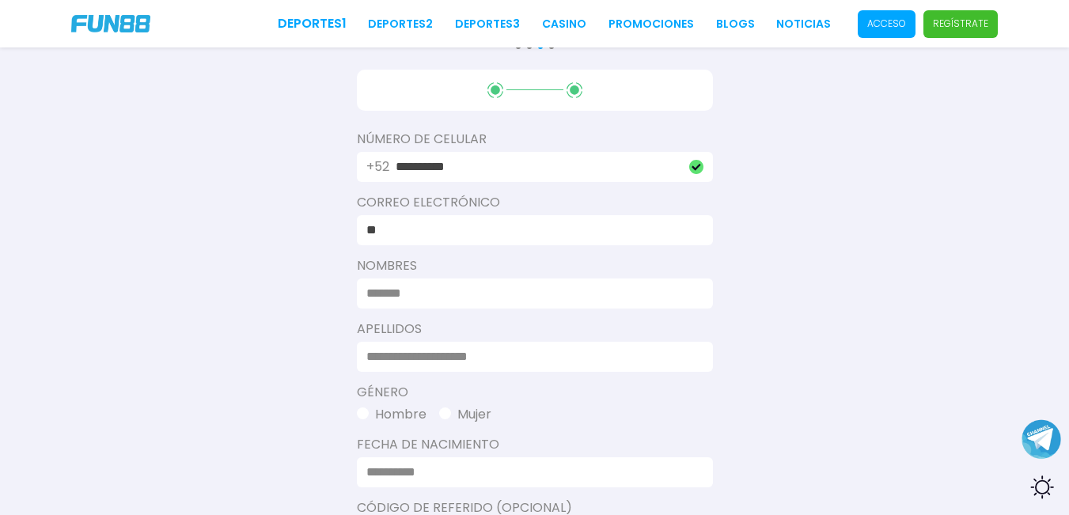
type input "*"
click at [467, 294] on input at bounding box center [530, 293] width 328 height 19
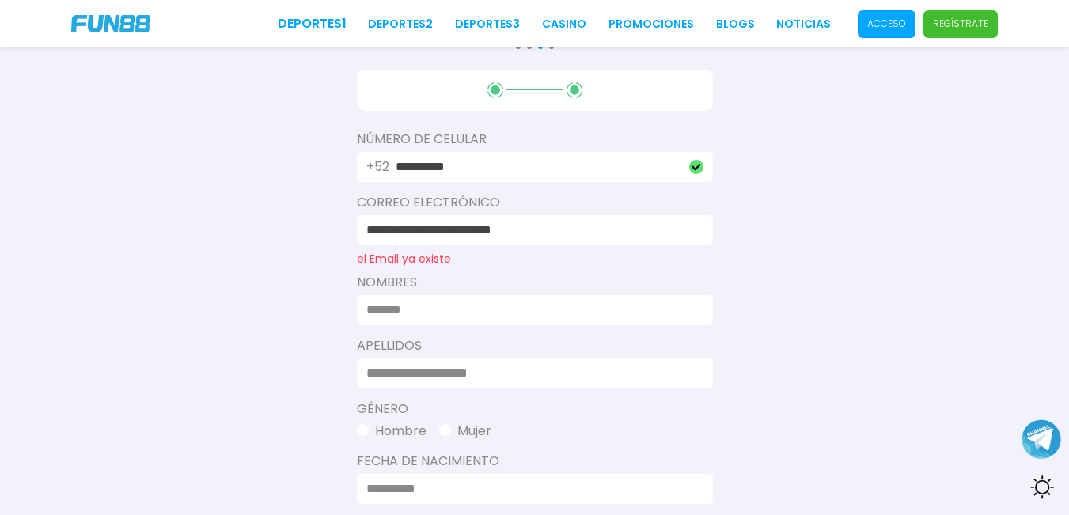
click at [576, 234] on input "**********" at bounding box center [530, 230] width 328 height 19
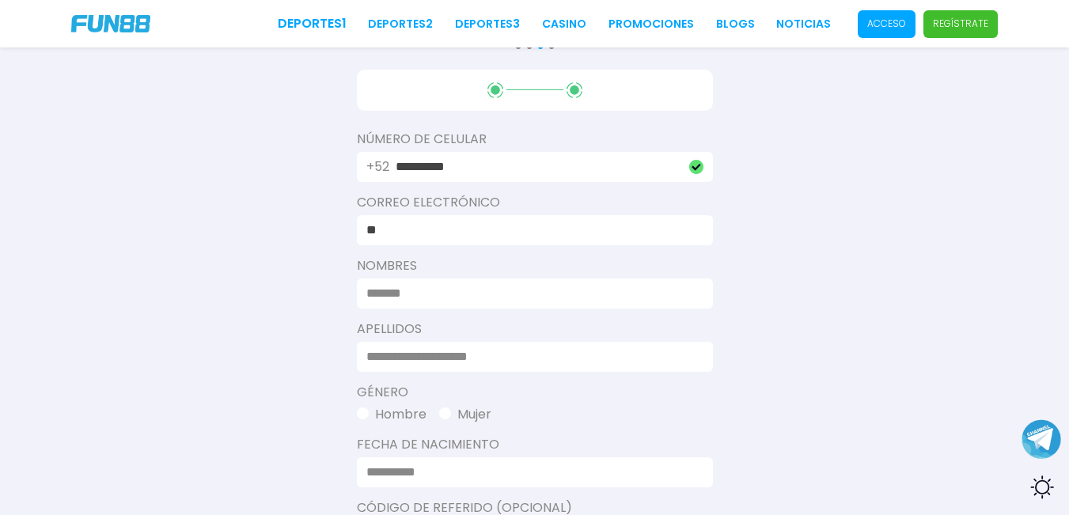
type input "*"
click at [442, 223] on input at bounding box center [530, 230] width 328 height 19
type input "*"
type input "**********"
click at [438, 293] on input at bounding box center [530, 293] width 328 height 19
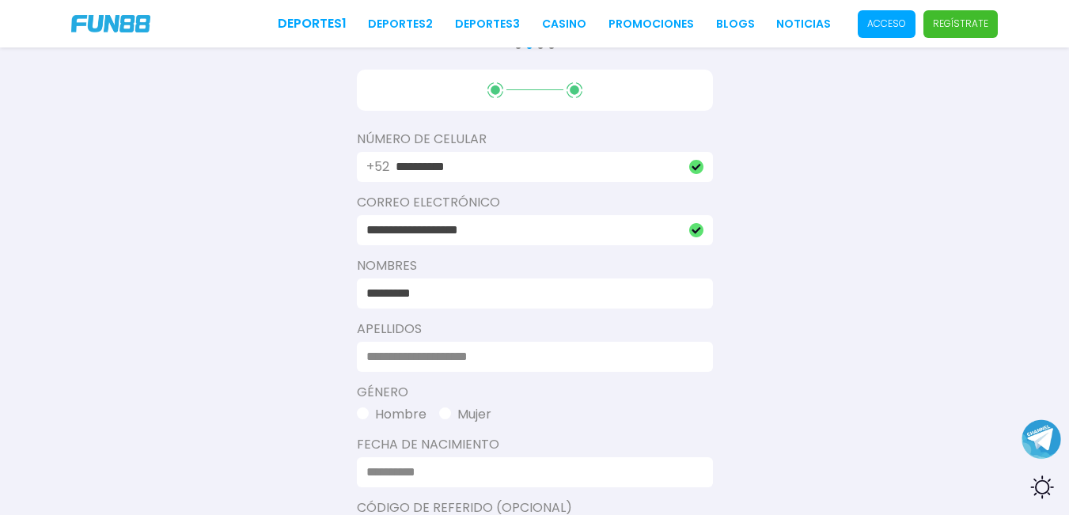
type input "********"
click at [431, 357] on input at bounding box center [530, 356] width 328 height 19
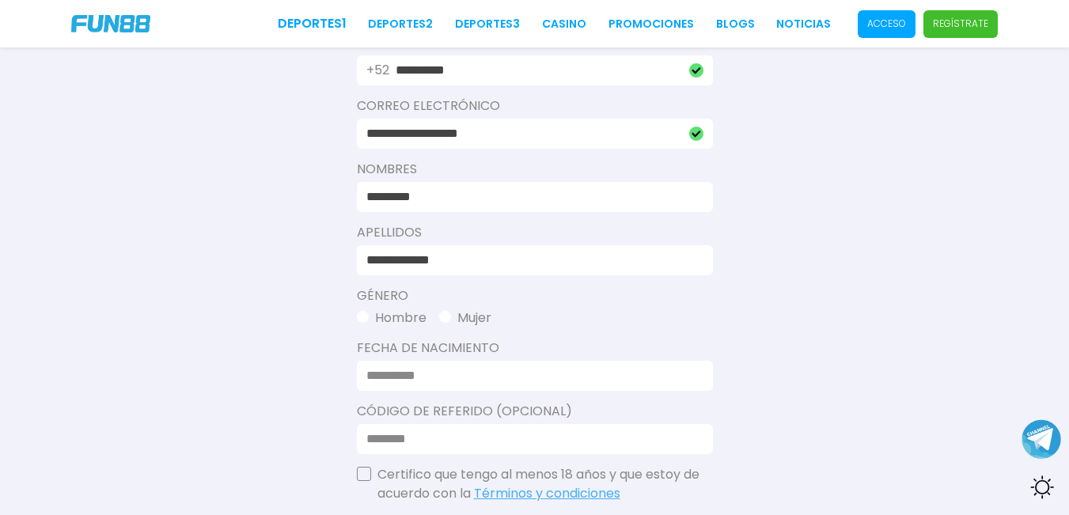
scroll to position [396, 0]
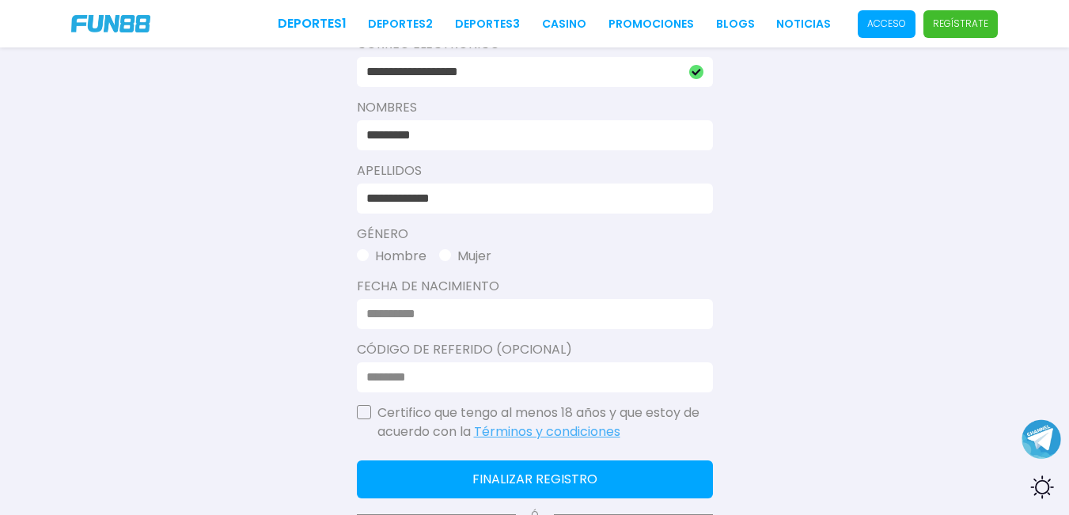
type input "**********"
click at [442, 256] on span "button" at bounding box center [445, 255] width 12 height 12
click at [470, 317] on input at bounding box center [530, 314] width 328 height 19
type input "**********"
click at [448, 363] on div at bounding box center [535, 377] width 356 height 30
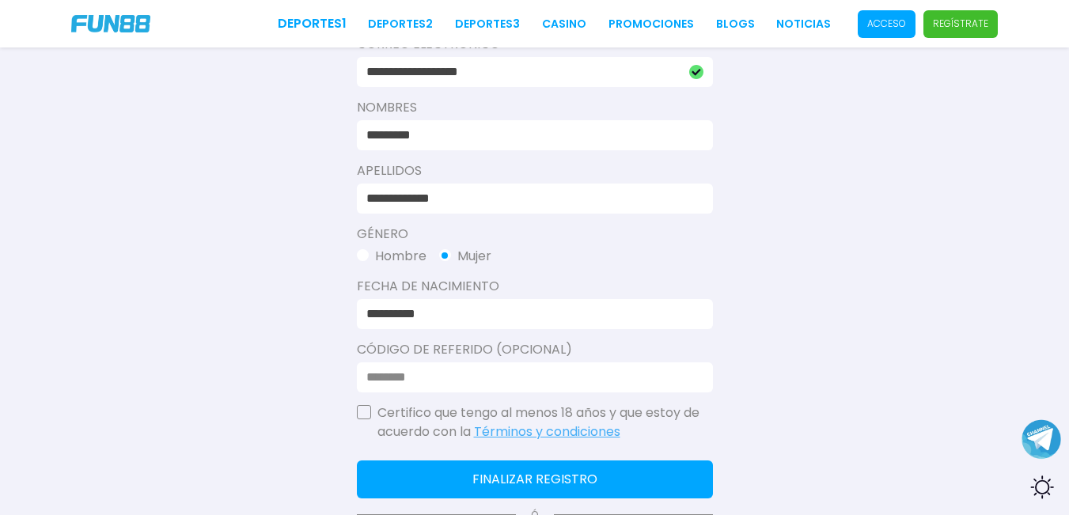
click at [450, 374] on input at bounding box center [530, 377] width 328 height 19
type input "******"
click at [357, 411] on button "button" at bounding box center [364, 412] width 14 height 14
click at [550, 476] on button "Finalizar registro" at bounding box center [535, 480] width 356 height 38
